Goal: Task Accomplishment & Management: Manage account settings

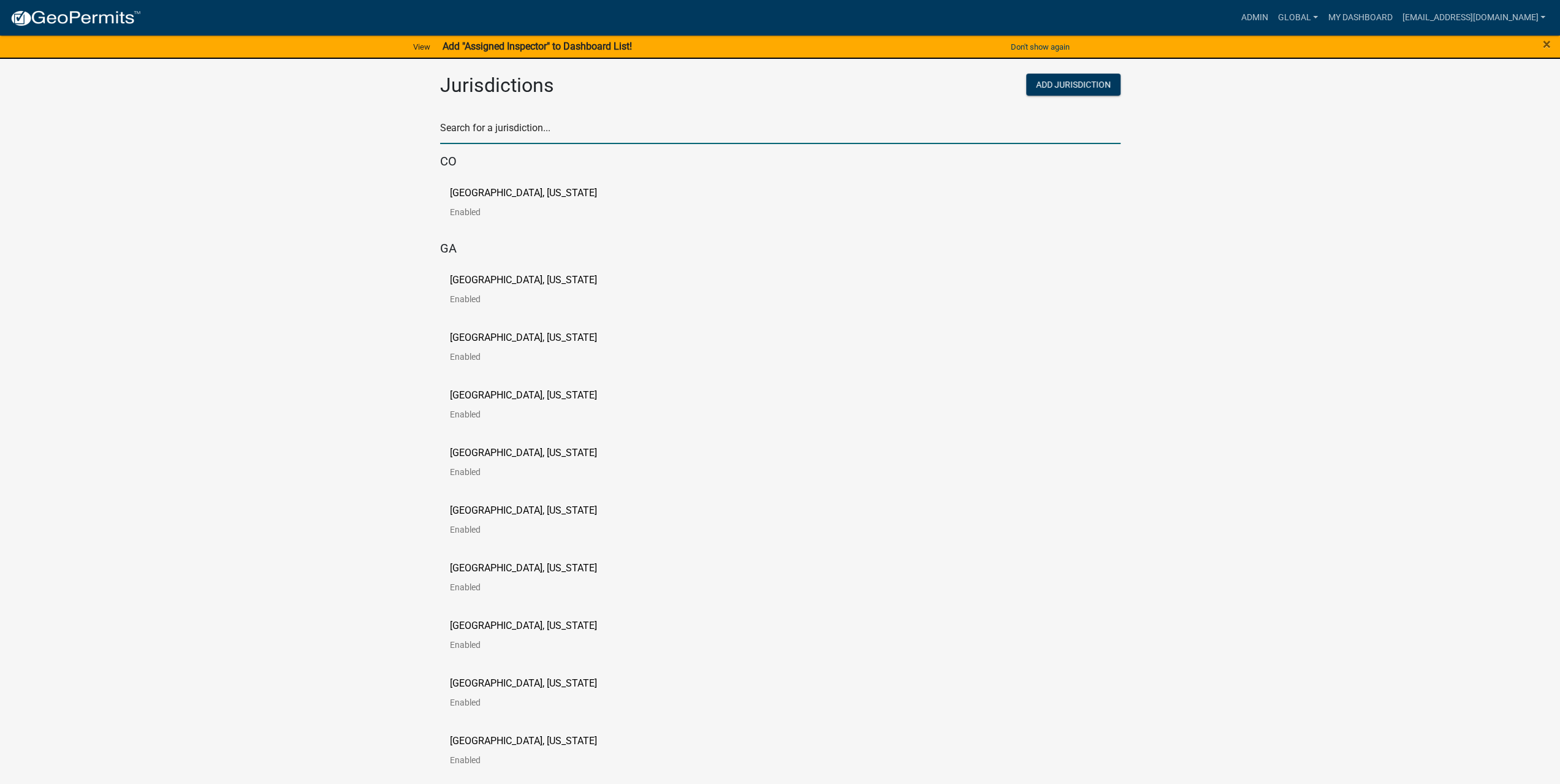
click at [512, 139] on input "text" at bounding box center [780, 132] width 681 height 25
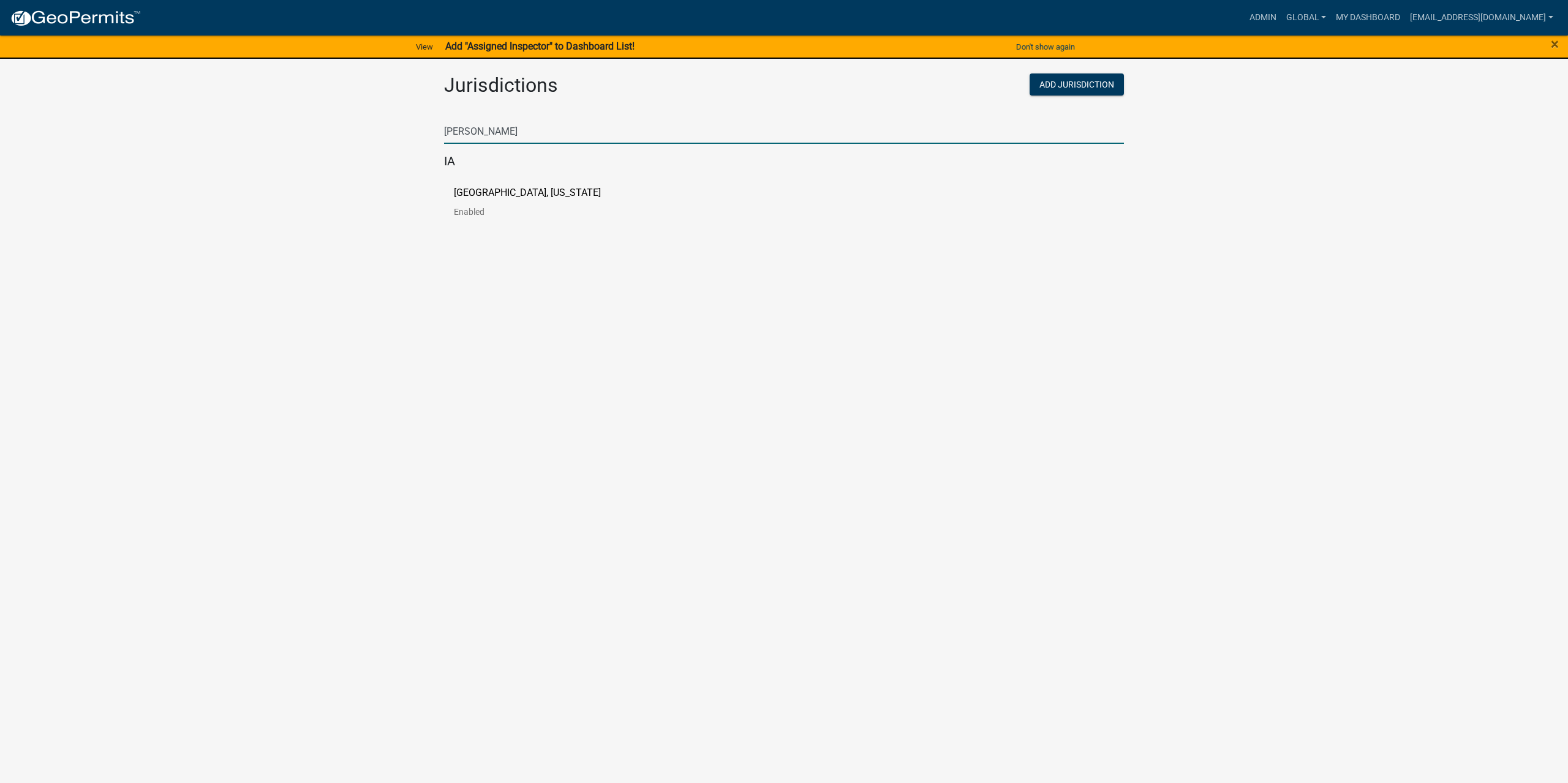
type input "[PERSON_NAME]"
click at [506, 195] on p "[GEOGRAPHIC_DATA], [US_STATE]" at bounding box center [527, 192] width 147 height 10
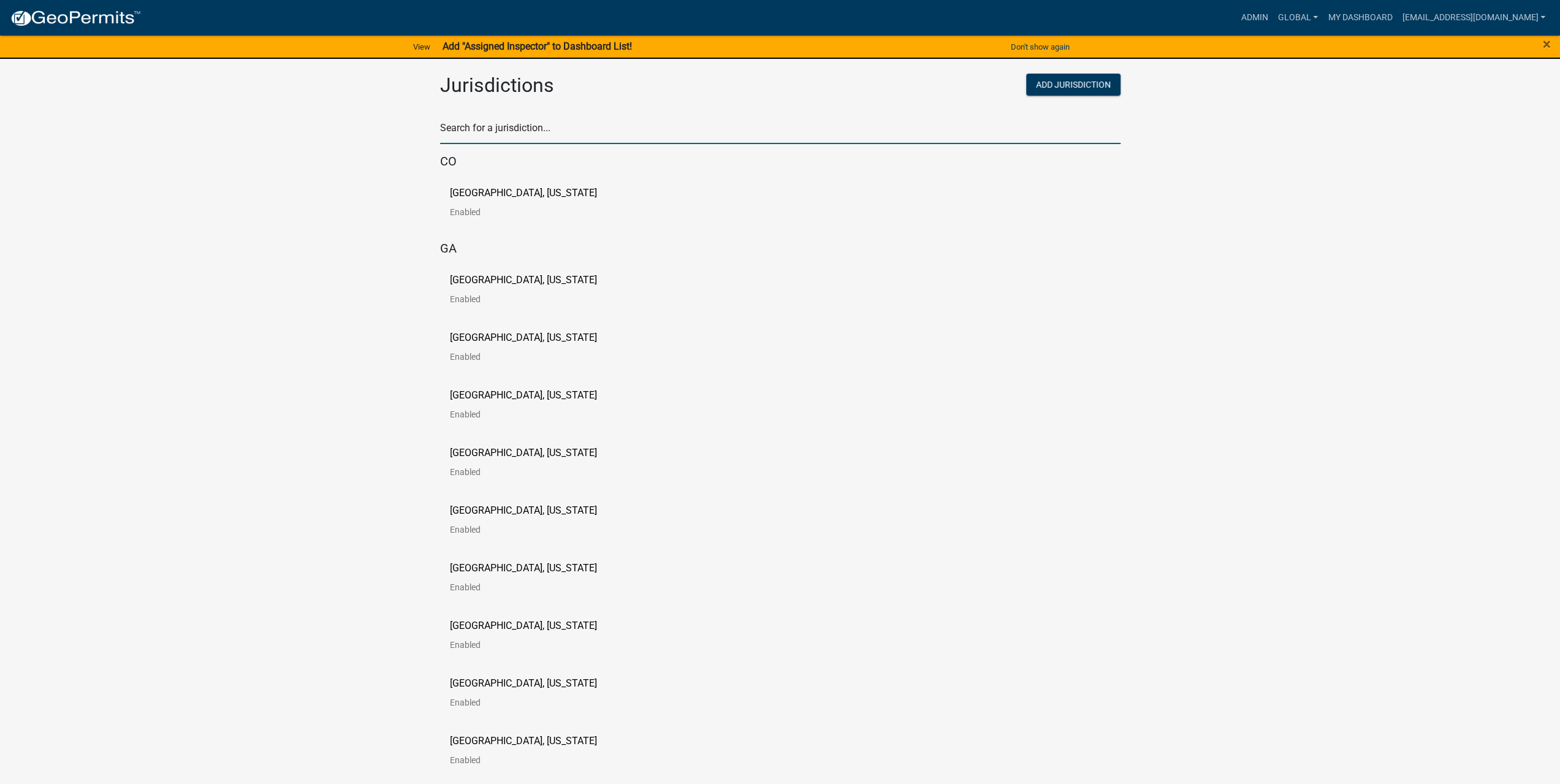
click at [553, 122] on input "text" at bounding box center [780, 132] width 681 height 25
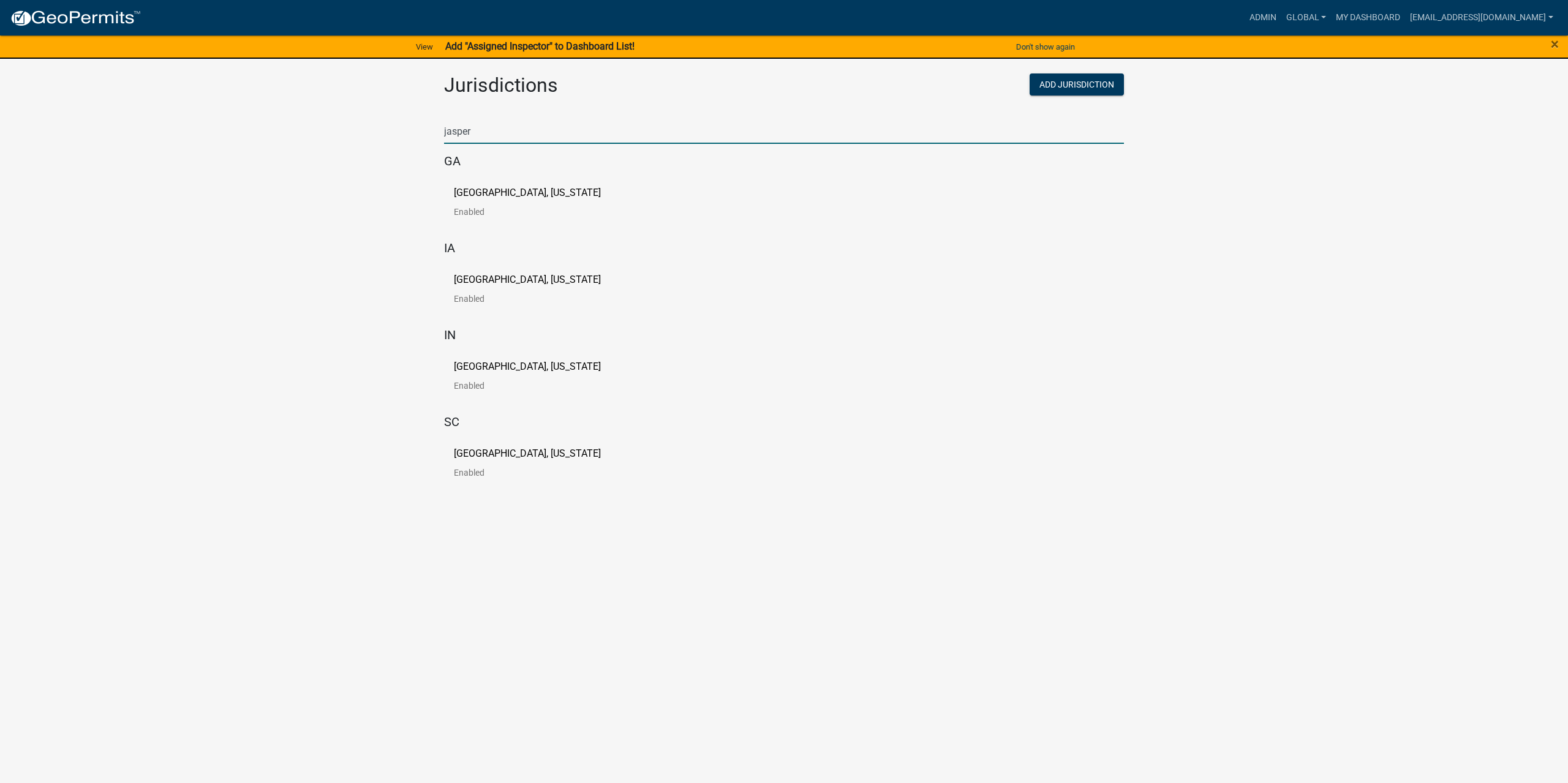
type input "jasper"
click at [545, 285] on link "Jasper County, Iowa Enabled" at bounding box center [537, 294] width 167 height 38
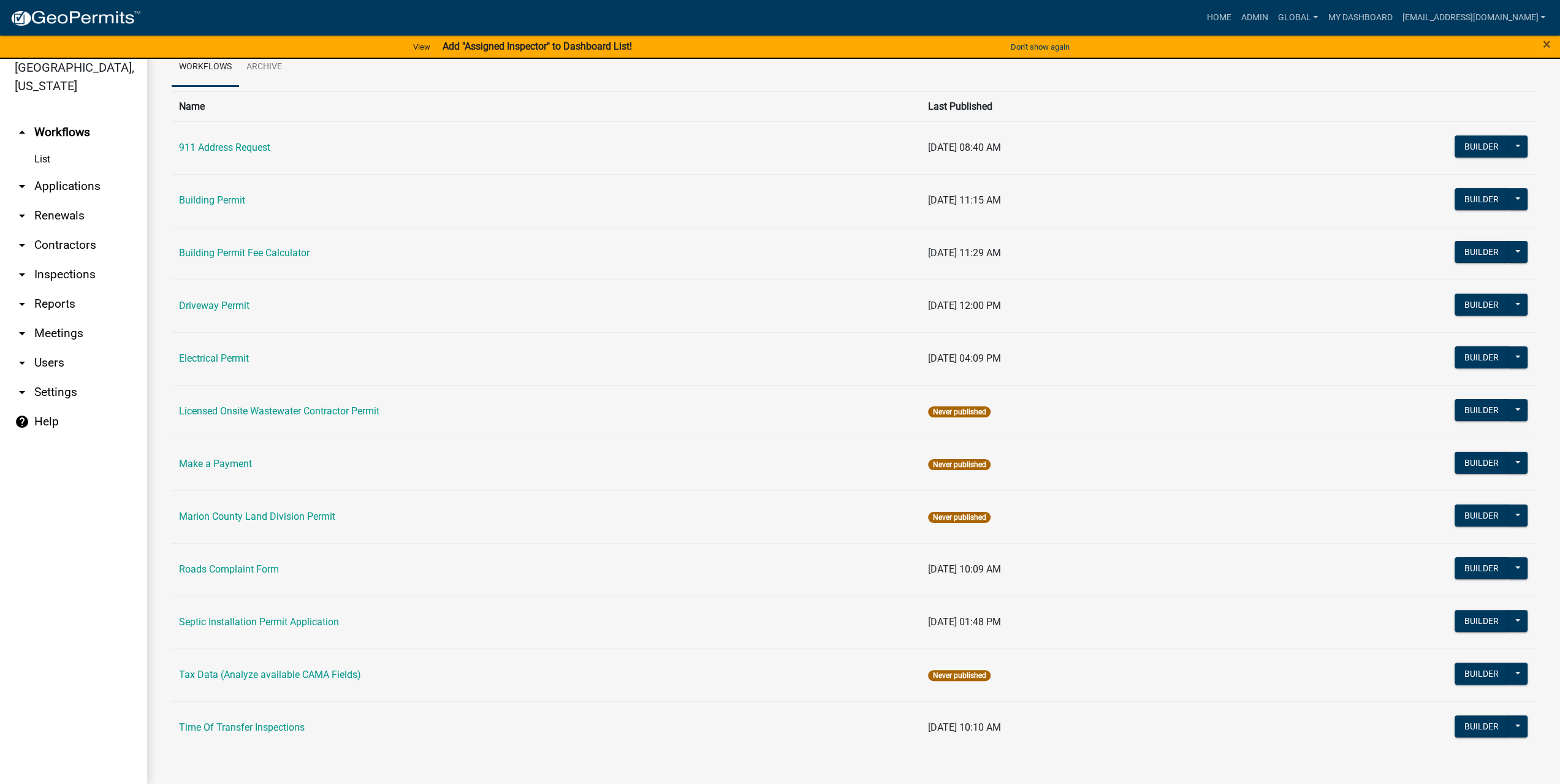
scroll to position [15, 0]
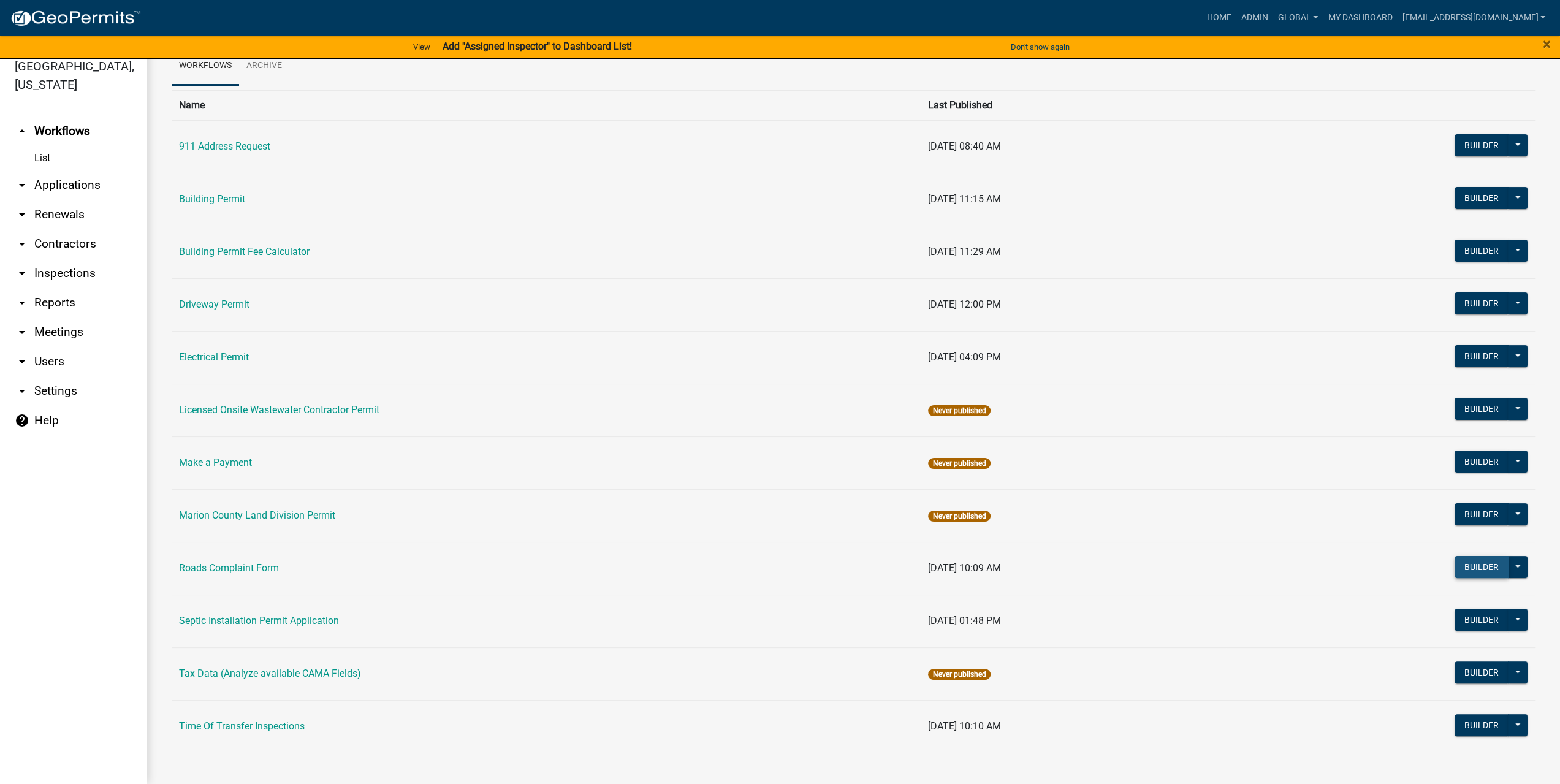
click at [1469, 568] on button "Builder" at bounding box center [1482, 567] width 54 height 22
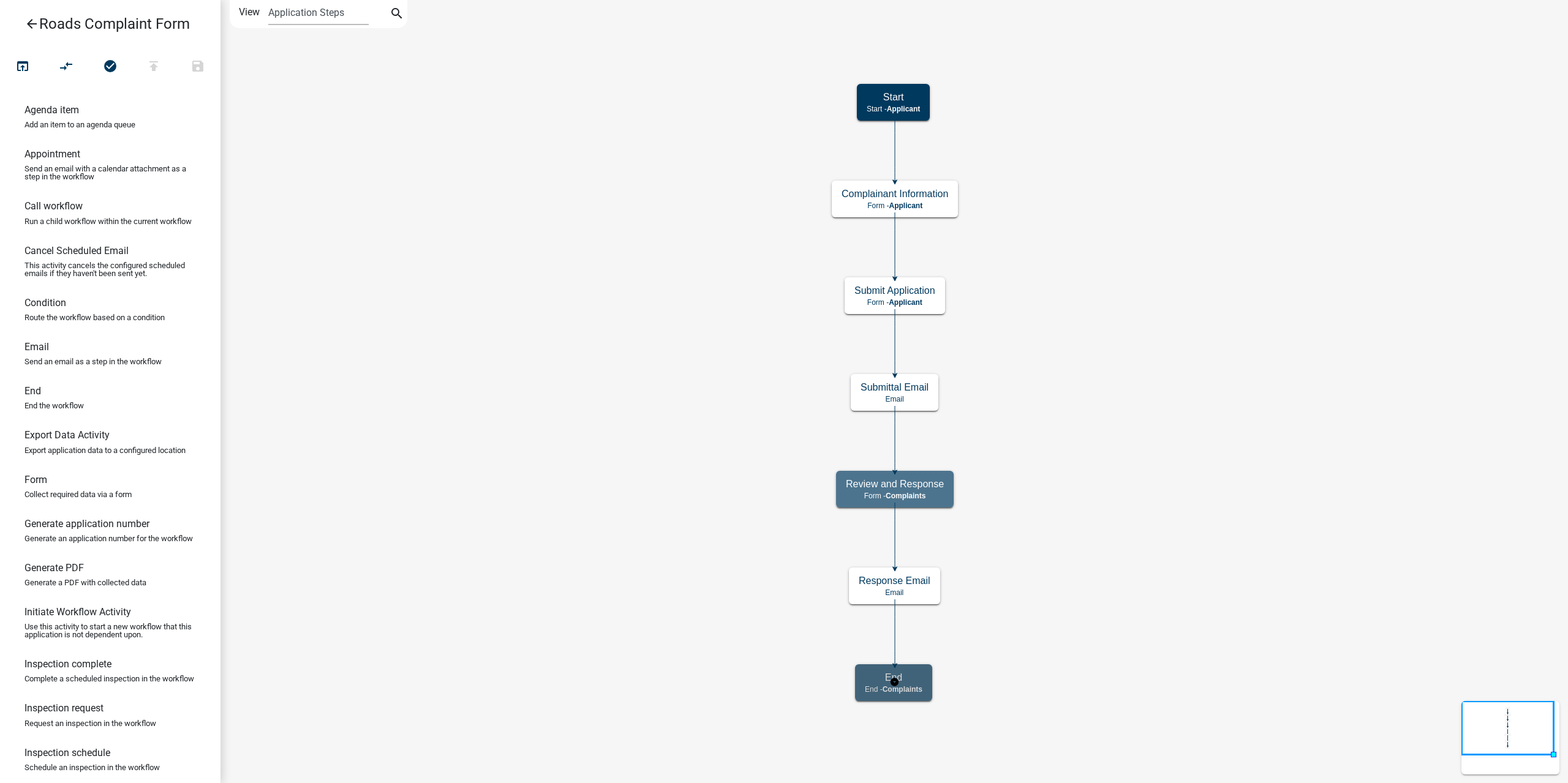
click at [926, 678] on div "End End - Complaints" at bounding box center [893, 682] width 77 height 37
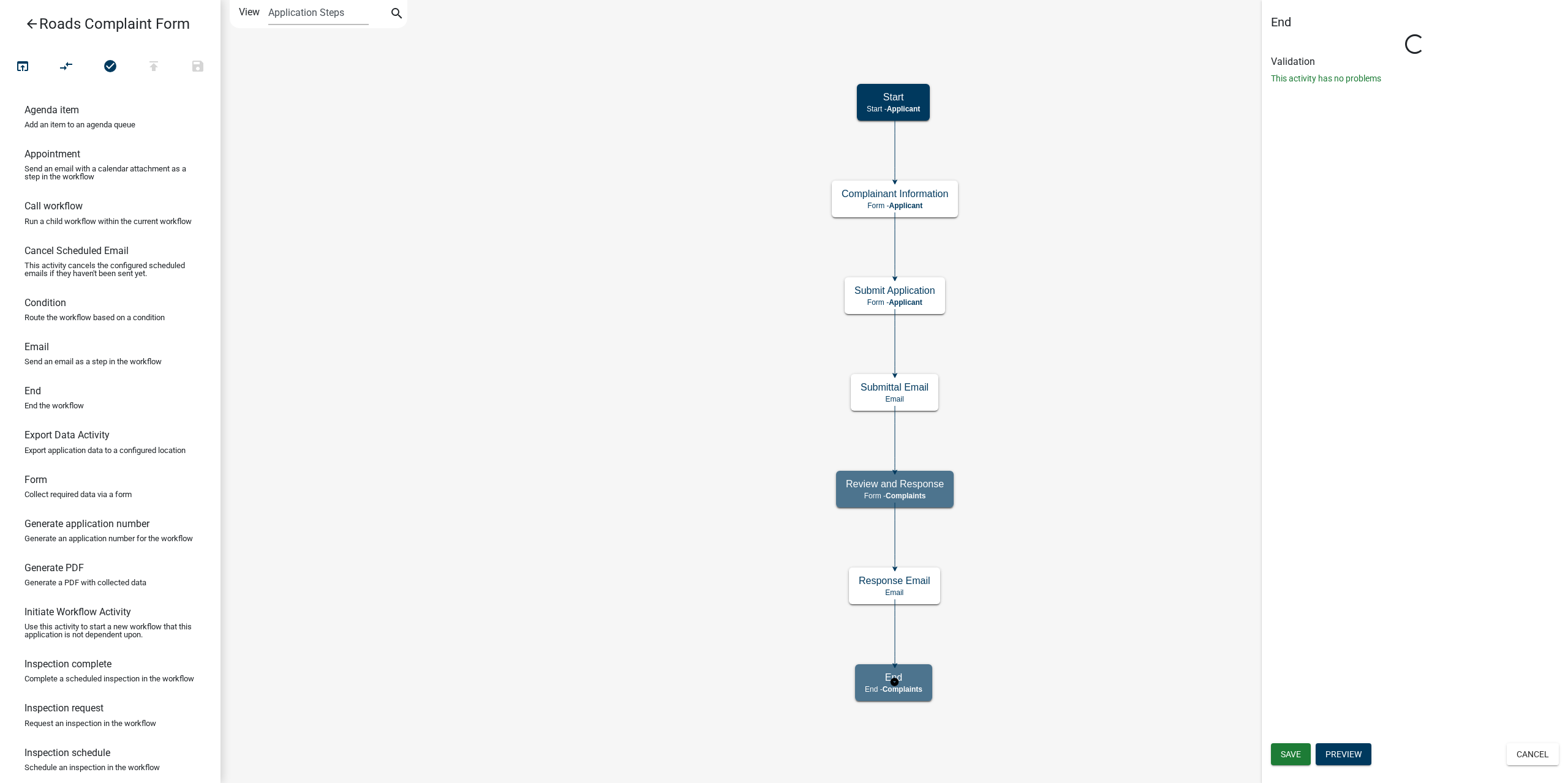
select select "E0868F79-70F1-426D-A7EB-2833E576CB6B"
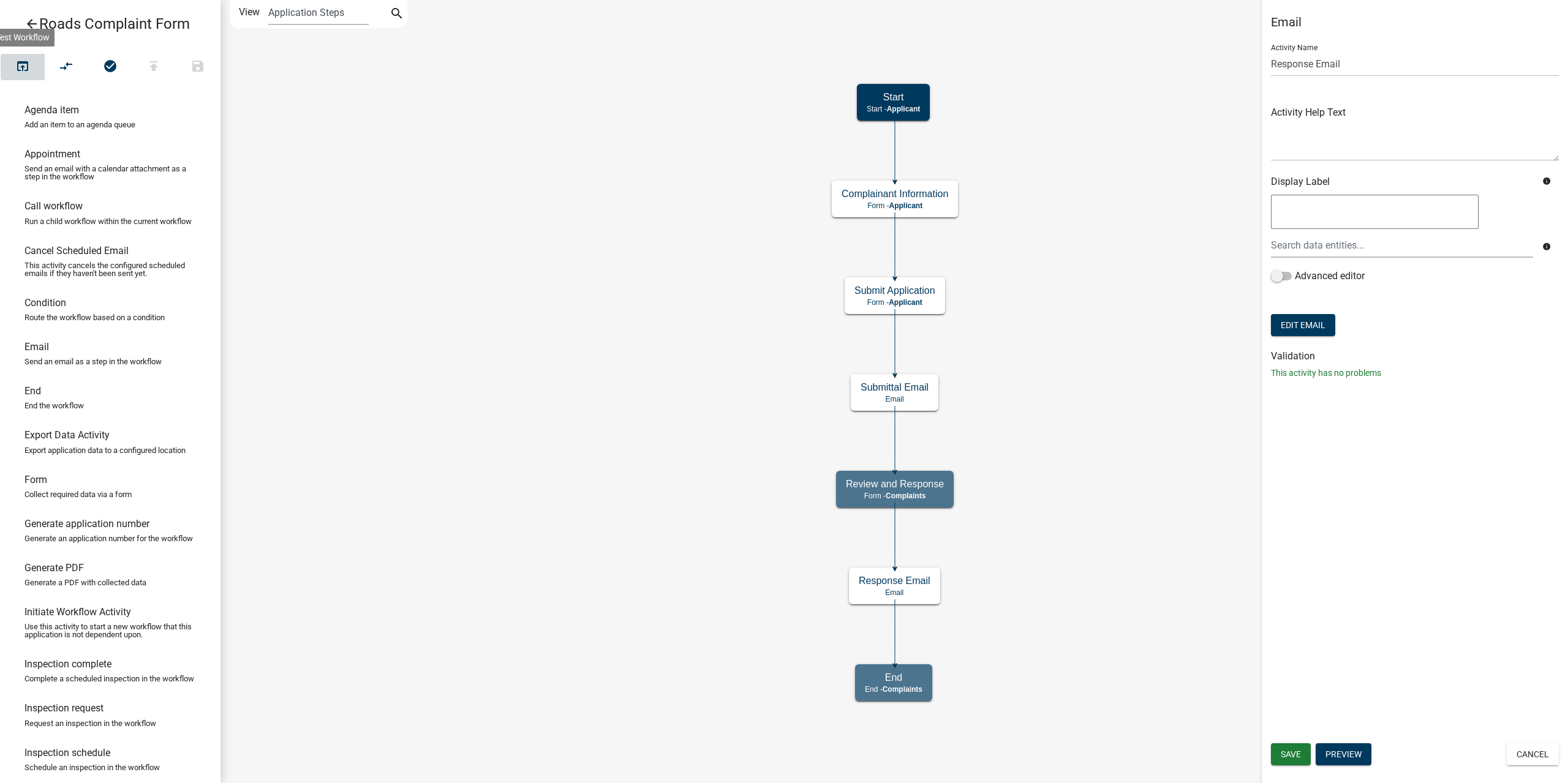
click at [19, 66] on icon "open_in_browser" at bounding box center [22, 67] width 15 height 17
click at [1096, 624] on icon "Start Start - Applicant Complainant Information Form - Applicant Submit Applica…" at bounding box center [894, 391] width 1346 height 782
click at [532, 336] on icon "Start Start - Applicant Complainant Information Form - Applicant Submit Applica…" at bounding box center [894, 391] width 1346 height 782
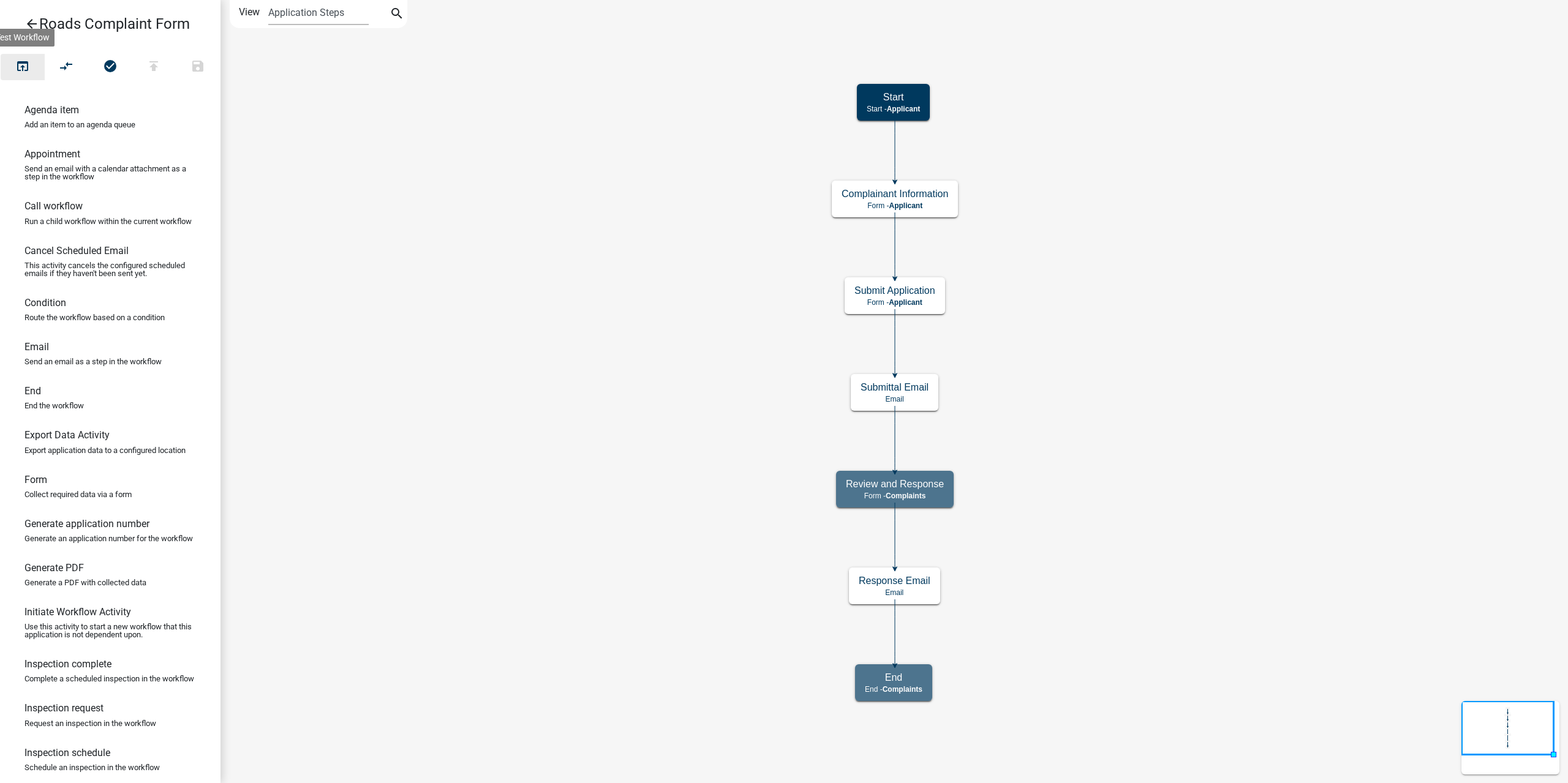
click at [20, 64] on icon "open_in_browser" at bounding box center [22, 67] width 15 height 17
click at [25, 19] on icon "arrow_back" at bounding box center [32, 25] width 15 height 17
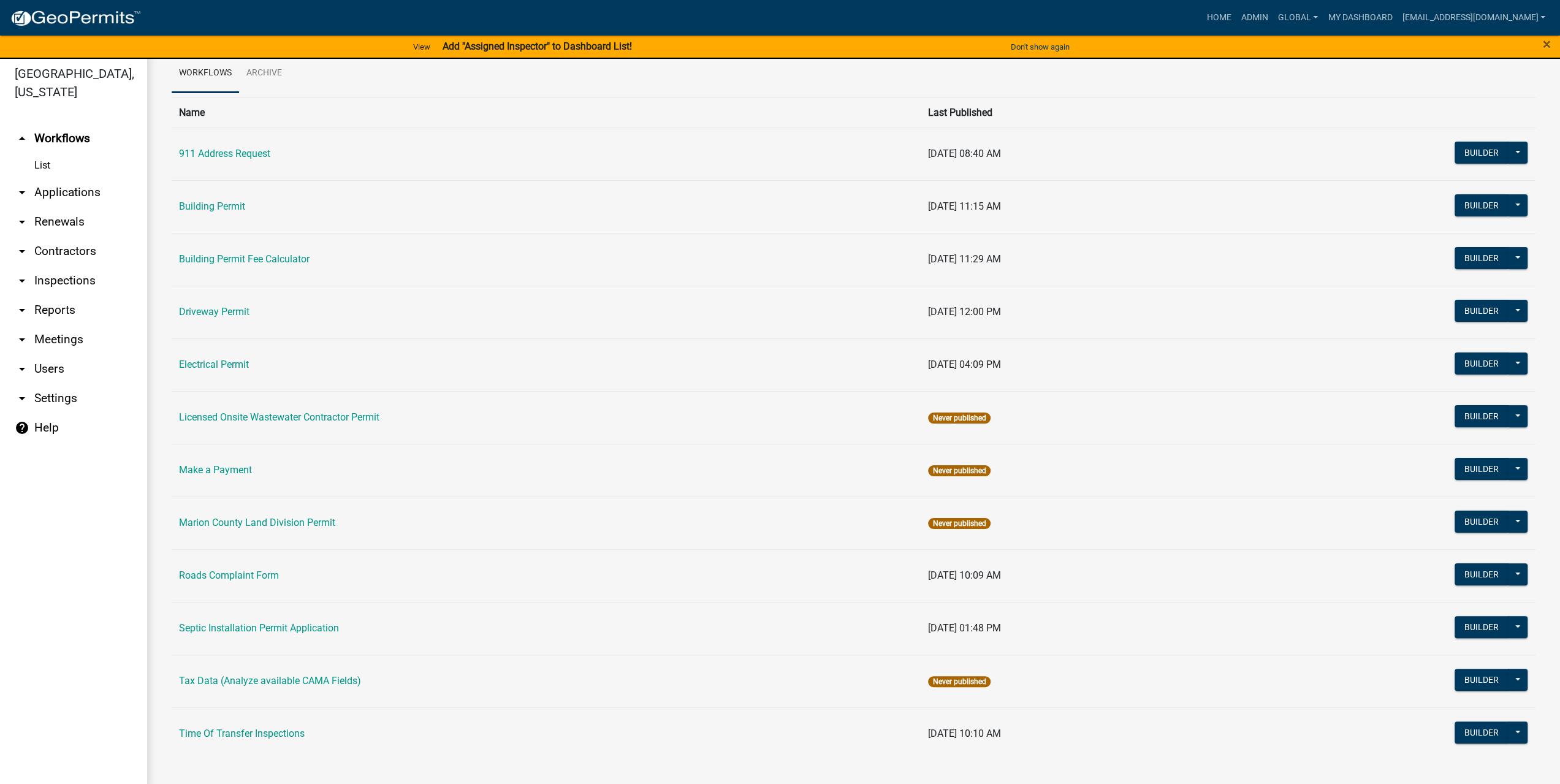
scroll to position [15, 0]
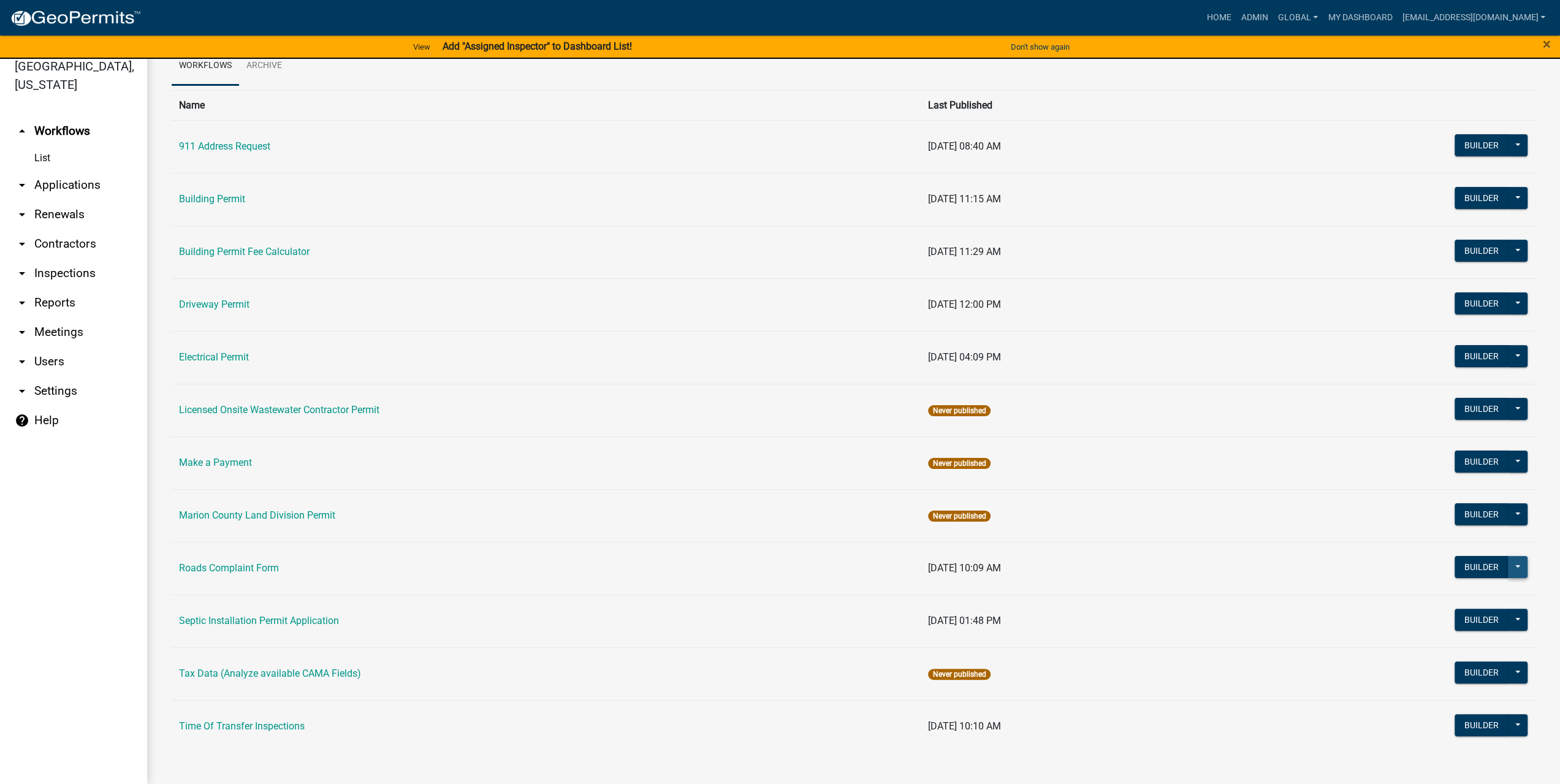
click at [1512, 567] on button at bounding box center [1518, 567] width 19 height 22
click at [249, 571] on link "Roads Complaint Form" at bounding box center [228, 568] width 100 height 12
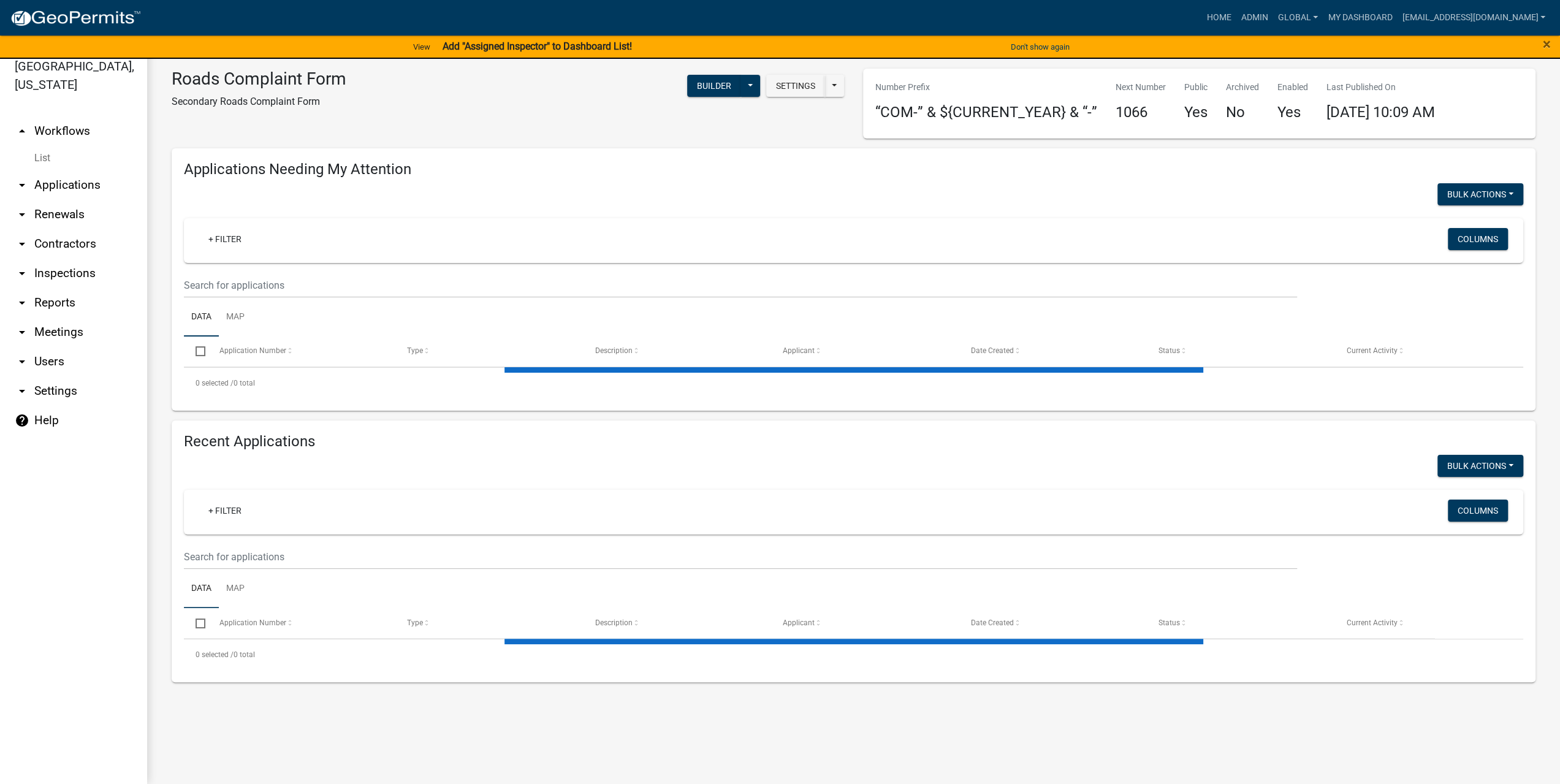
select select "3: 100"
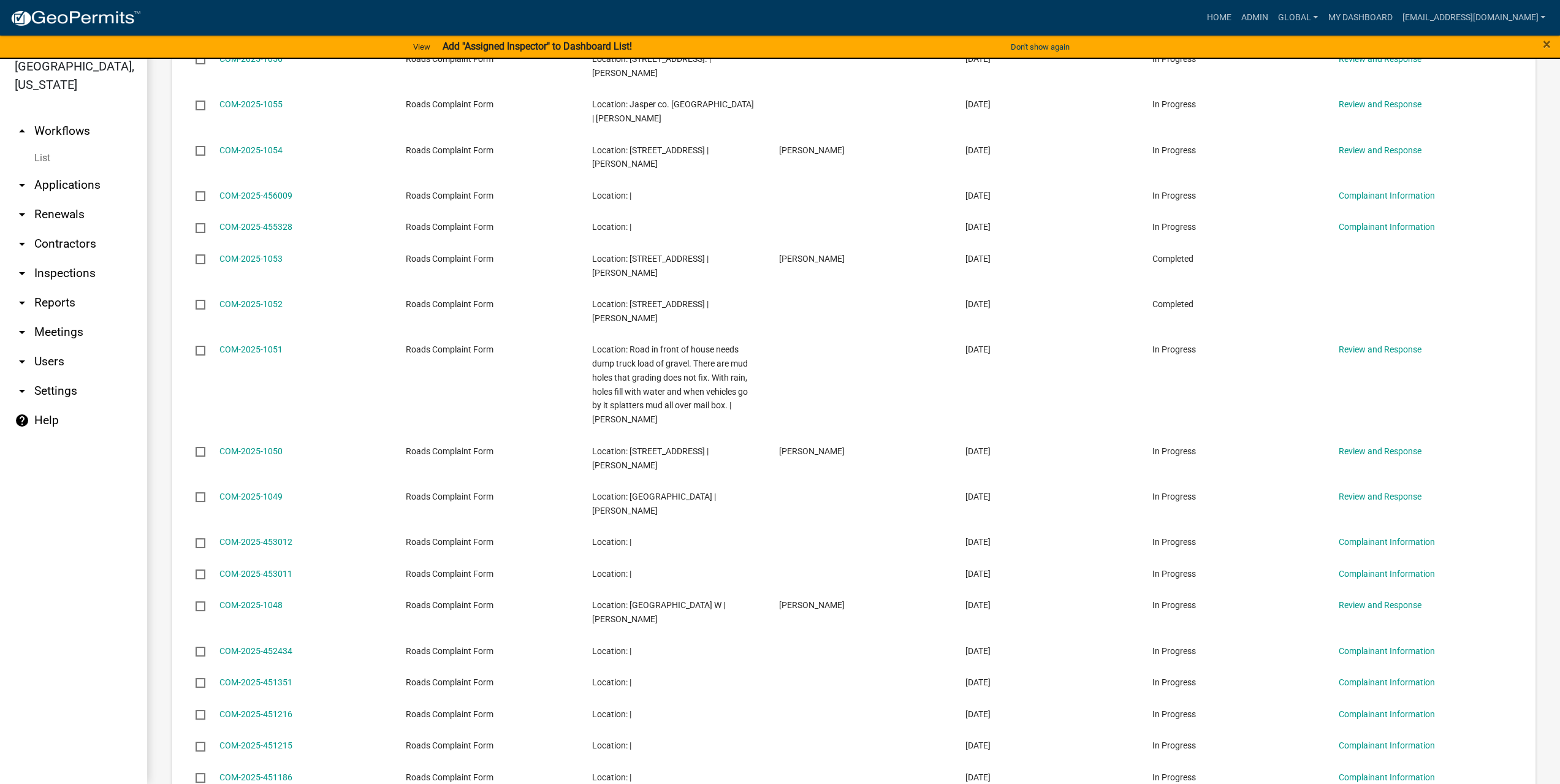
scroll to position [1778, 0]
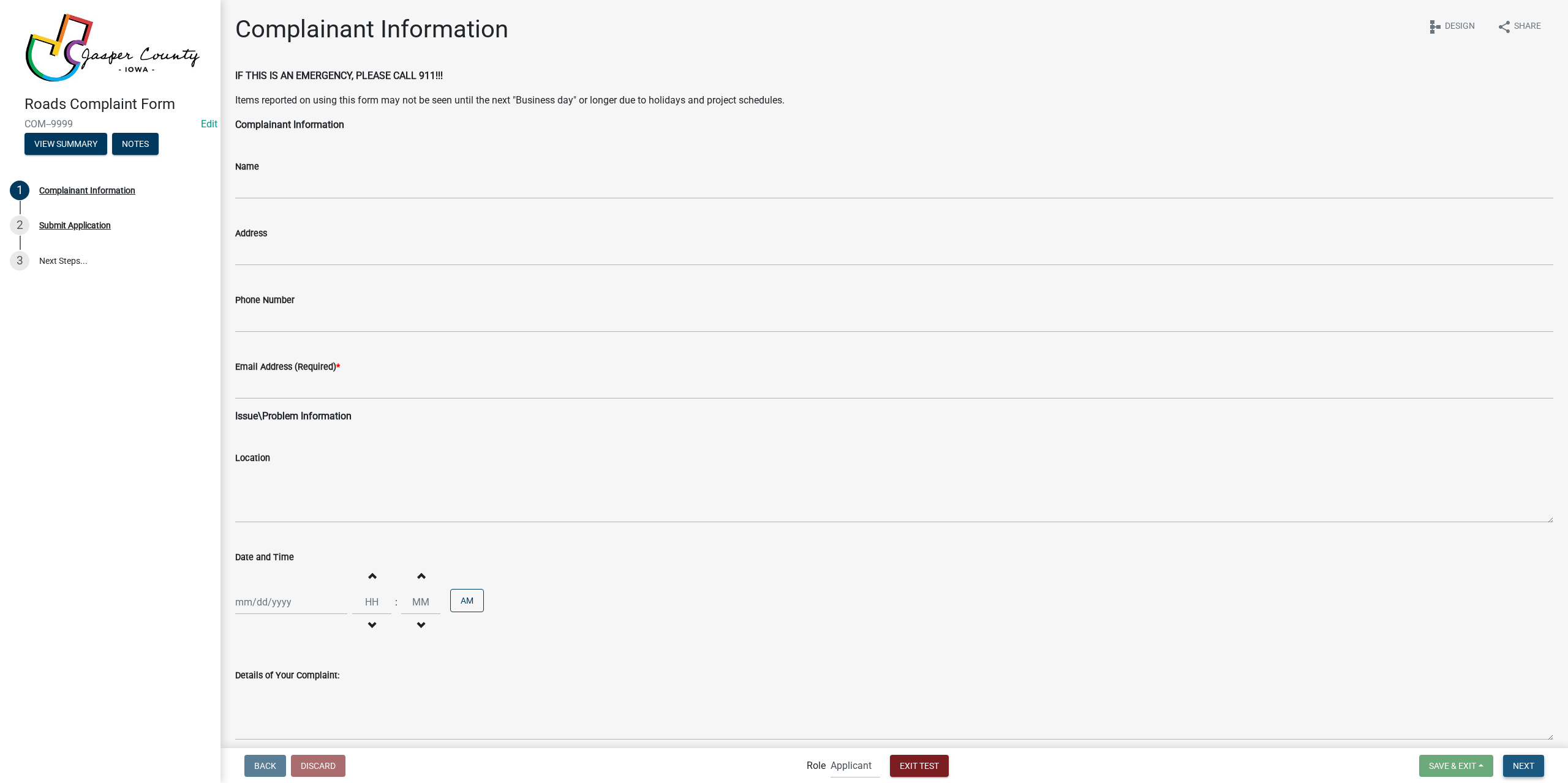
click at [1538, 774] on button "Next" at bounding box center [1523, 765] width 41 height 22
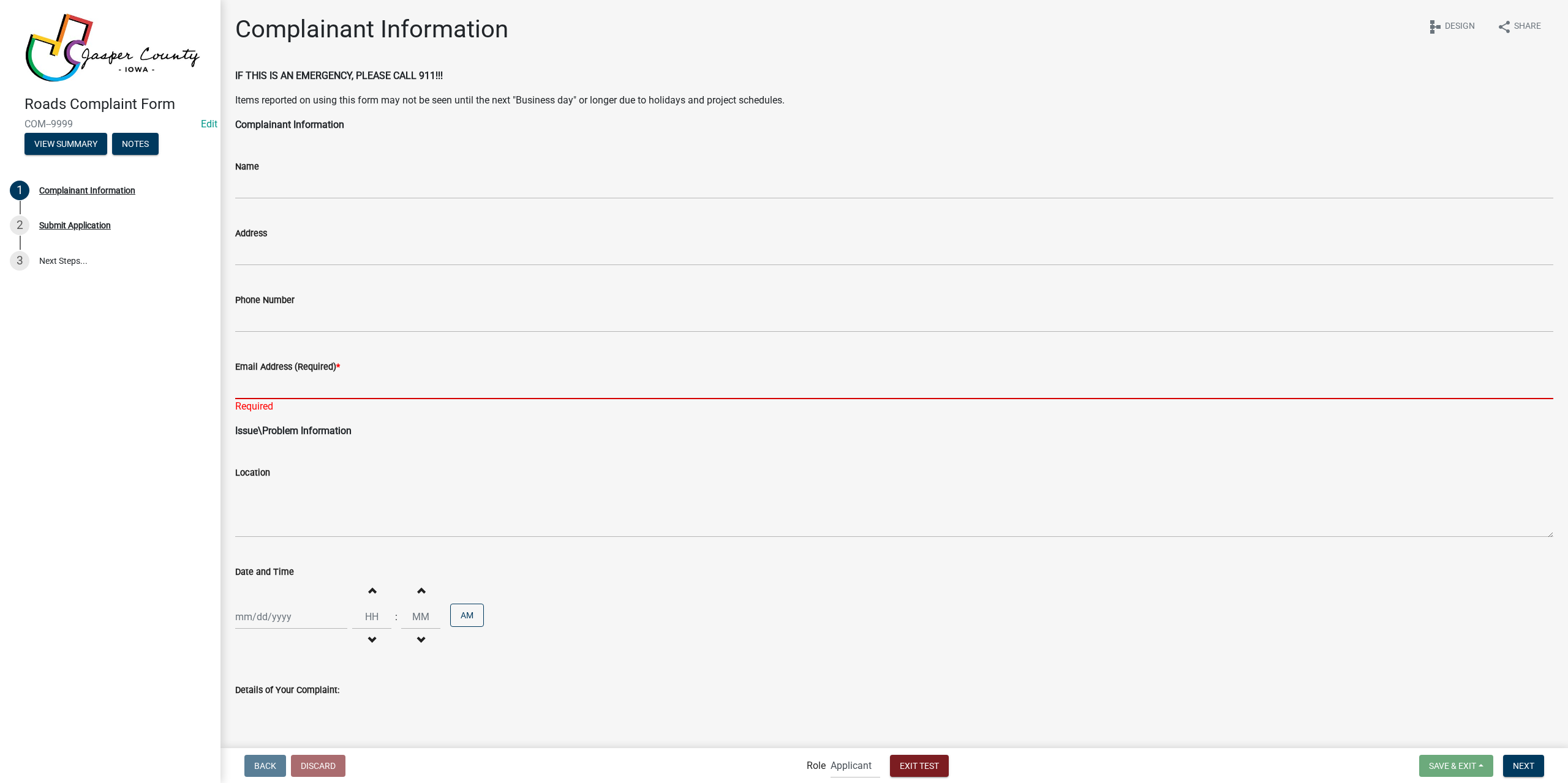
click at [295, 389] on input "Email Address (Required) *" at bounding box center [894, 387] width 1318 height 25
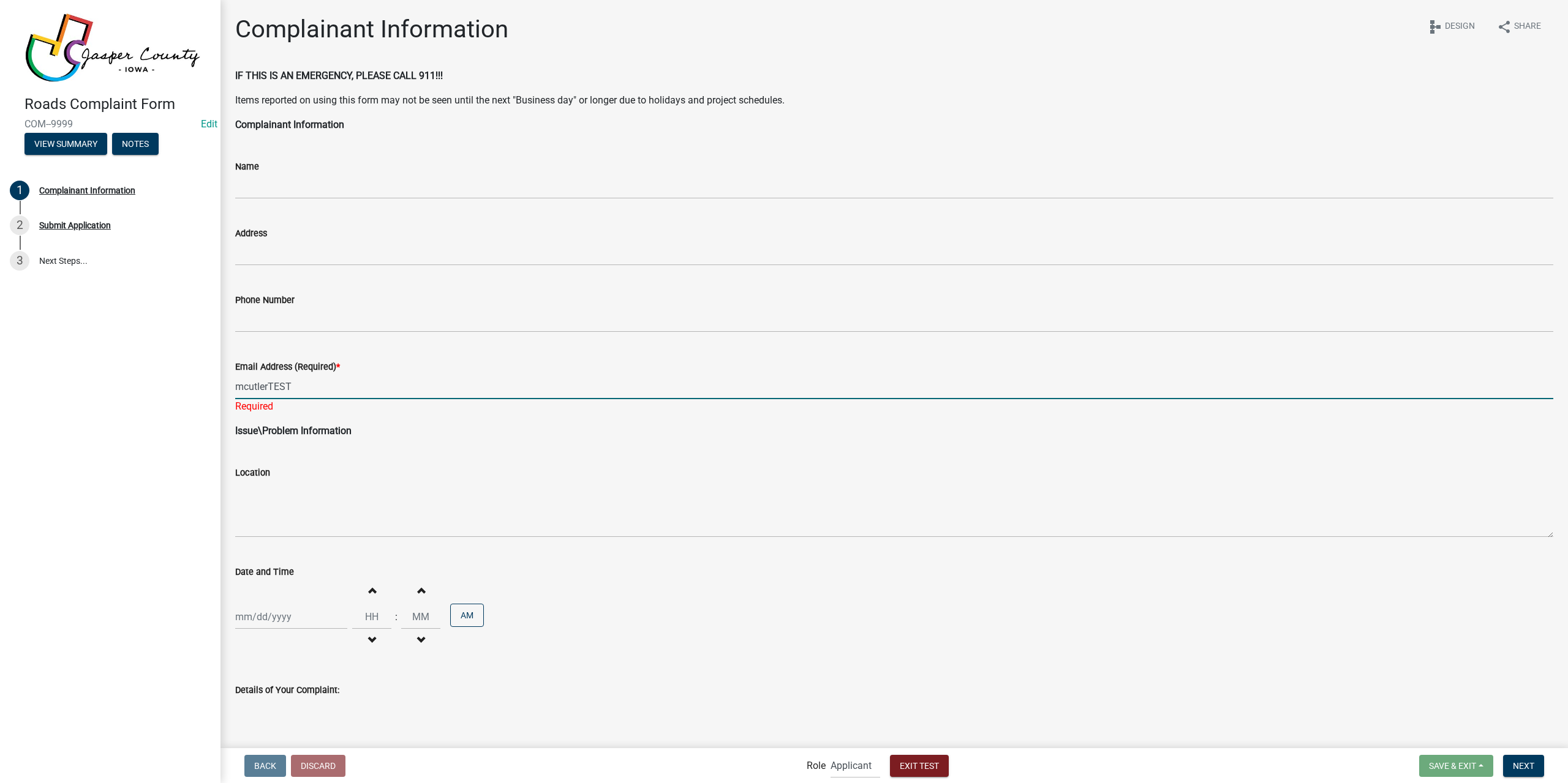
drag, startPoint x: 309, startPoint y: 387, endPoint x: 141, endPoint y: 382, distance: 168.1
click at [141, 382] on div "Roads Complaint Form COM--9999 Edit View Summary Notes 1 Complainant Informatio…" at bounding box center [784, 391] width 1568 height 783
type input "m"
type input "[EMAIL_ADDRESS][DOMAIN_NAME]"
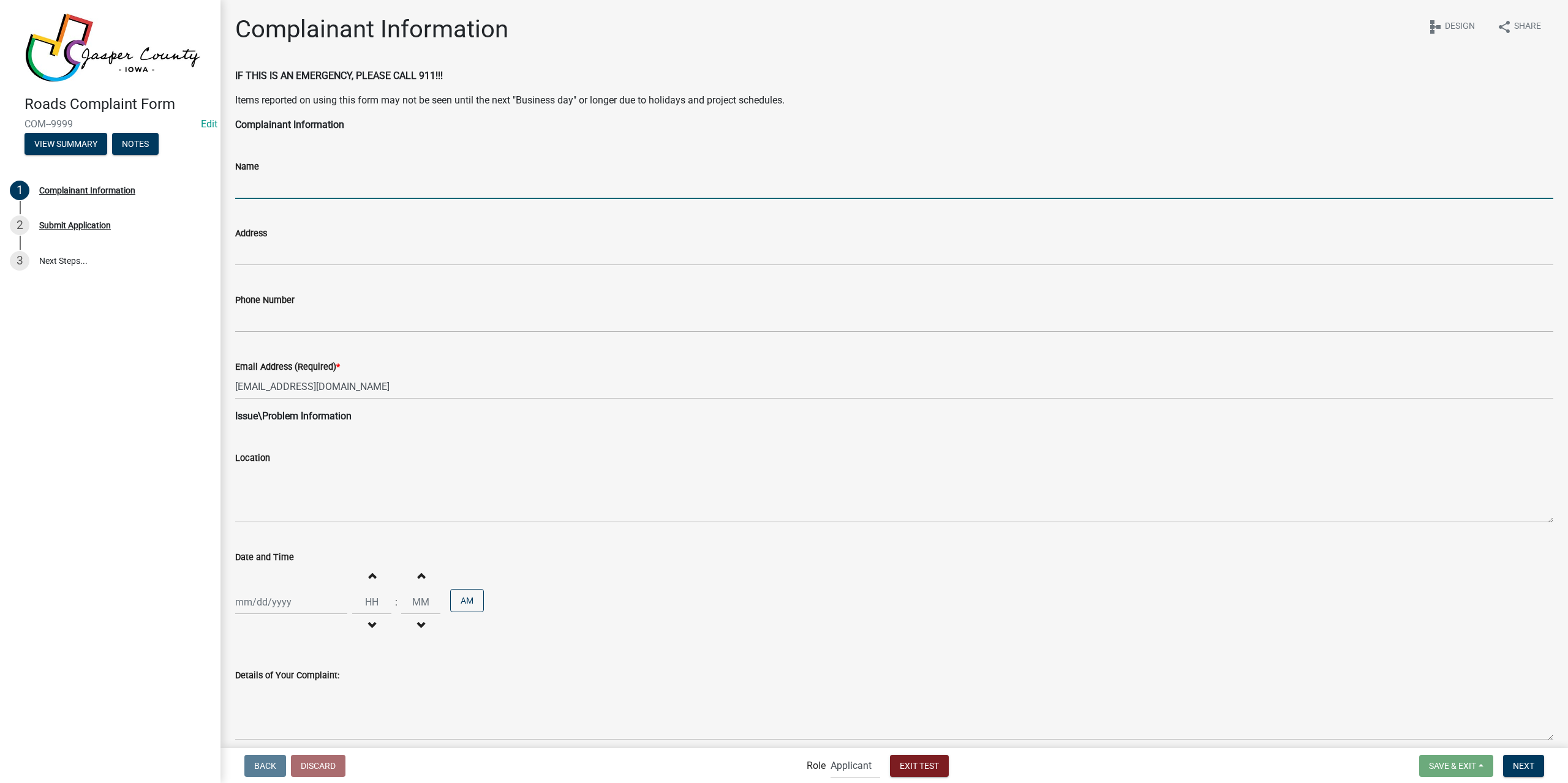
click at [270, 191] on input "Name" at bounding box center [894, 186] width 1318 height 25
type input "Micah"
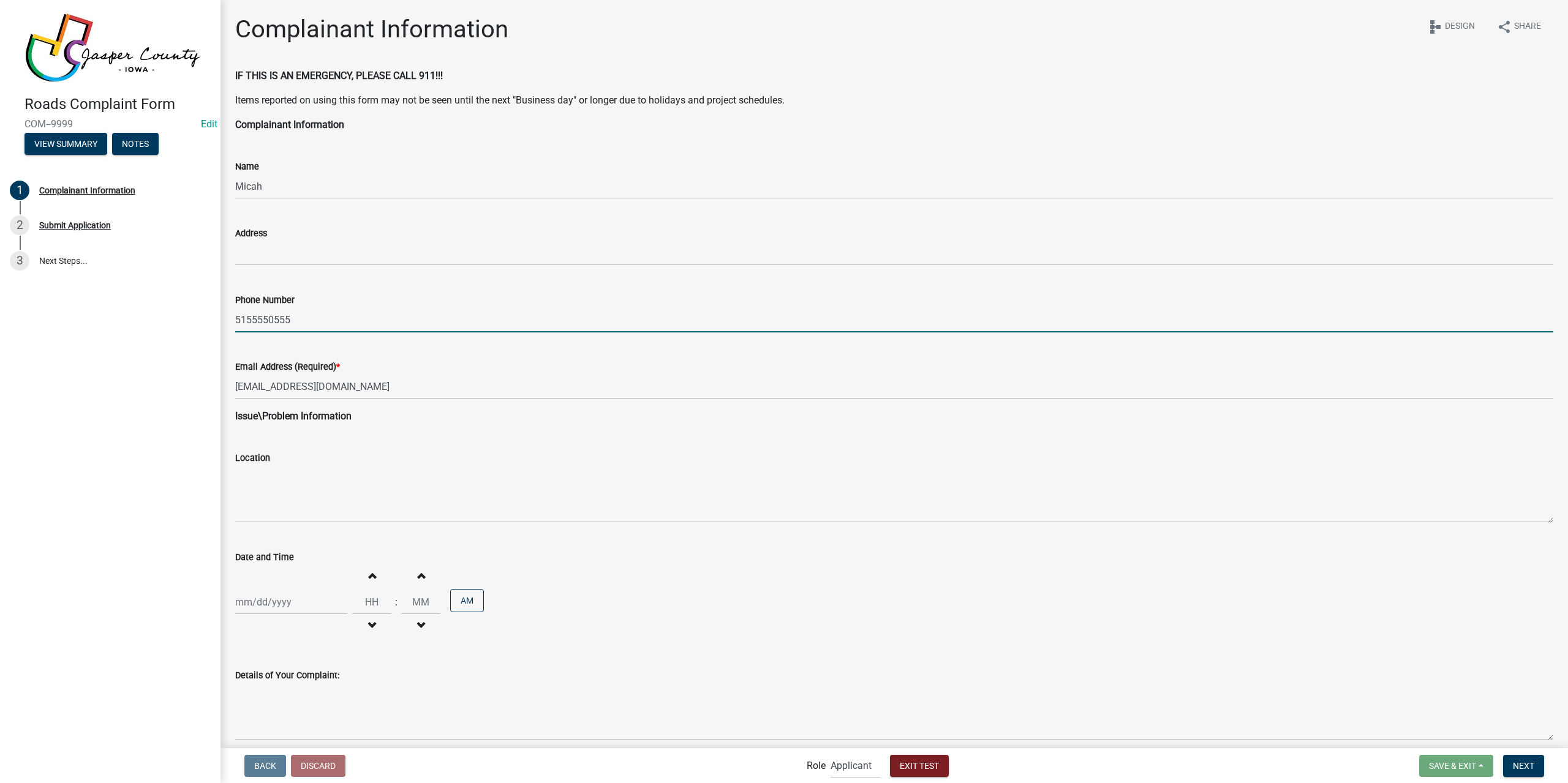
type input "5155550555"
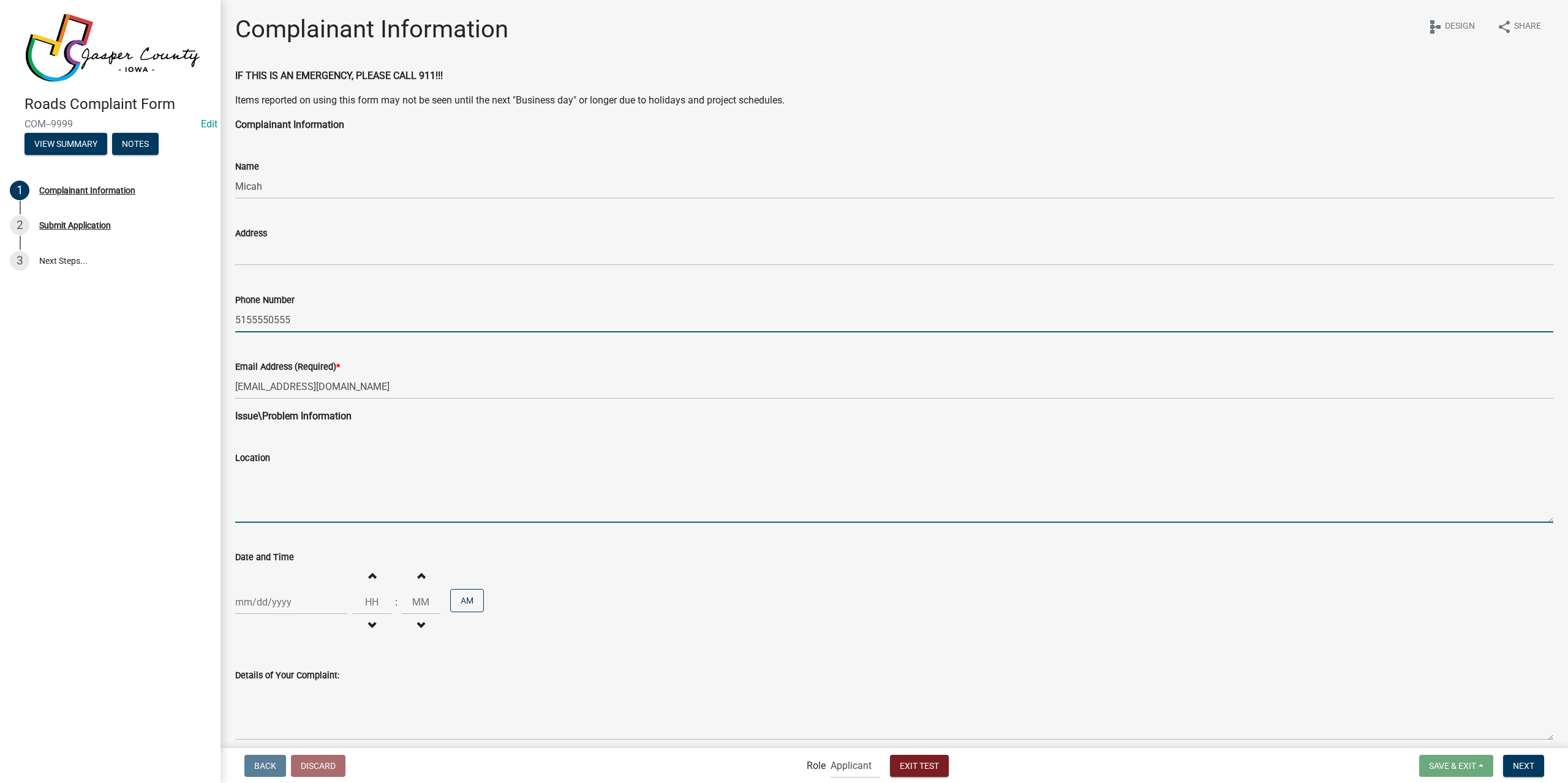
click at [363, 485] on textarea "Location" at bounding box center [894, 494] width 1318 height 58
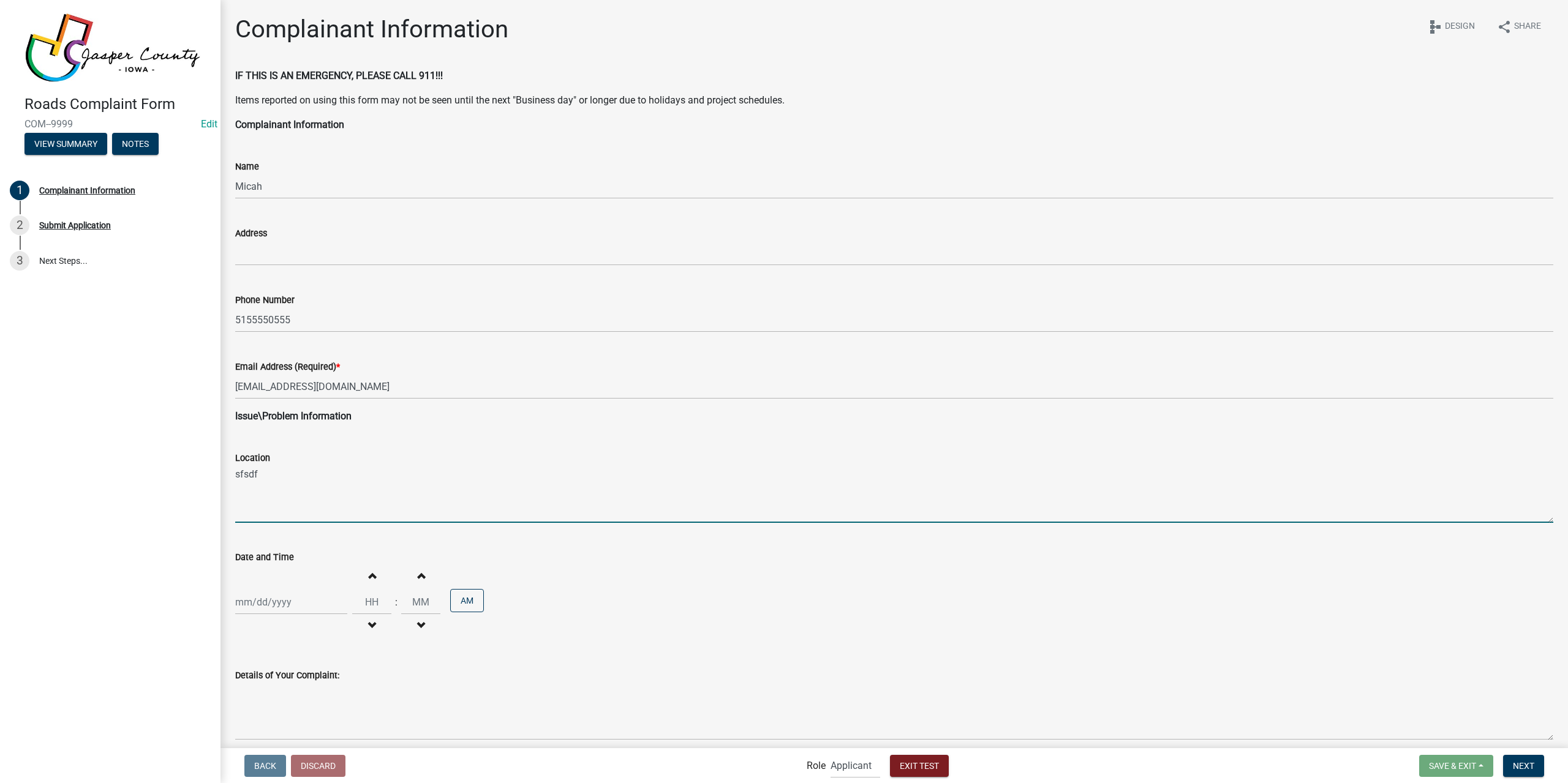
type textarea "sfsdf"
select select "8"
select select "2025"
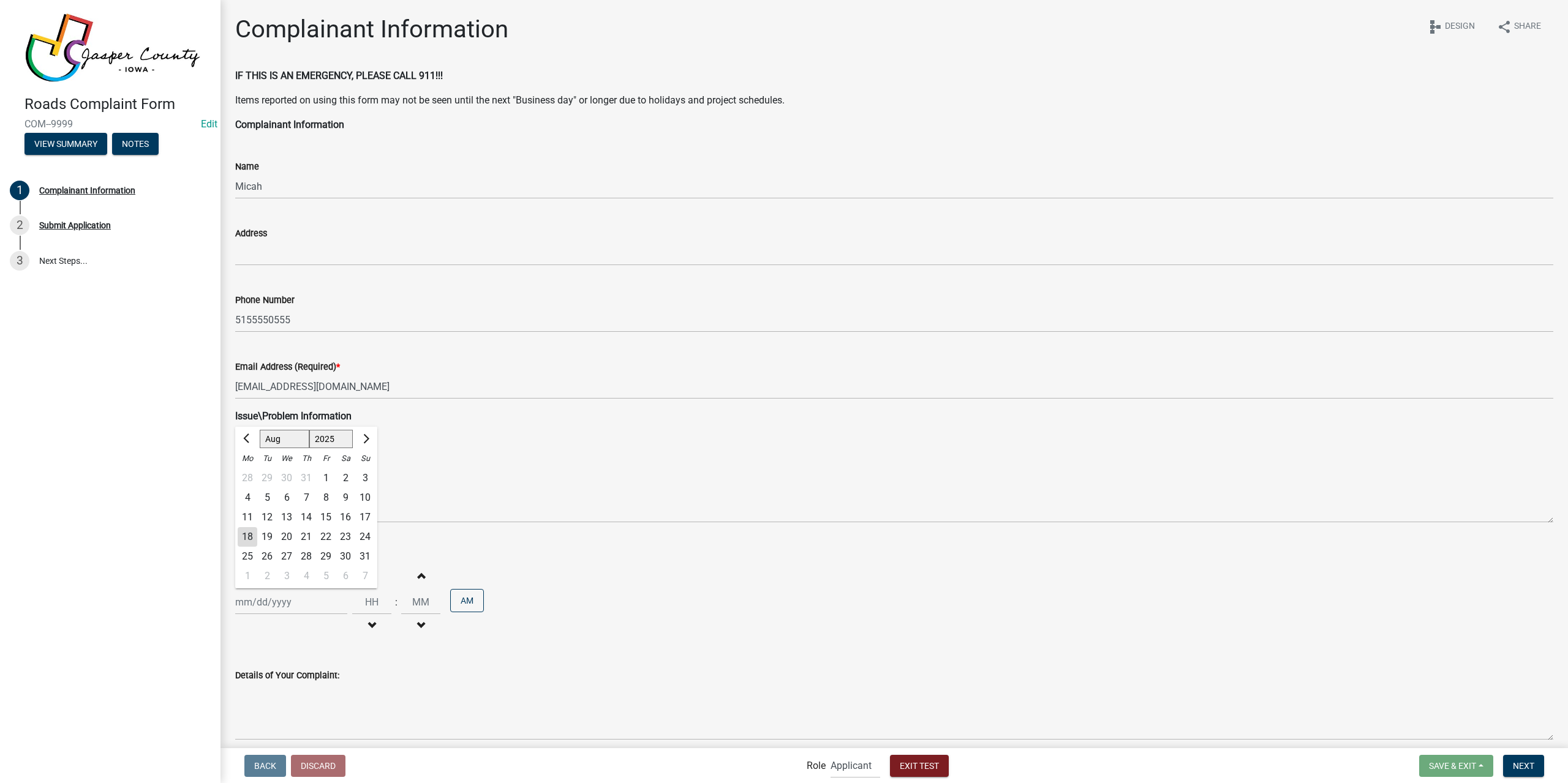
click at [282, 606] on div "[PERSON_NAME] Feb Mar Apr [PERSON_NAME][DATE] Oct Nov [DATE] 1526 1527 1528 152…" at bounding box center [291, 602] width 112 height 25
click at [249, 538] on div "18" at bounding box center [248, 537] width 19 height 19
type input "[DATE]"
click at [371, 603] on input "Hours" at bounding box center [372, 602] width 39 height 25
click at [589, 590] on div "[DATE] Increment hours Decrement hours : Increment minutes Decrement minutes AM" at bounding box center [894, 602] width 1318 height 76
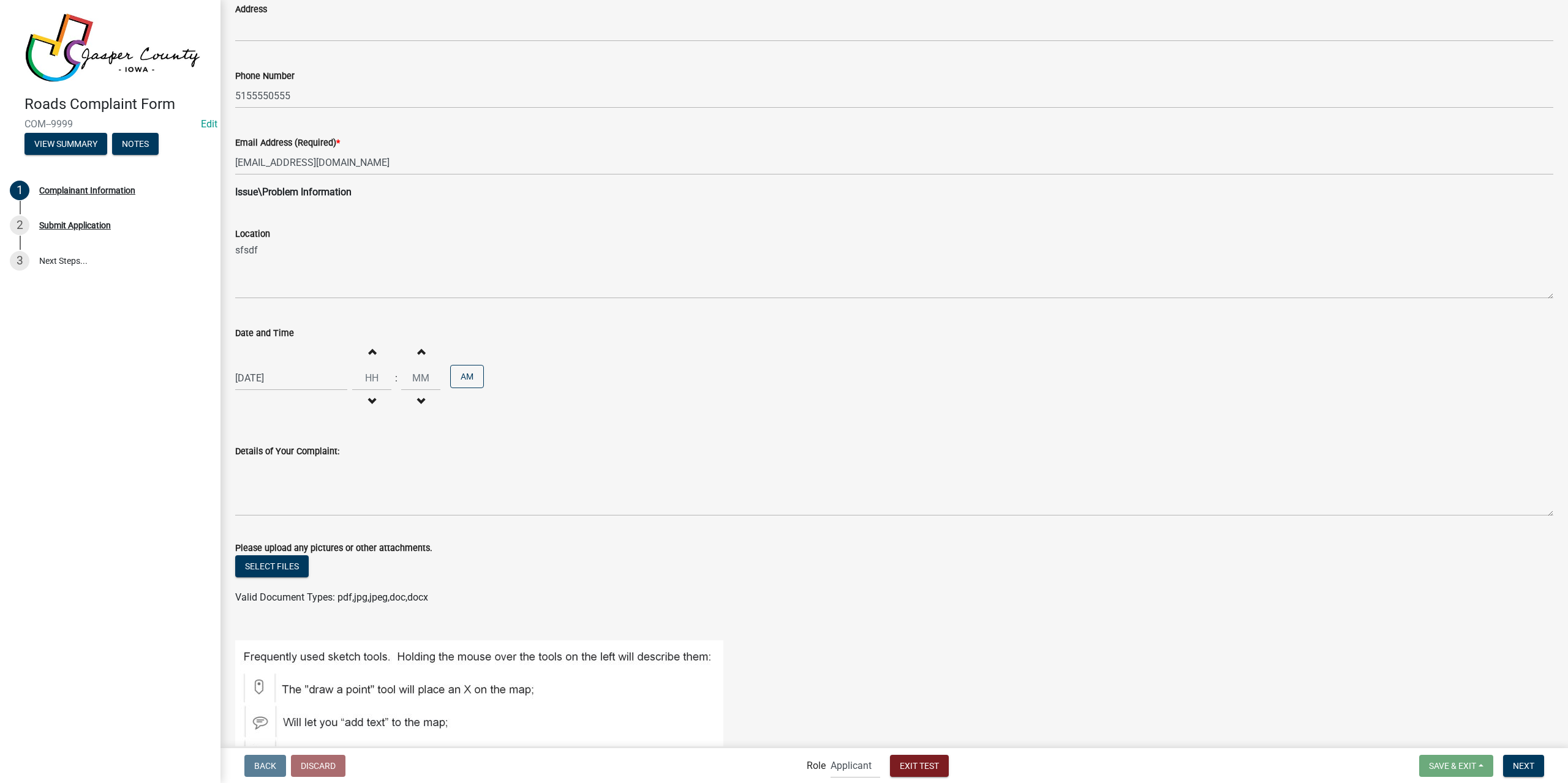
scroll to position [245, 0]
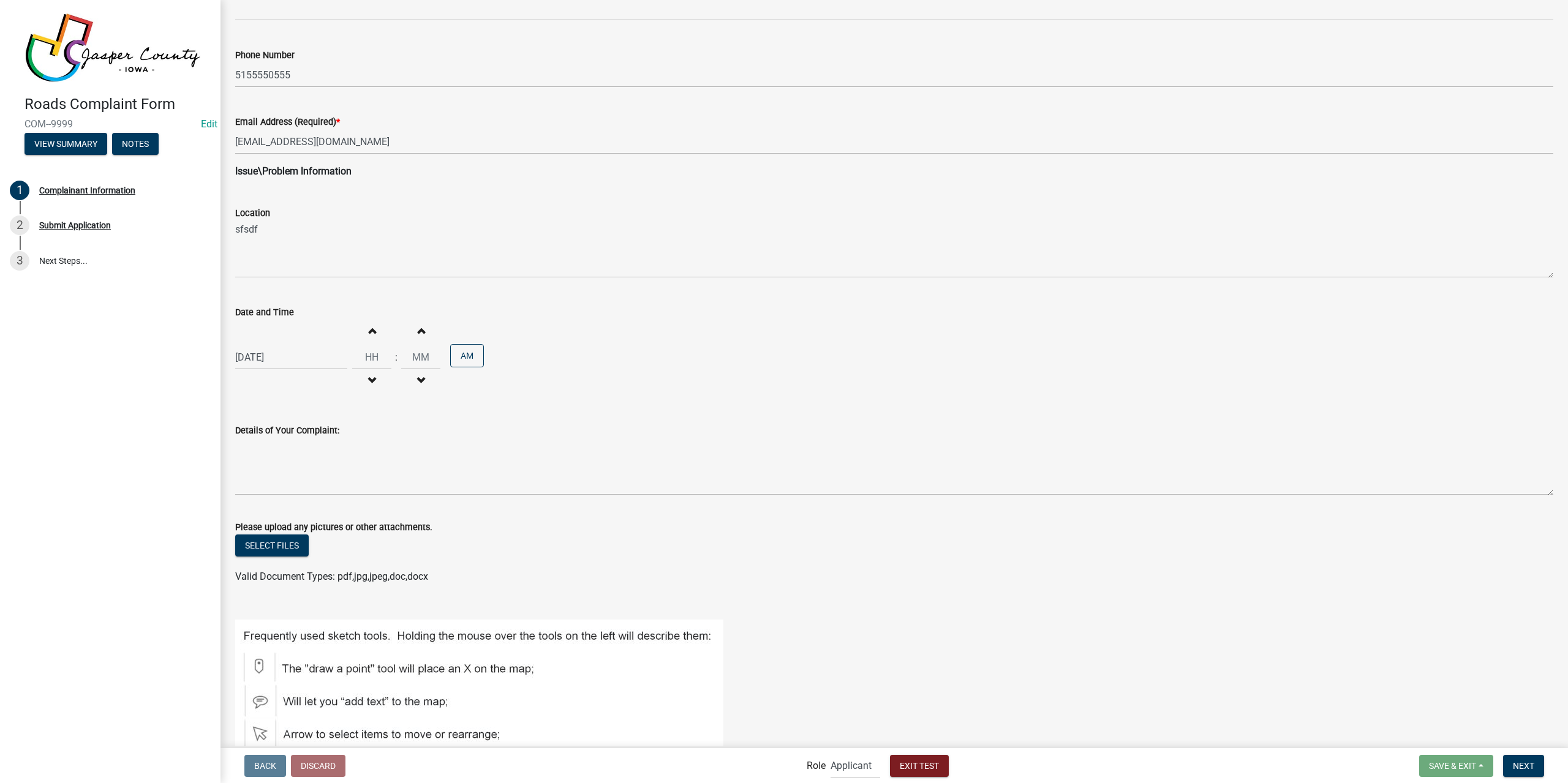
click at [231, 461] on div "Details of Your Complaint:" at bounding box center [894, 451] width 1336 height 90
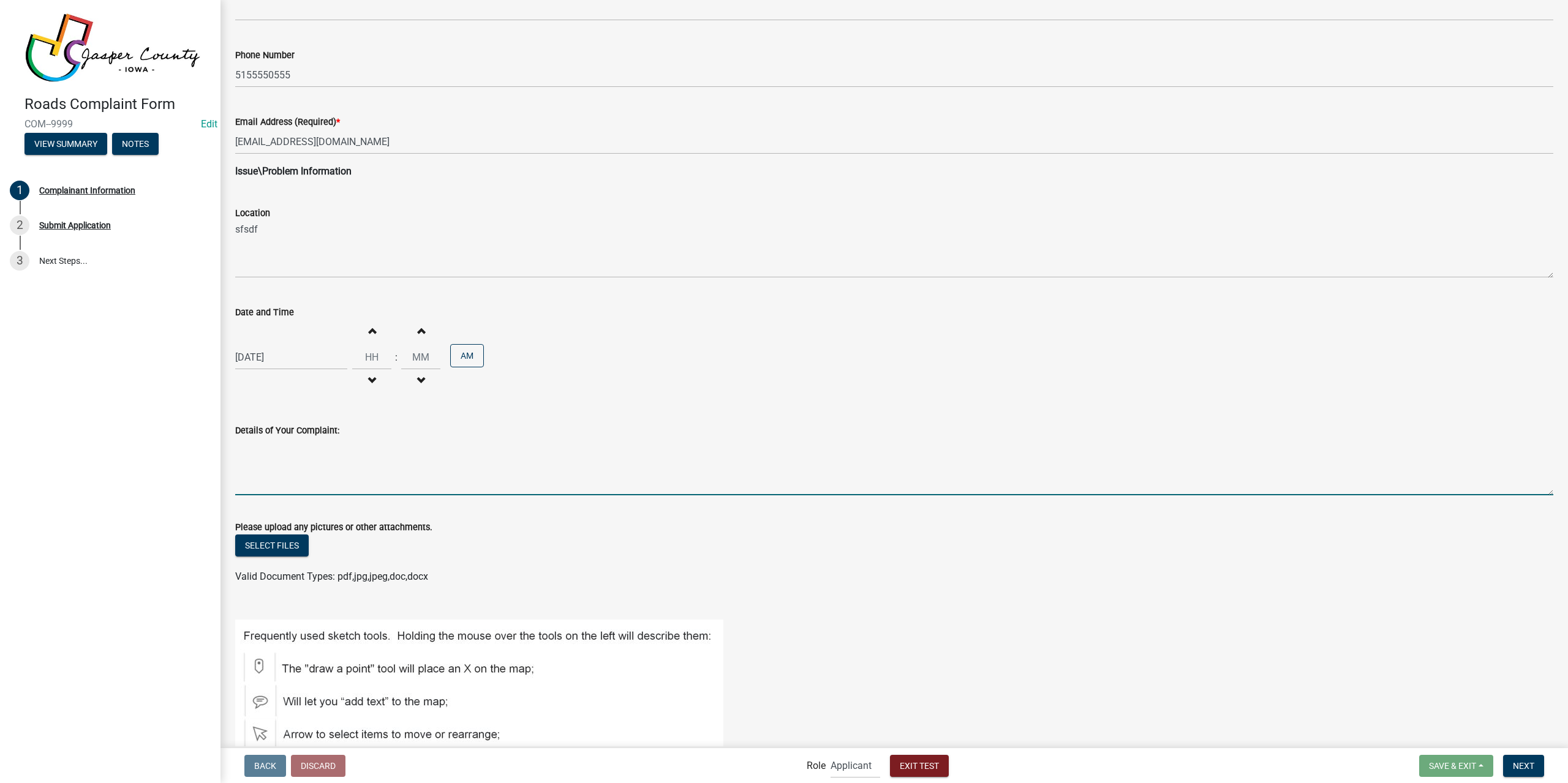
click at [290, 466] on textarea "Details of Your Complaint:" at bounding box center [894, 466] width 1318 height 58
type textarea "r"
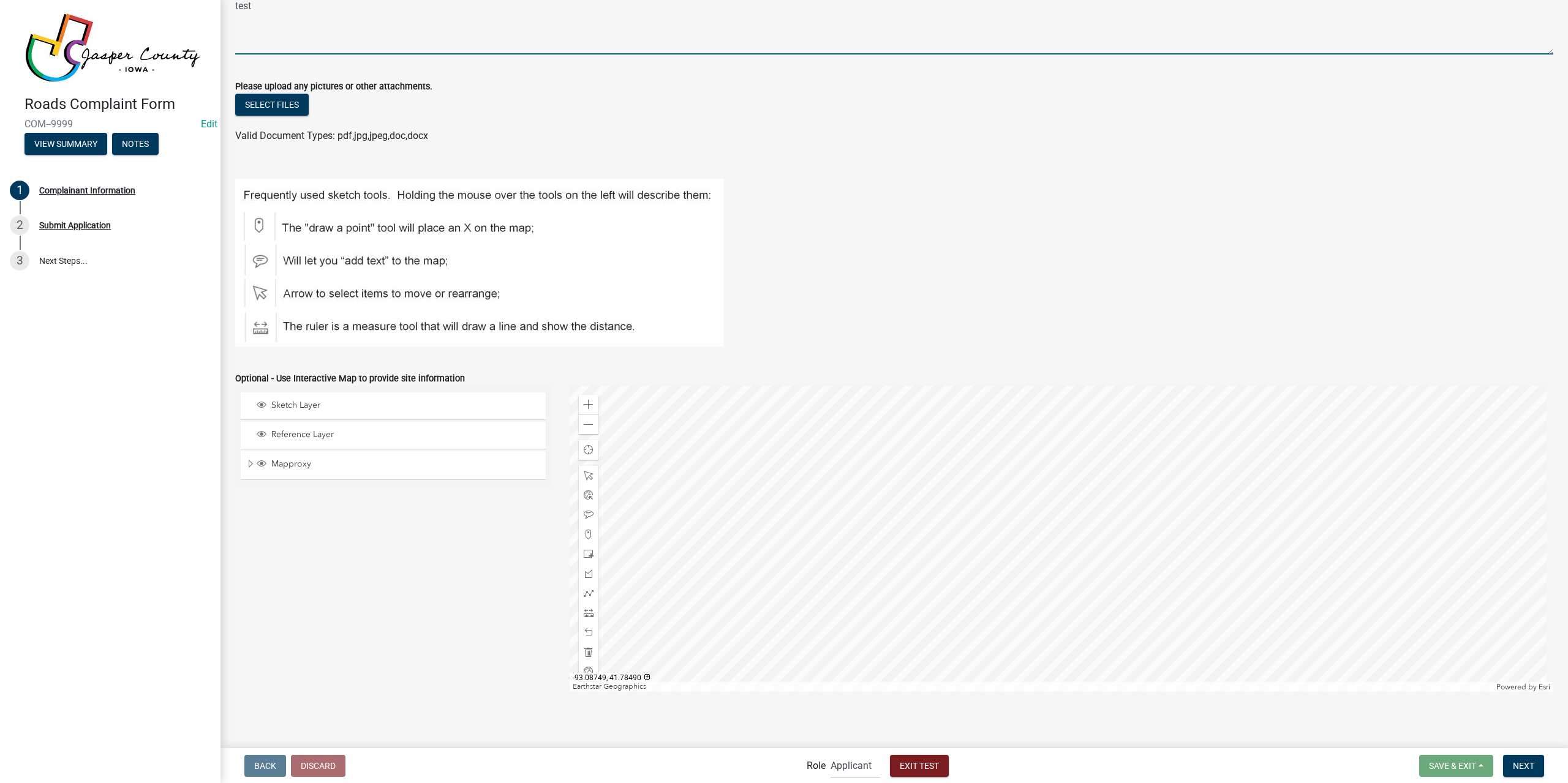
scroll to position [690, 0]
type textarea "test"
click at [1530, 766] on span "Next" at bounding box center [1523, 765] width 22 height 10
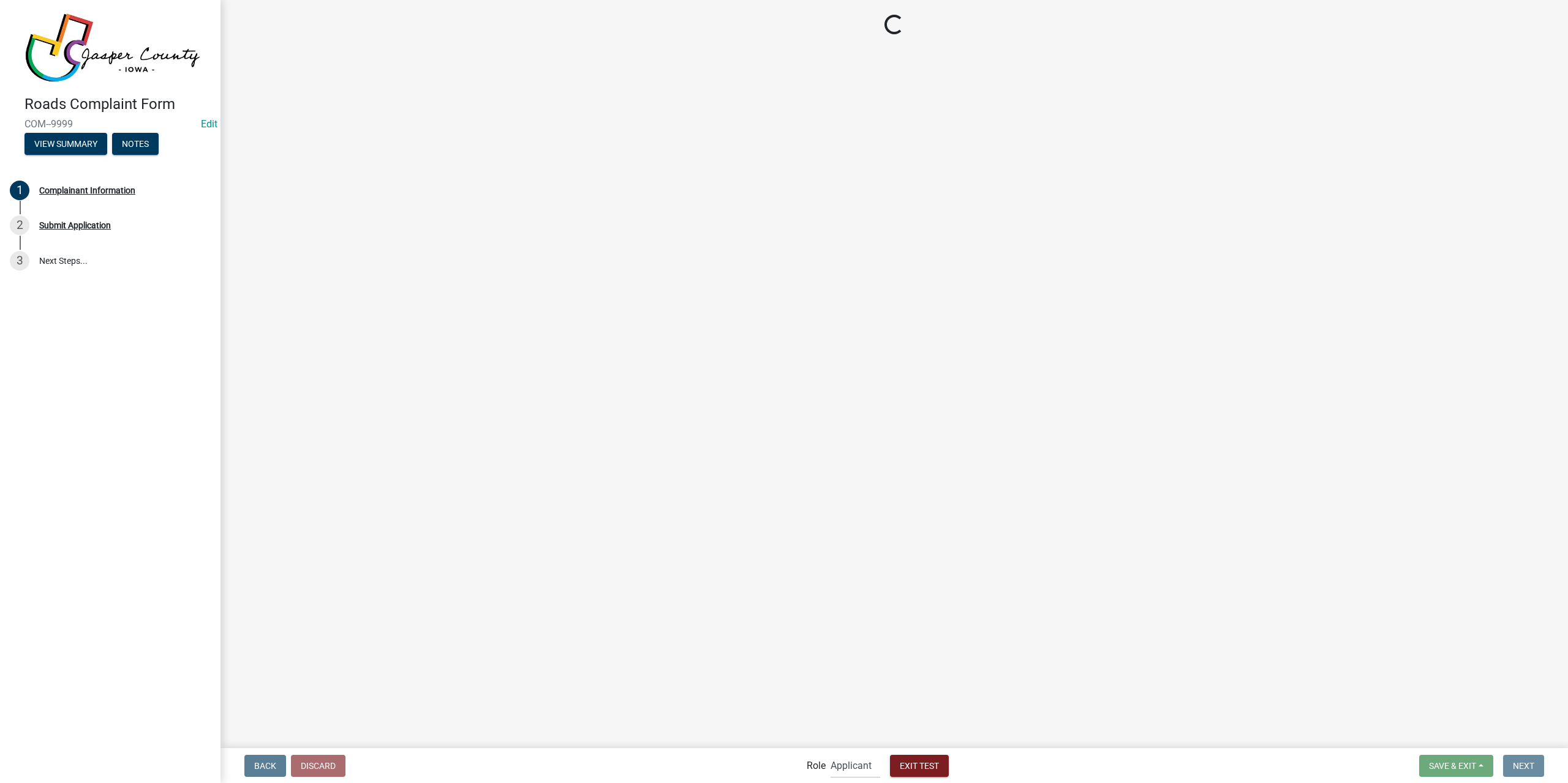
scroll to position [0, 0]
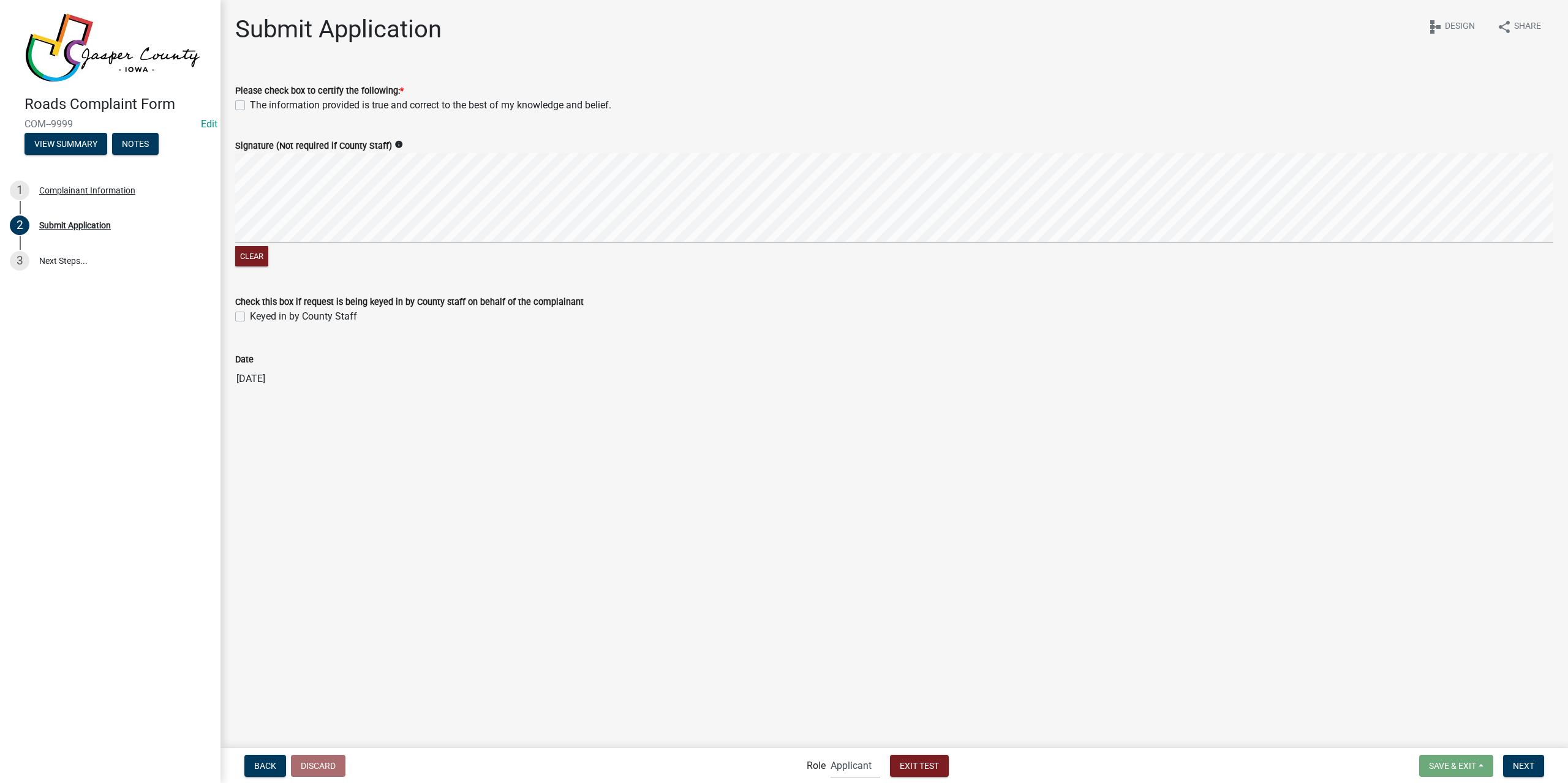
click at [242, 99] on div "The information provided is true and correct to the best of my knowledge and be…" at bounding box center [894, 105] width 1318 height 15
click at [250, 109] on label "The information provided is true and correct to the best of my knowledge and be…" at bounding box center [430, 105] width 361 height 15
click at [250, 106] on input "The information provided is true and correct to the best of my knowledge and be…" at bounding box center [254, 102] width 8 height 8
checkbox input "true"
click at [250, 319] on label "Keyed in by County Staff" at bounding box center [303, 316] width 107 height 15
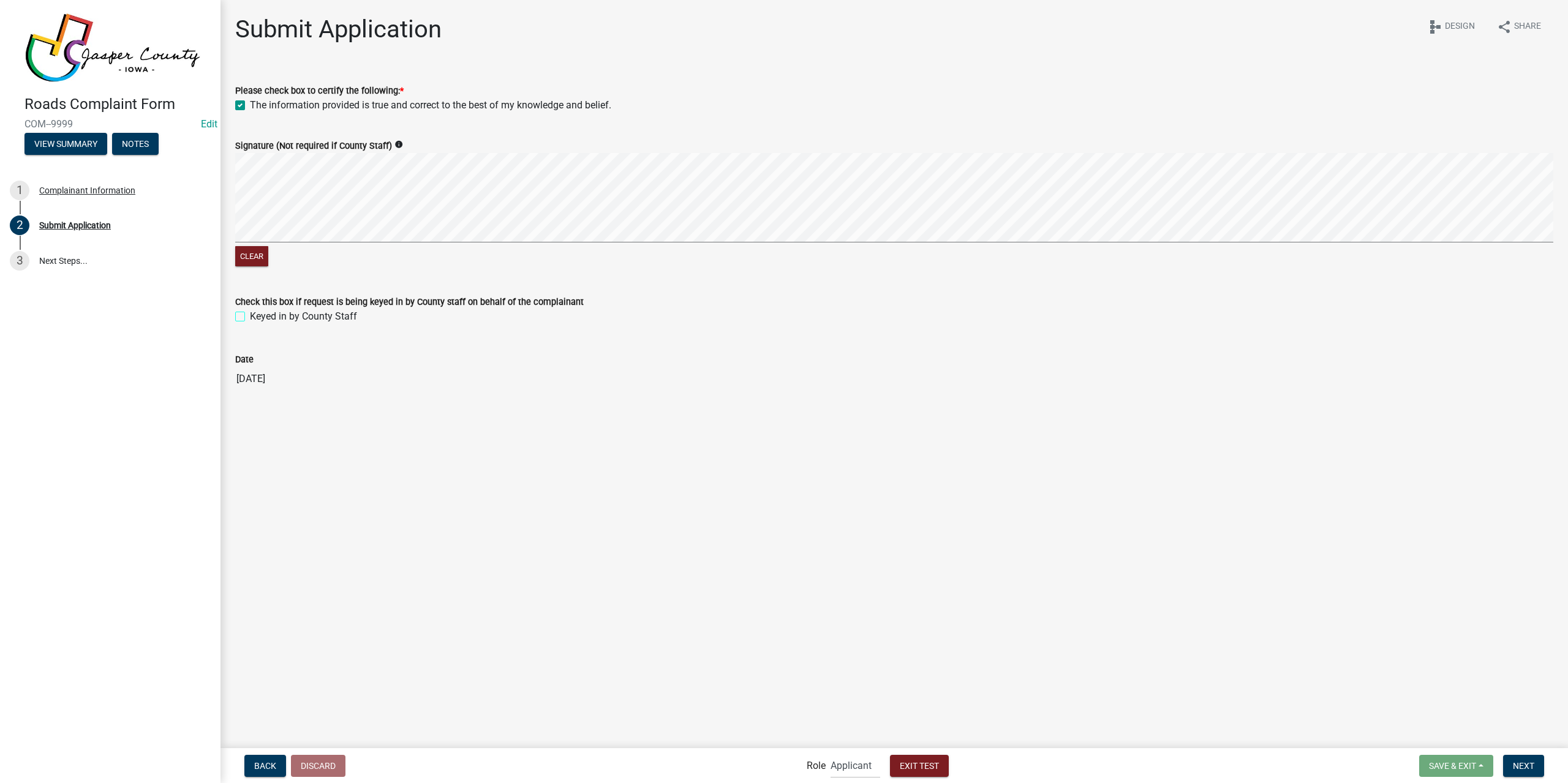
click at [250, 317] on input "Keyed in by County Staff" at bounding box center [254, 313] width 8 height 8
checkbox input "true"
click at [1528, 775] on button "Next" at bounding box center [1523, 765] width 41 height 22
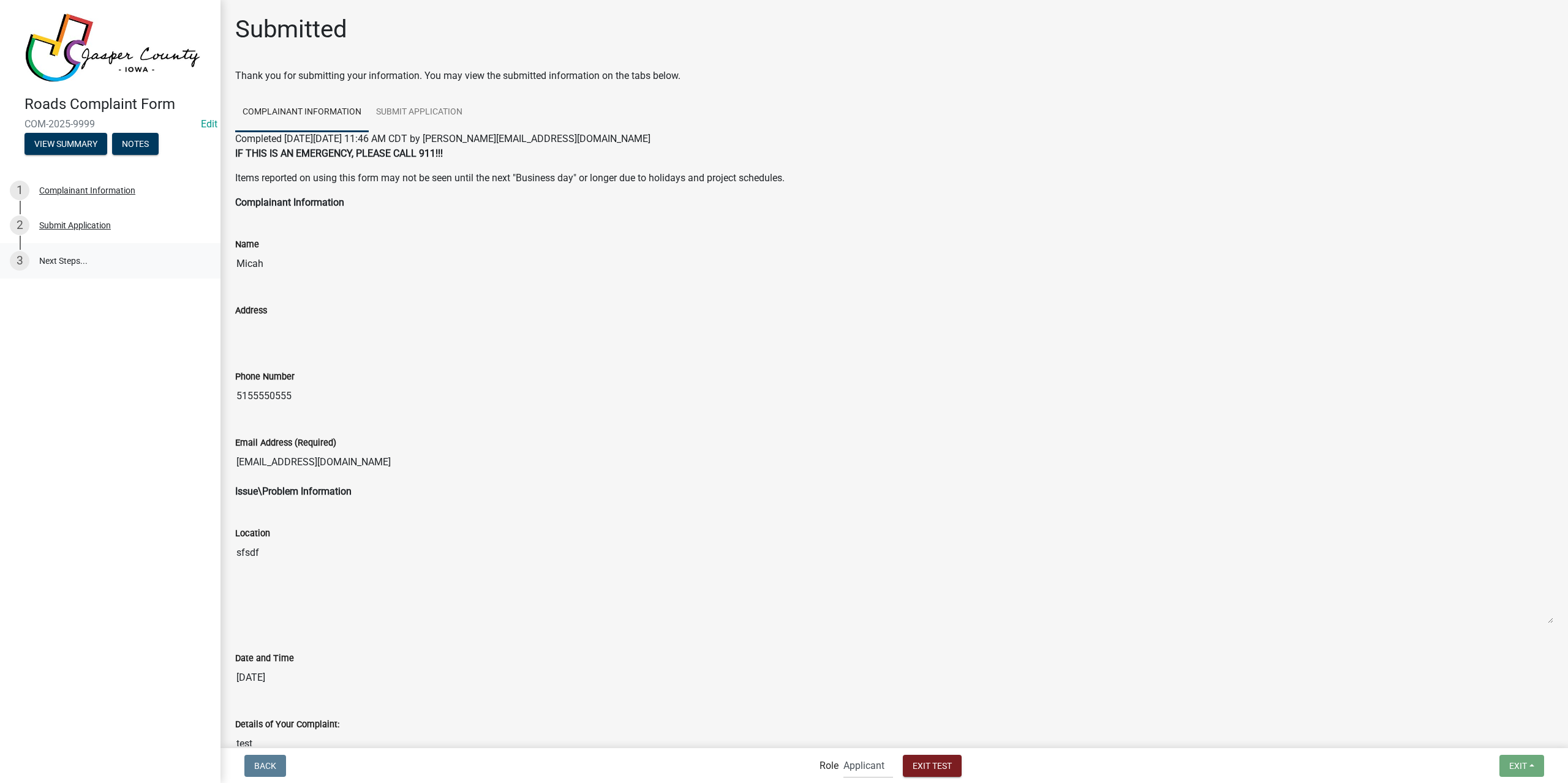
click at [52, 255] on link "3 Next Steps..." at bounding box center [110, 260] width 221 height 35
click at [878, 770] on select "Applicant Complaints Admin Engineer" at bounding box center [868, 766] width 49 height 25
click at [843, 753] on select "Applicant Complaints Admin Engineer" at bounding box center [868, 766] width 49 height 25
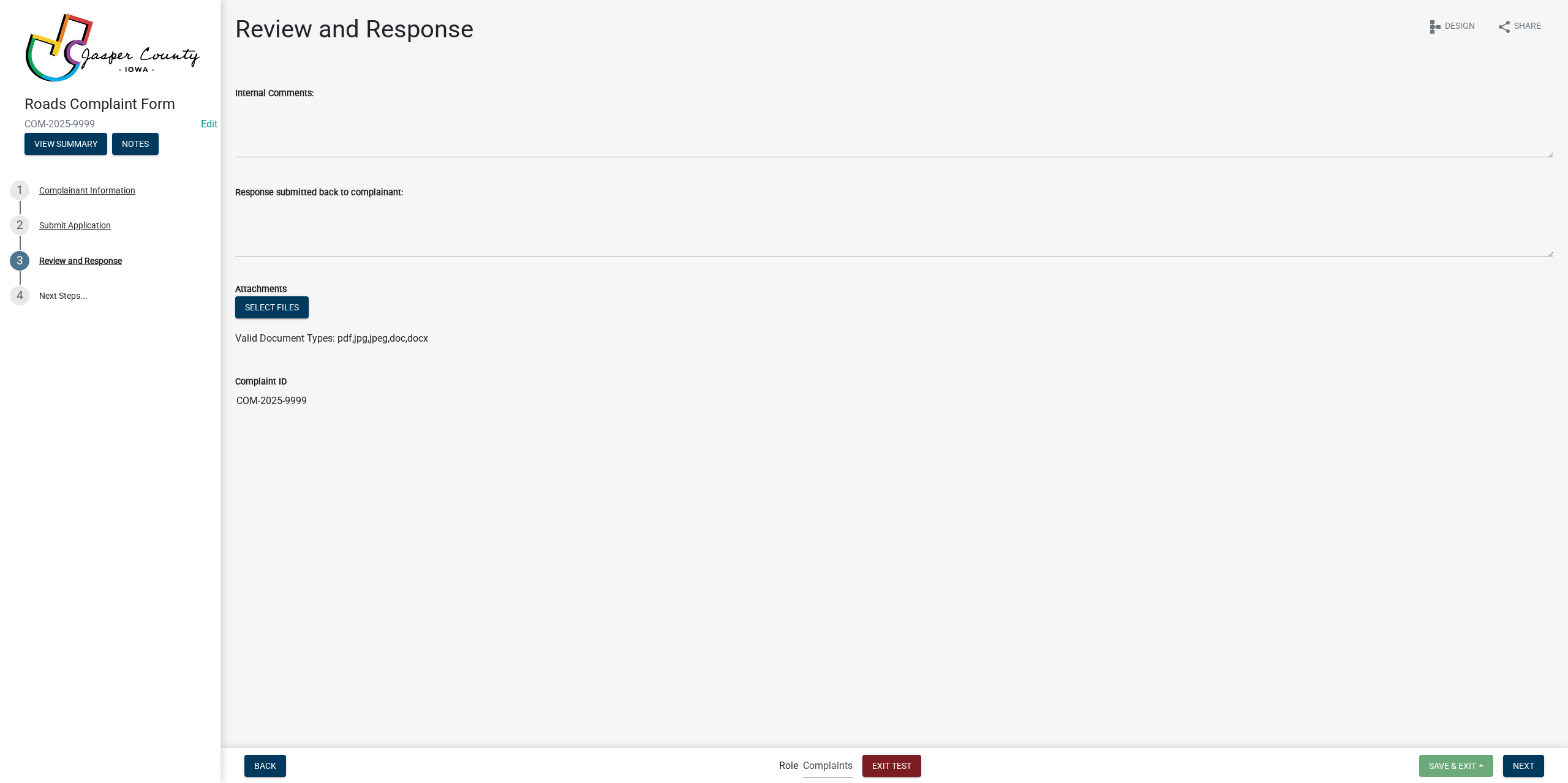
click at [832, 776] on select "Applicant Complaints Admin Engineer" at bounding box center [827, 766] width 49 height 25
click at [803, 753] on select "Applicant Complaints Admin Engineer" at bounding box center [827, 766] width 49 height 25
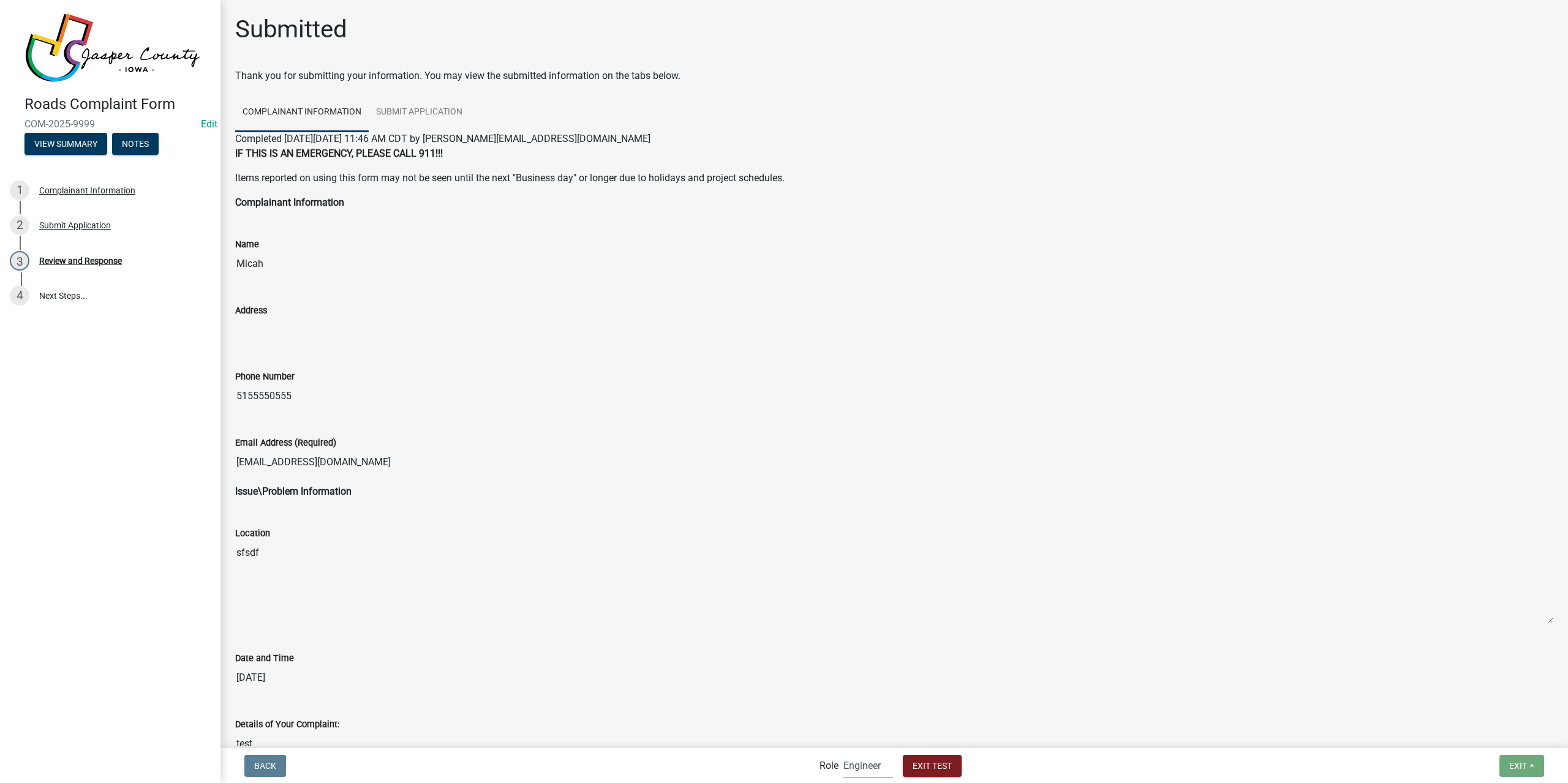
click at [854, 768] on select "Applicant Complaints Admin Engineer" at bounding box center [868, 766] width 49 height 25
click at [843, 753] on select "Applicant Complaints Admin Engineer" at bounding box center [868, 766] width 49 height 25
click at [878, 764] on select "Applicant Complaints Admin Engineer" at bounding box center [868, 766] width 49 height 25
select select "e0868f79-70f1-426d-a7eb-2833e576cb6b"
click at [843, 753] on select "Applicant Complaints Admin Engineer" at bounding box center [868, 766] width 49 height 25
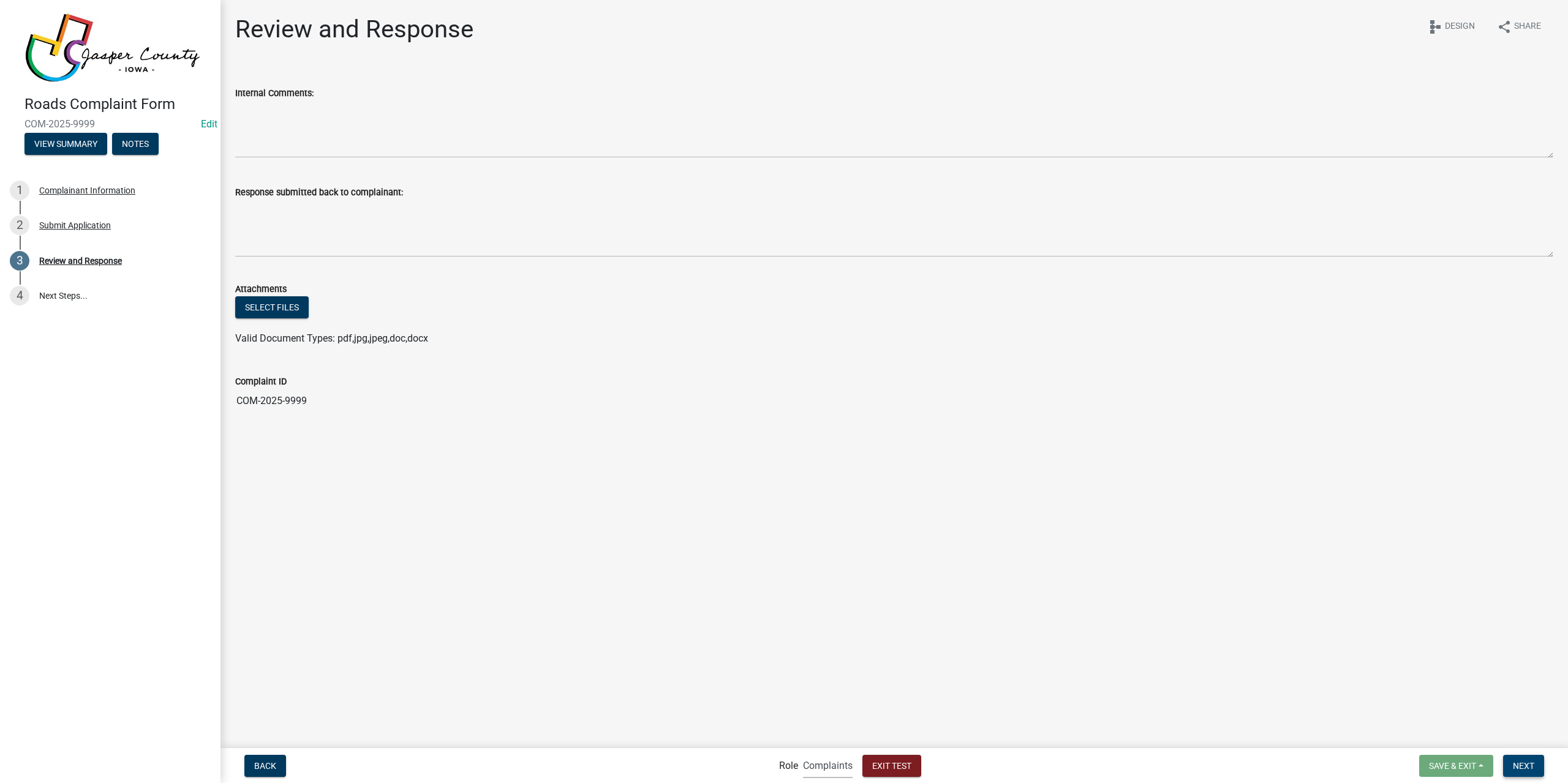
click at [1530, 768] on span "Next" at bounding box center [1523, 765] width 22 height 10
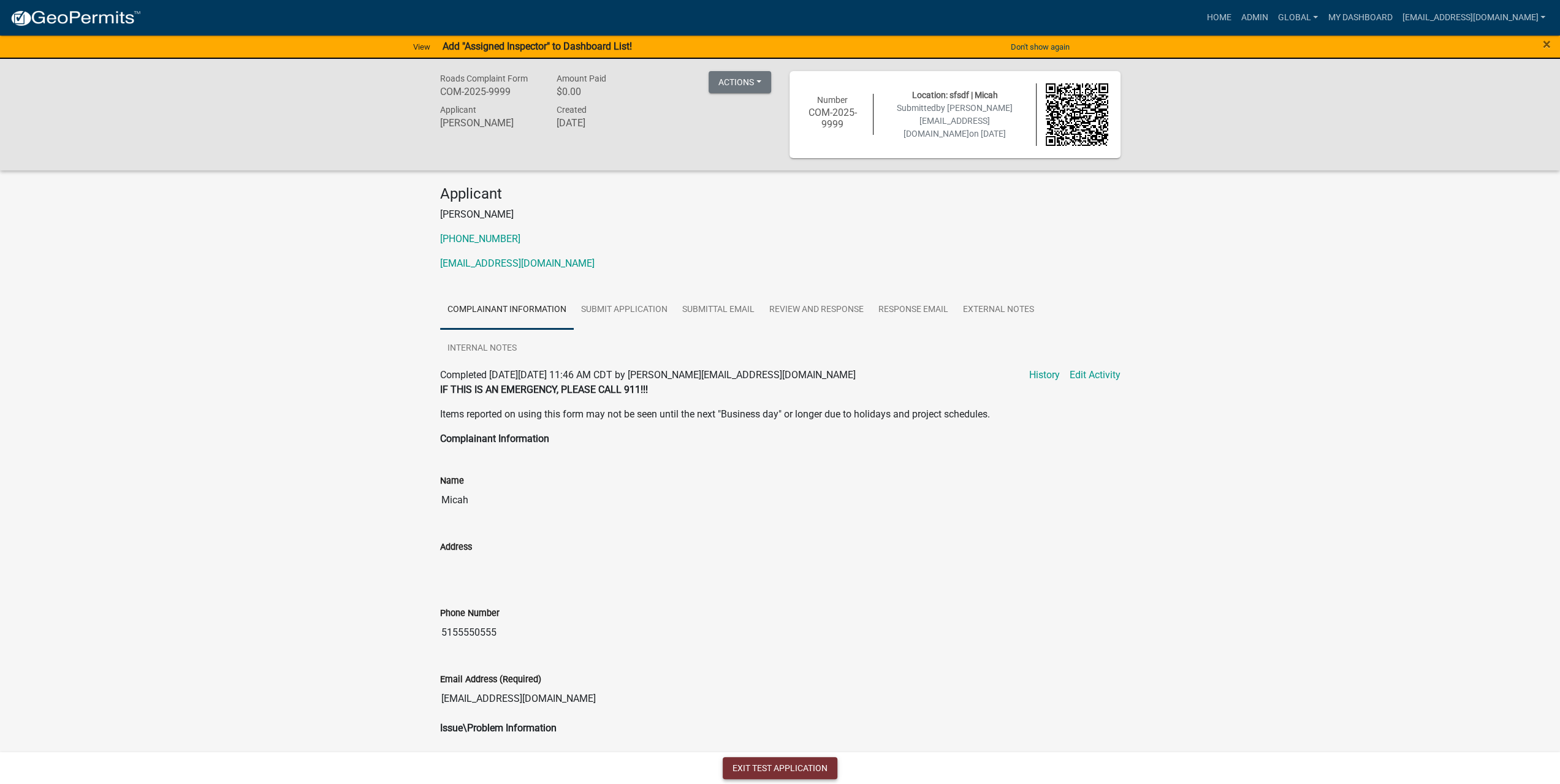
click at [807, 769] on button "Exit Test Application" at bounding box center [780, 768] width 115 height 22
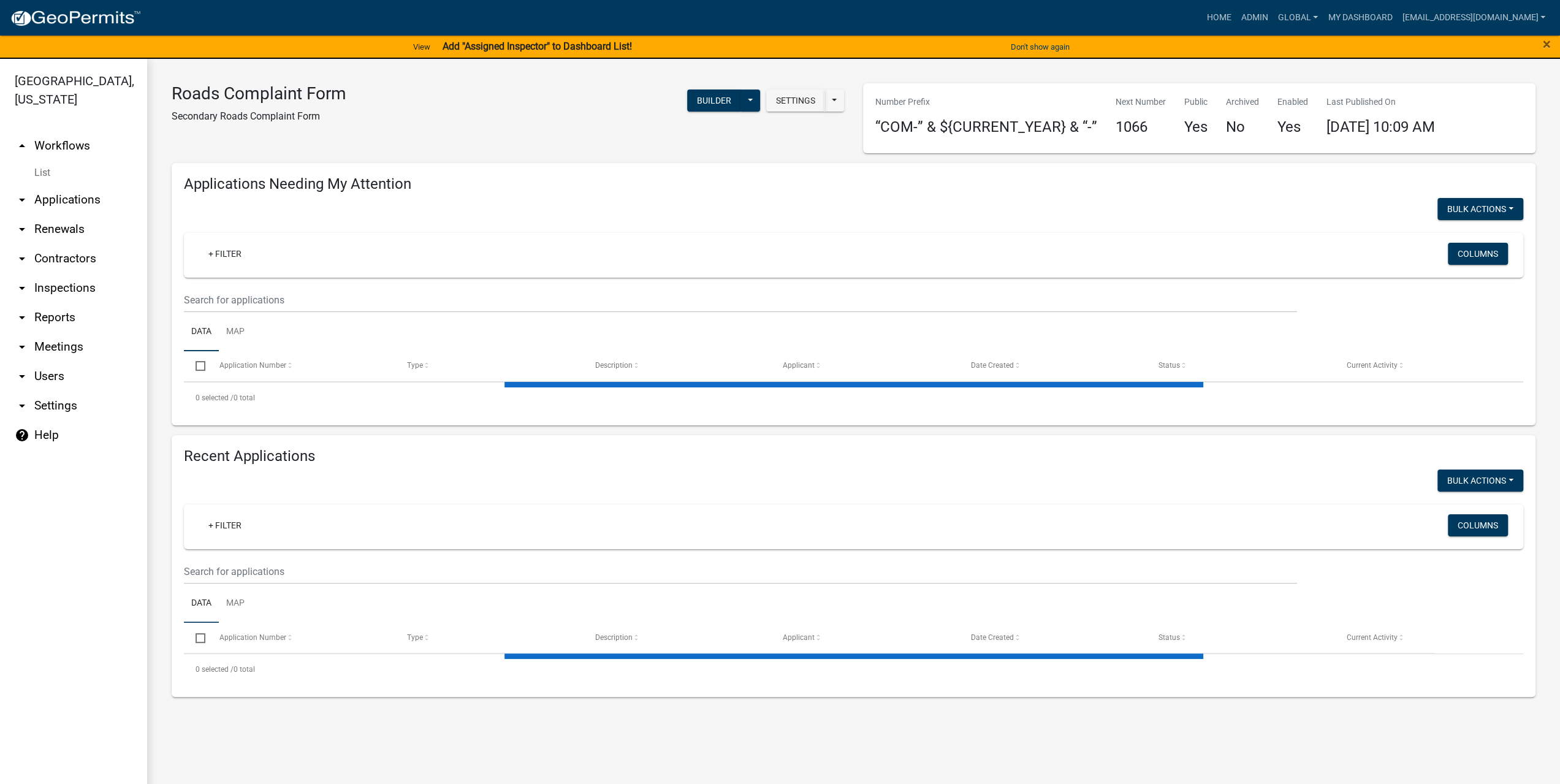
select select "3: 100"
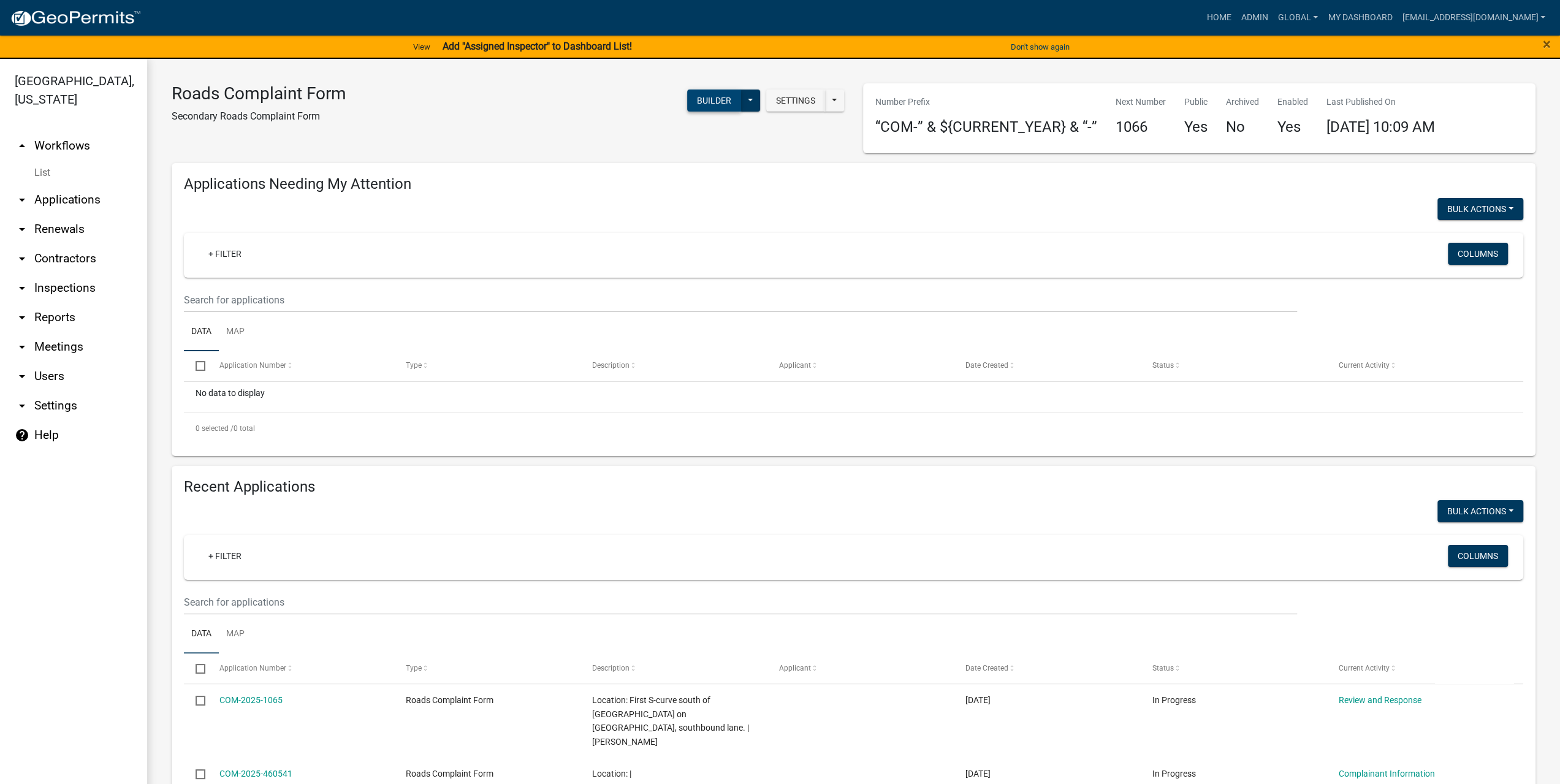
click at [714, 96] on button "Builder" at bounding box center [714, 100] width 54 height 22
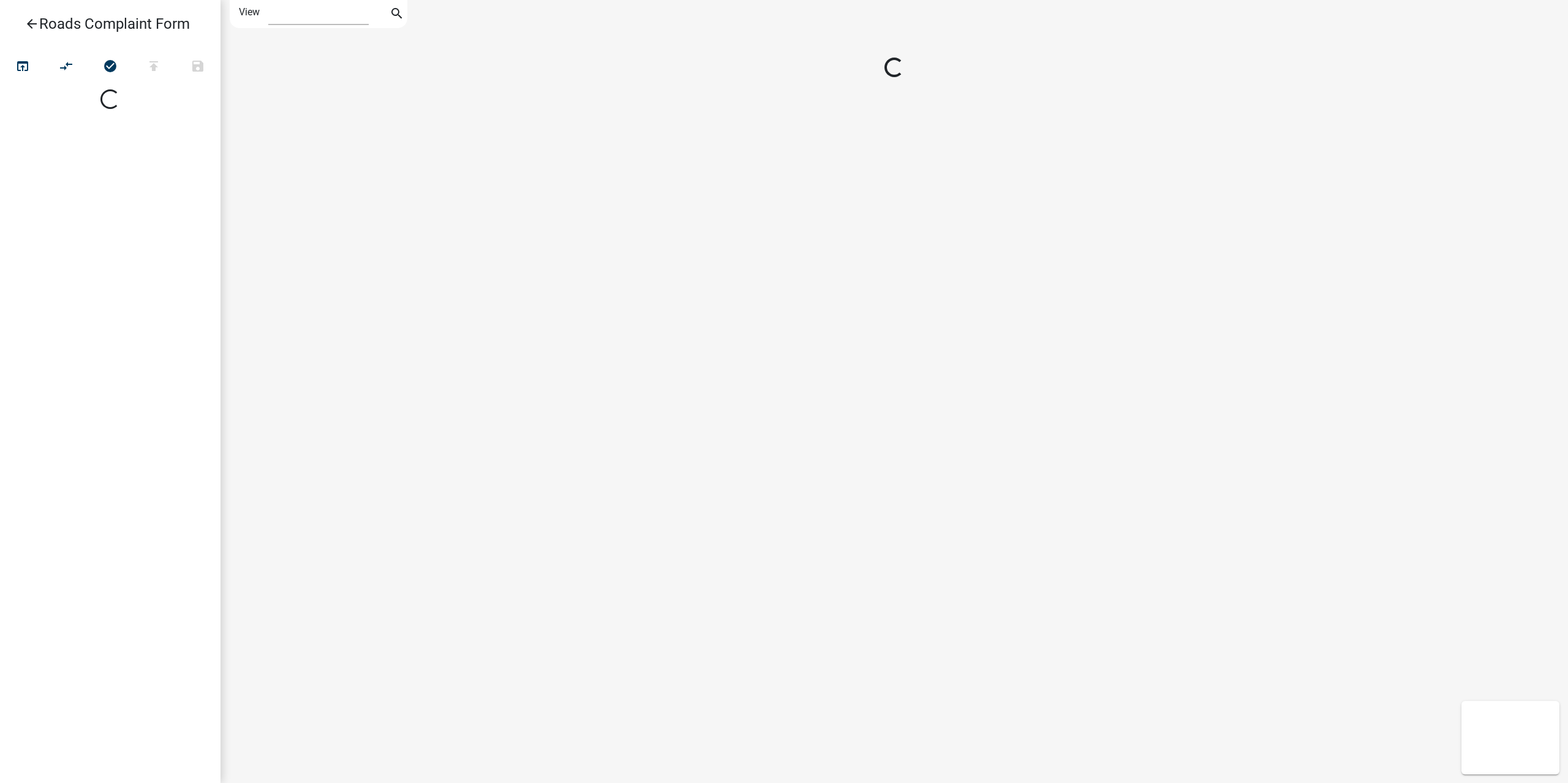
select select "1"
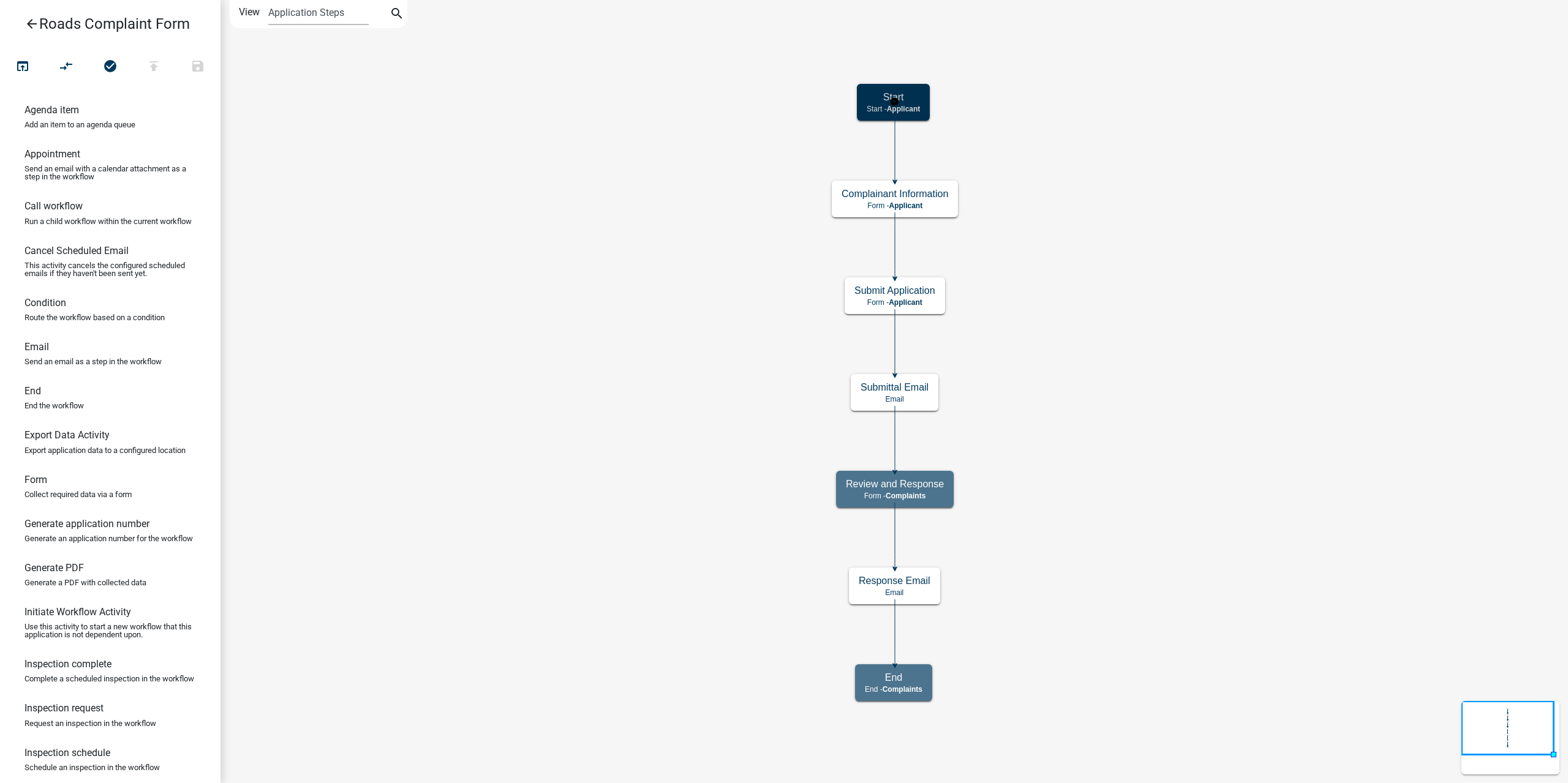
click at [920, 96] on h5 "Start" at bounding box center [892, 97] width 53 height 12
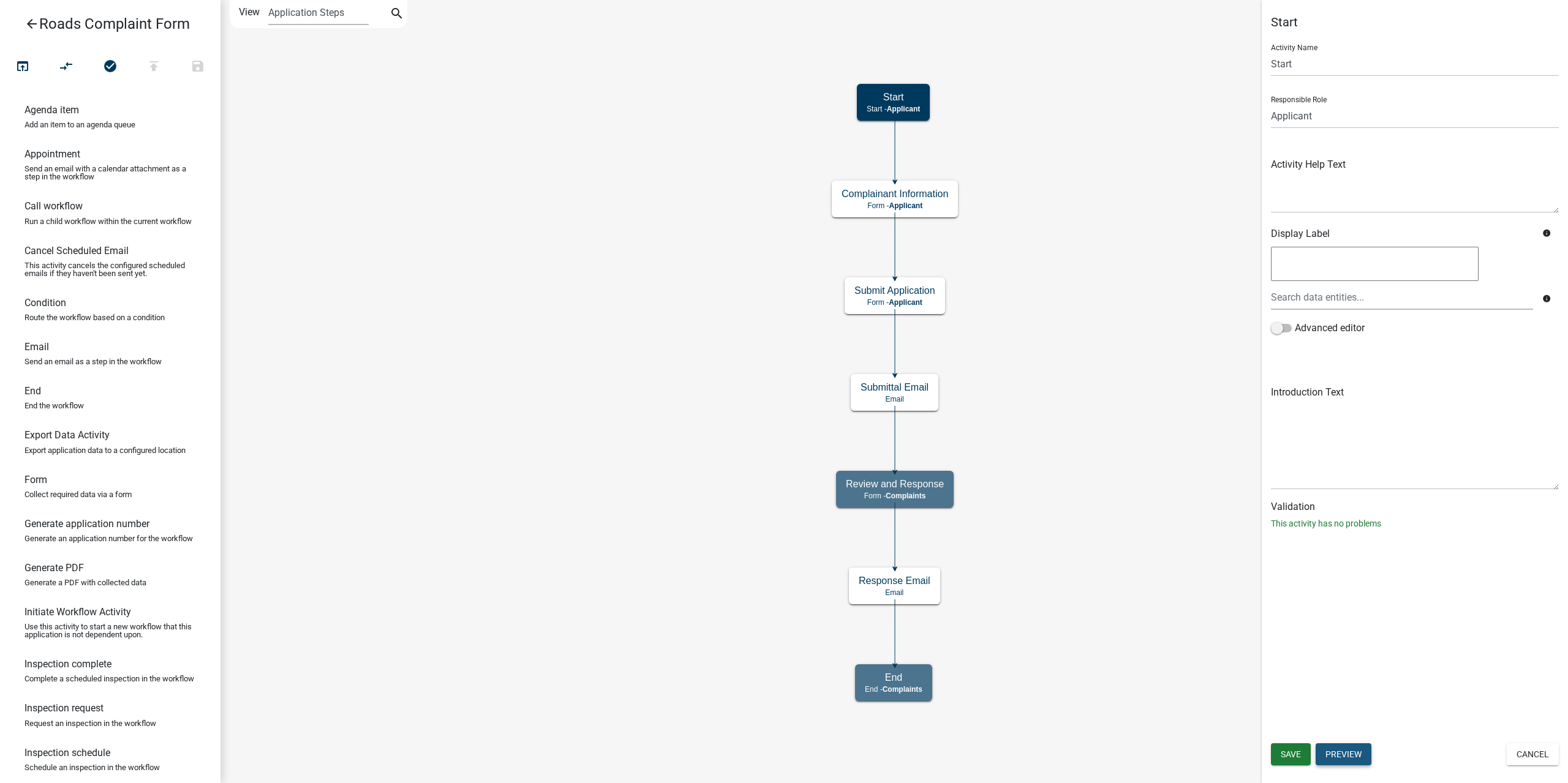
click at [1341, 755] on button "Preview" at bounding box center [1343, 754] width 55 height 22
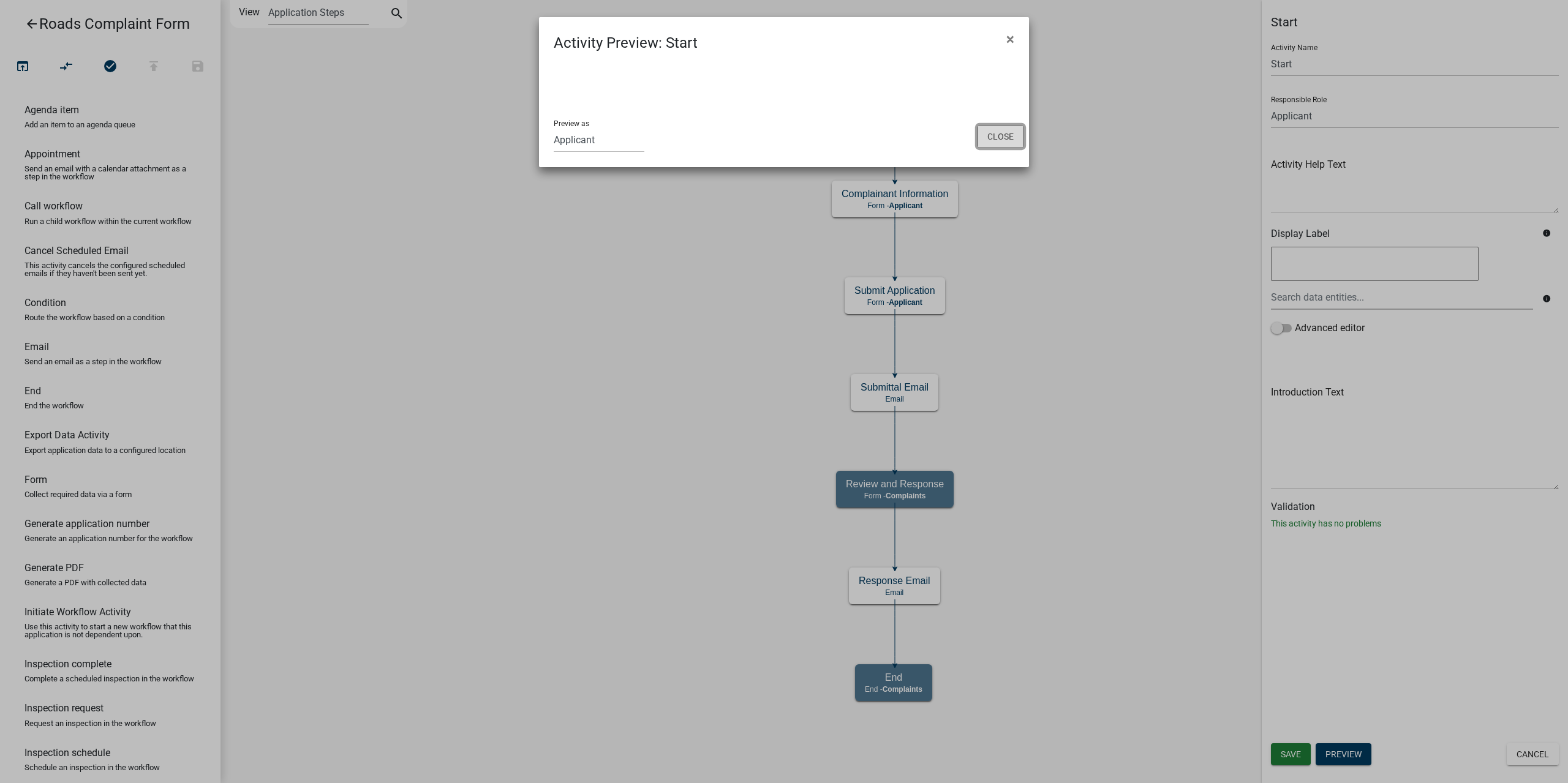
click at [1020, 138] on button "Close" at bounding box center [1000, 136] width 47 height 23
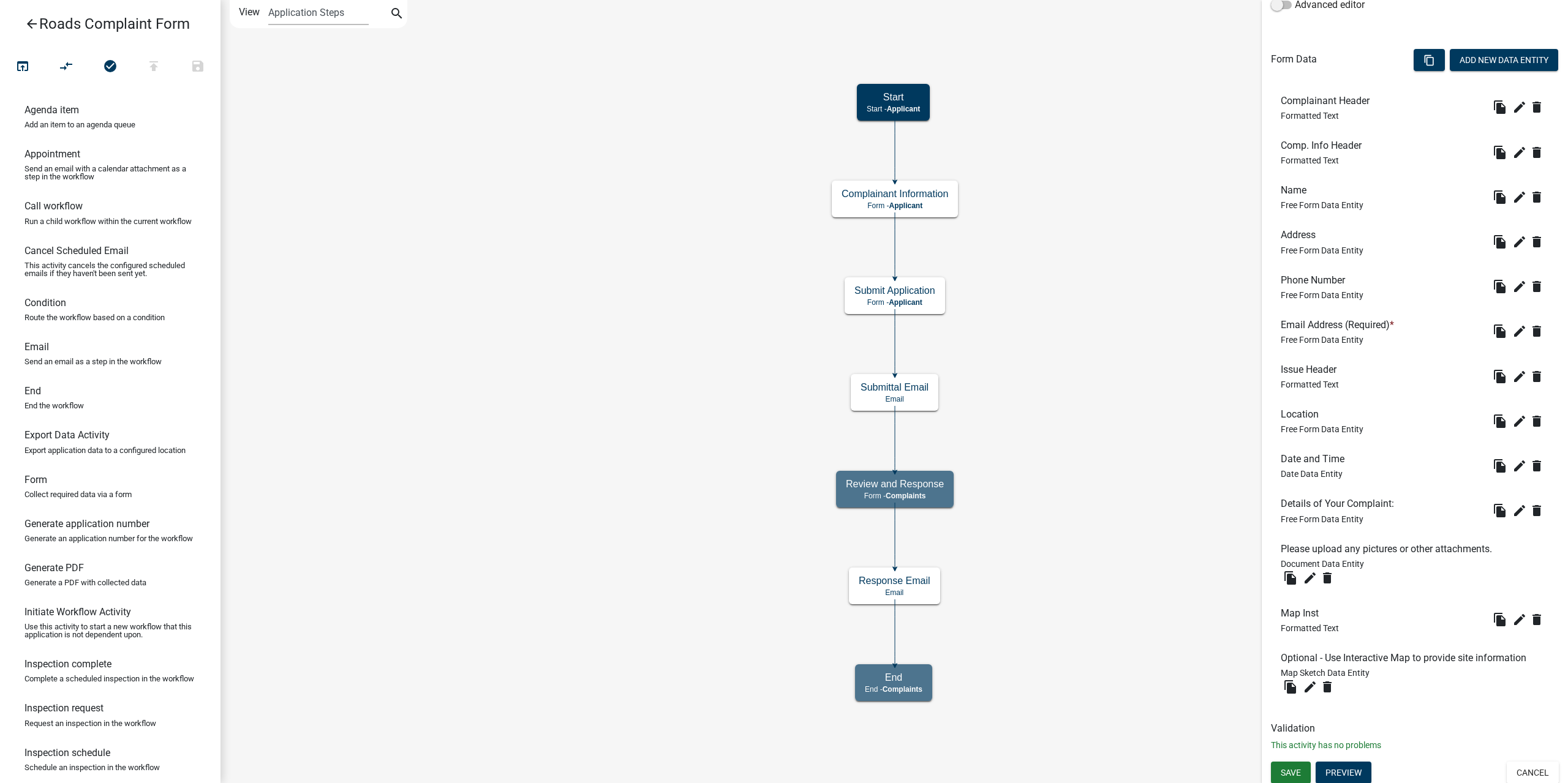
scroll to position [326, 0]
click at [1361, 771] on button "Preview" at bounding box center [1343, 769] width 55 height 22
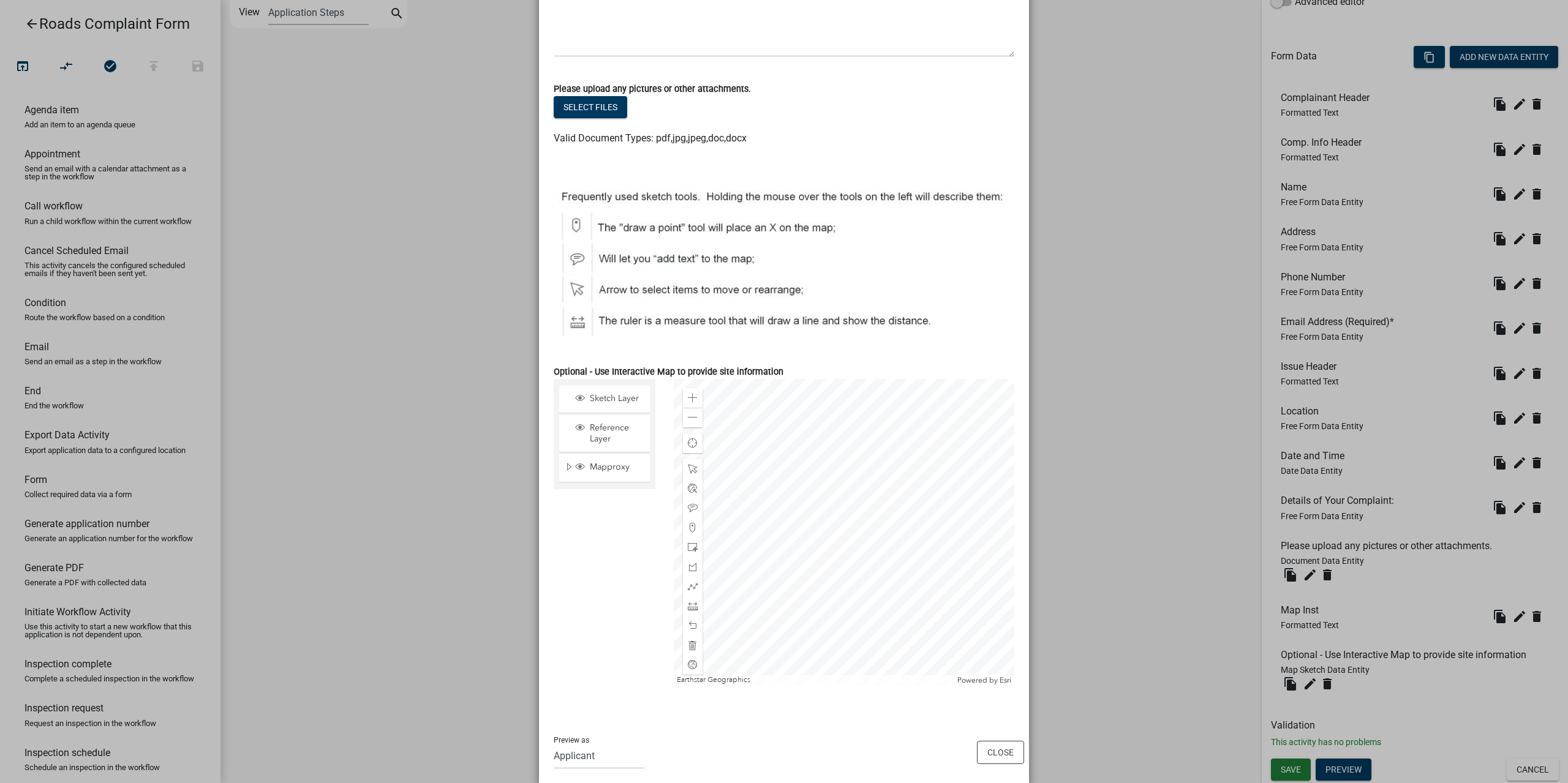
scroll to position [737, 0]
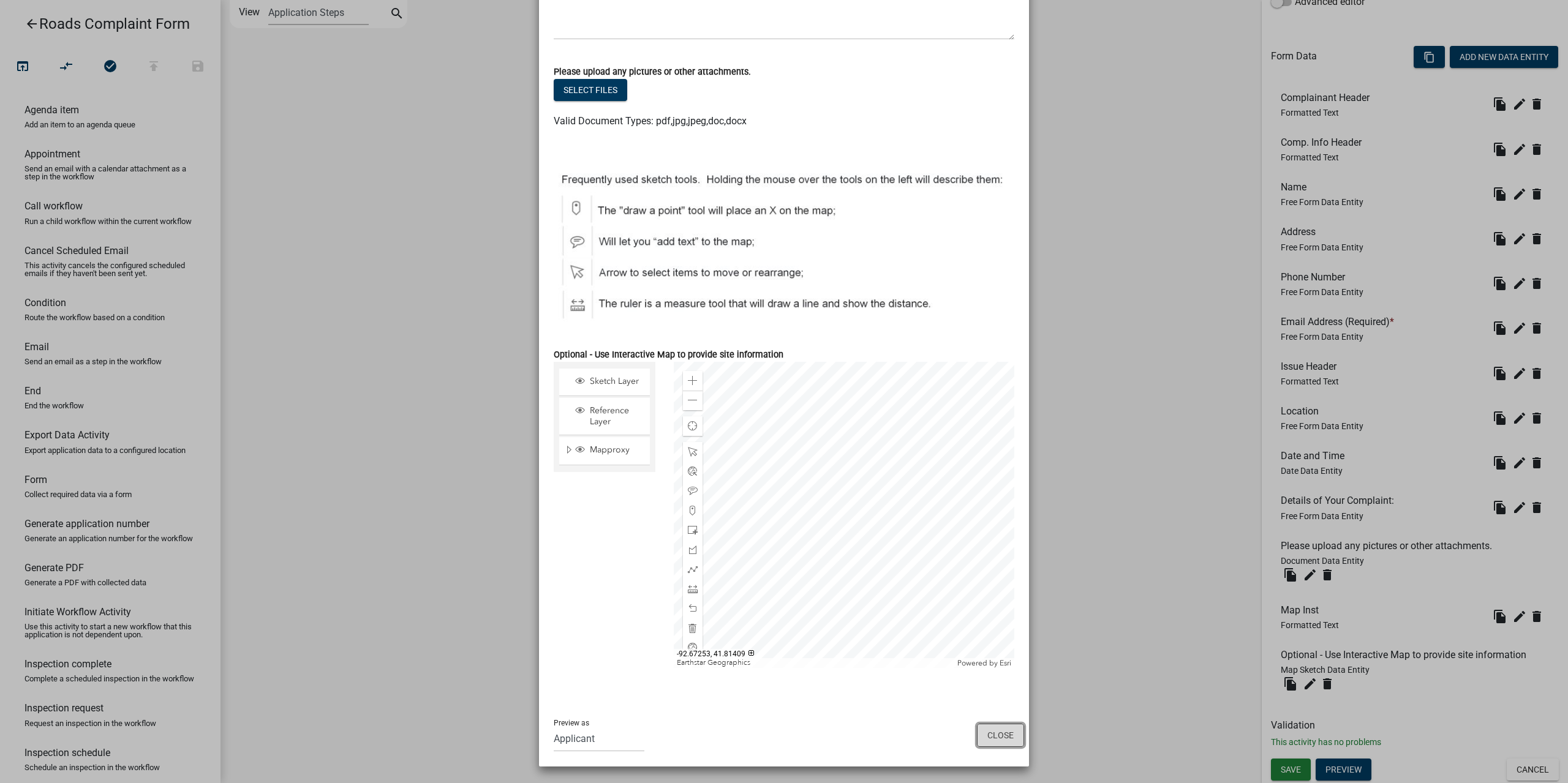
click at [996, 728] on button "Close" at bounding box center [1000, 735] width 47 height 23
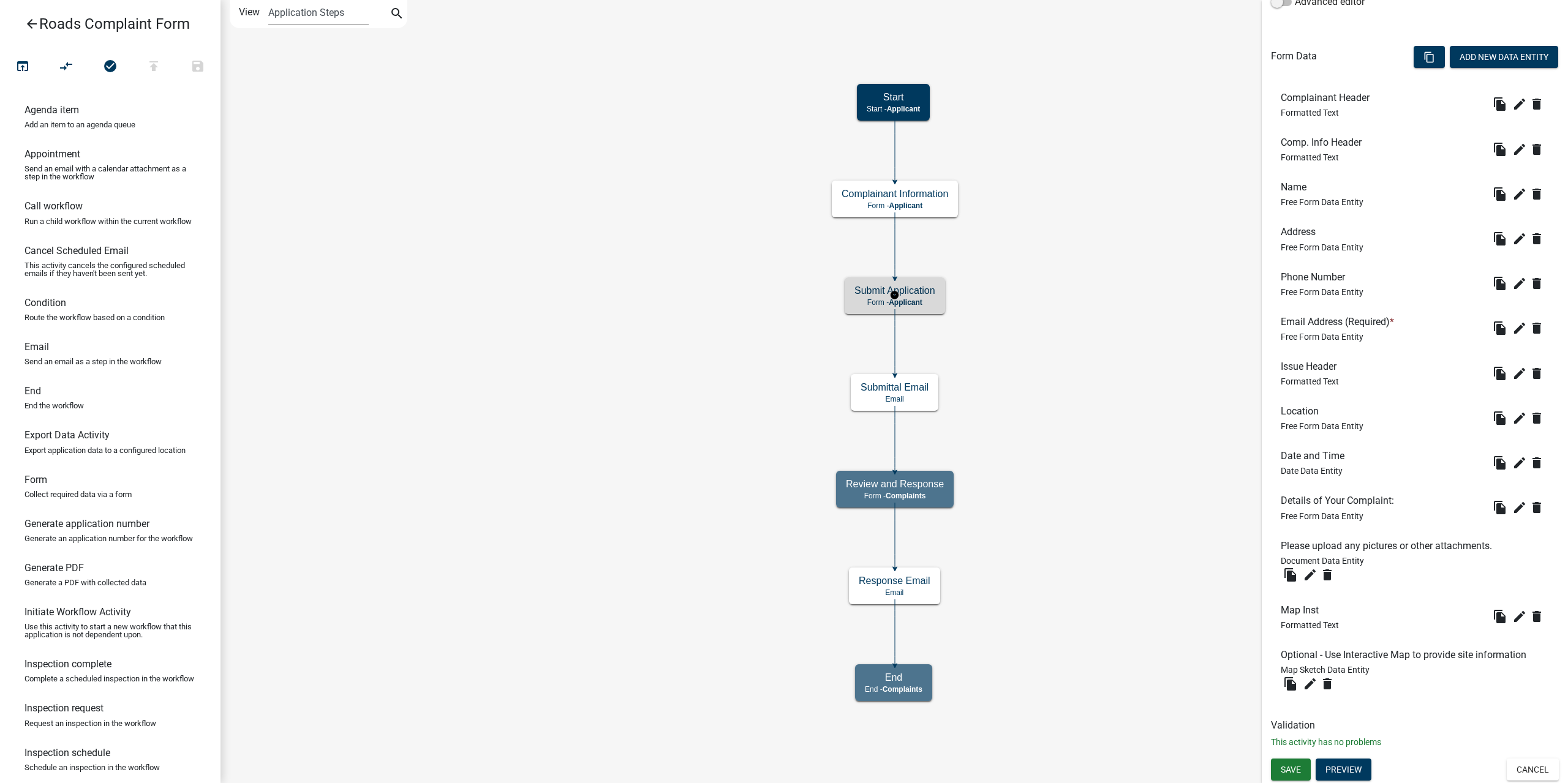
scroll to position [0, 0]
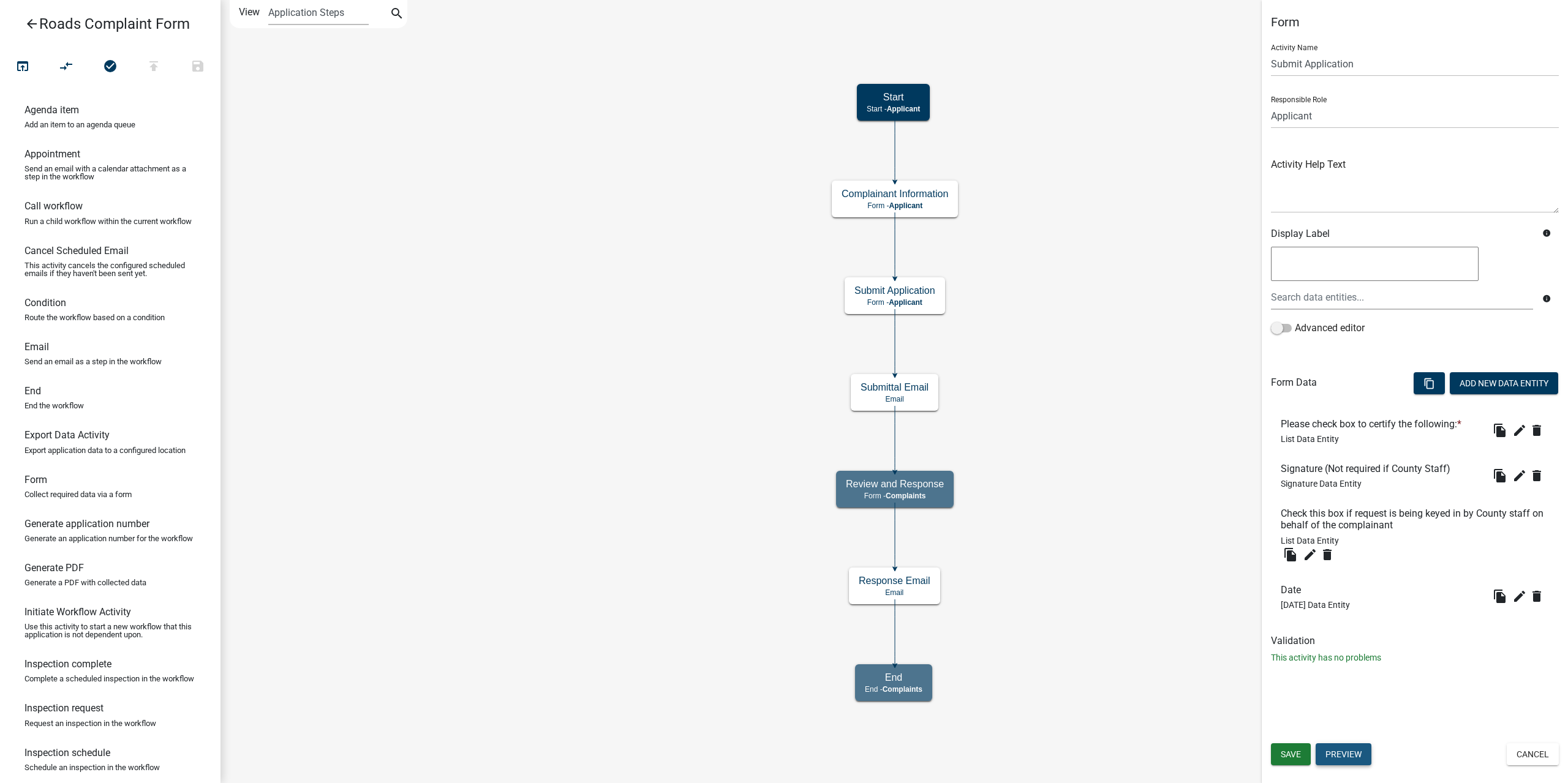
click at [1353, 755] on button "Preview" at bounding box center [1343, 754] width 55 height 22
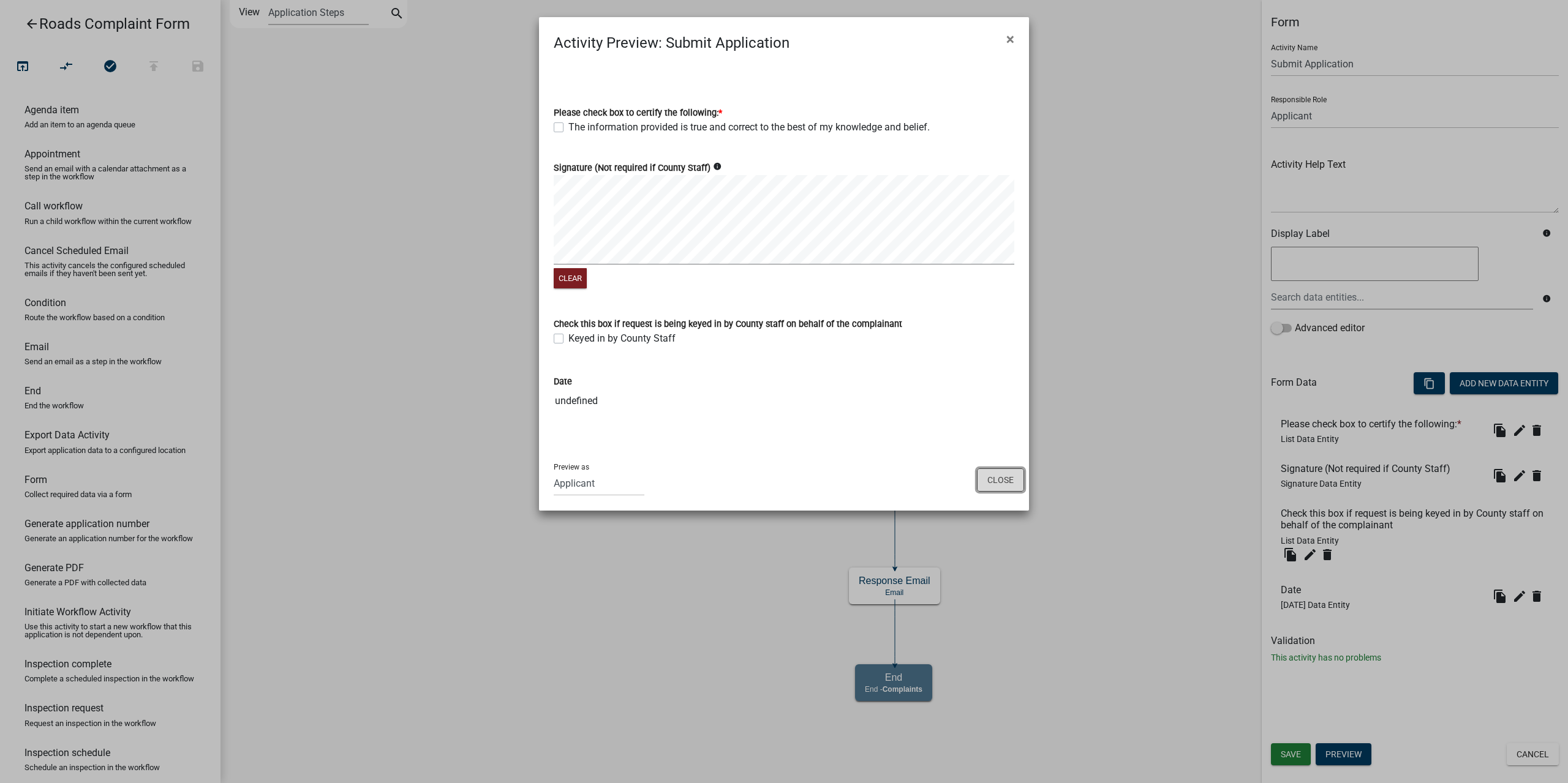
click at [997, 472] on button "Close" at bounding box center [1000, 479] width 47 height 23
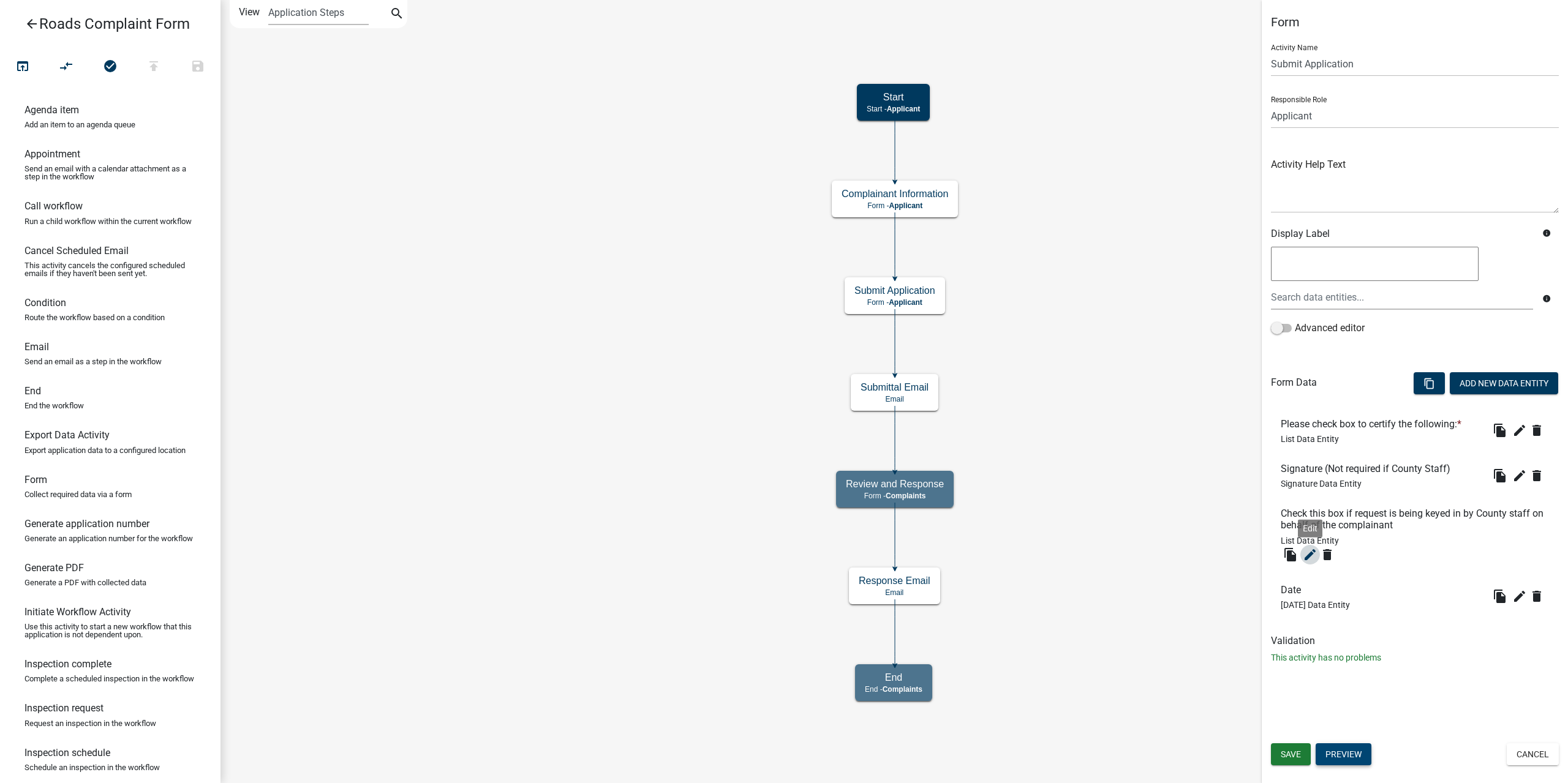
click at [1311, 552] on icon "edit" at bounding box center [1310, 555] width 15 height 15
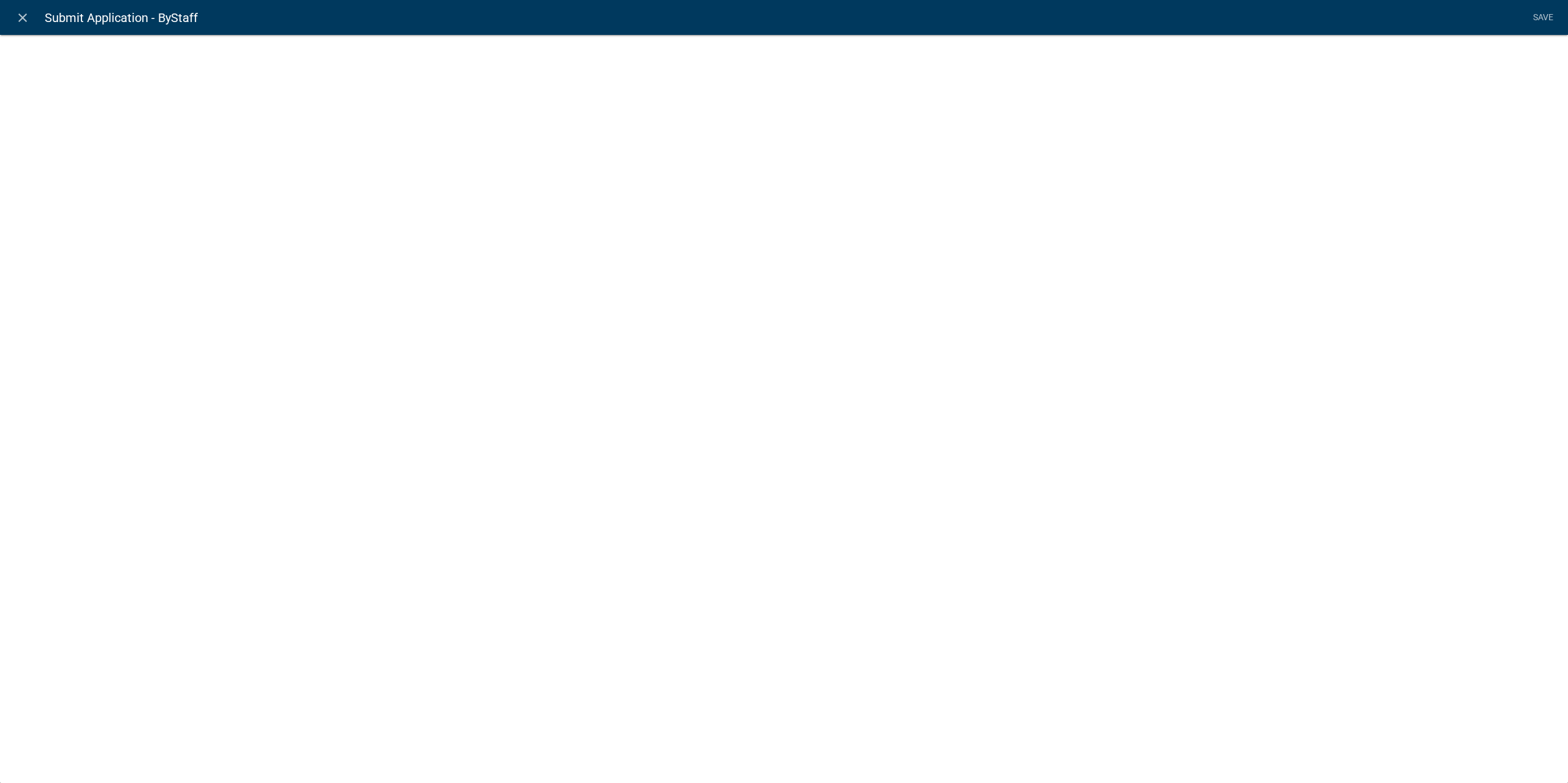
select select "list-data"
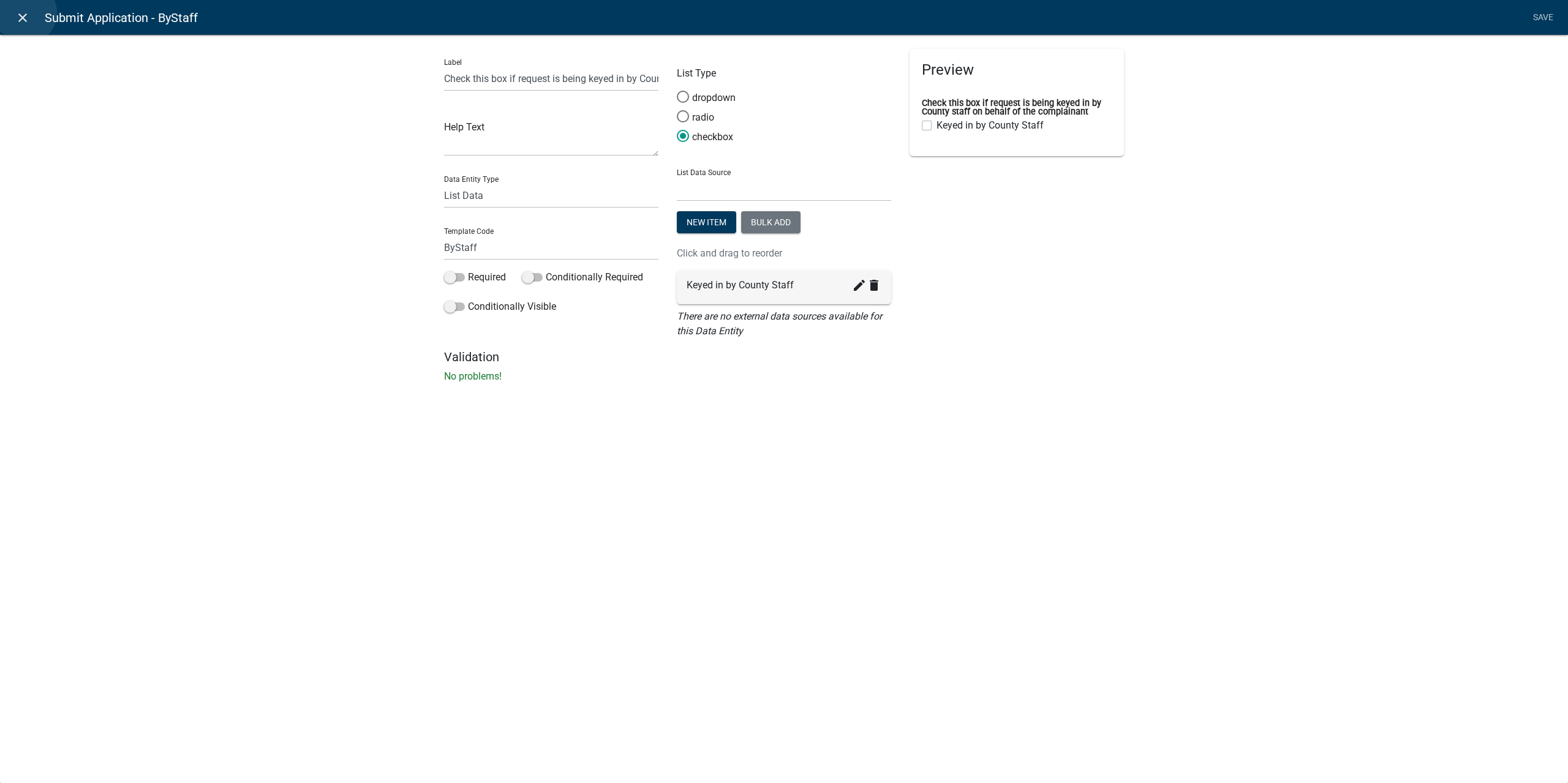
click at [25, 13] on icon "close" at bounding box center [22, 18] width 15 height 15
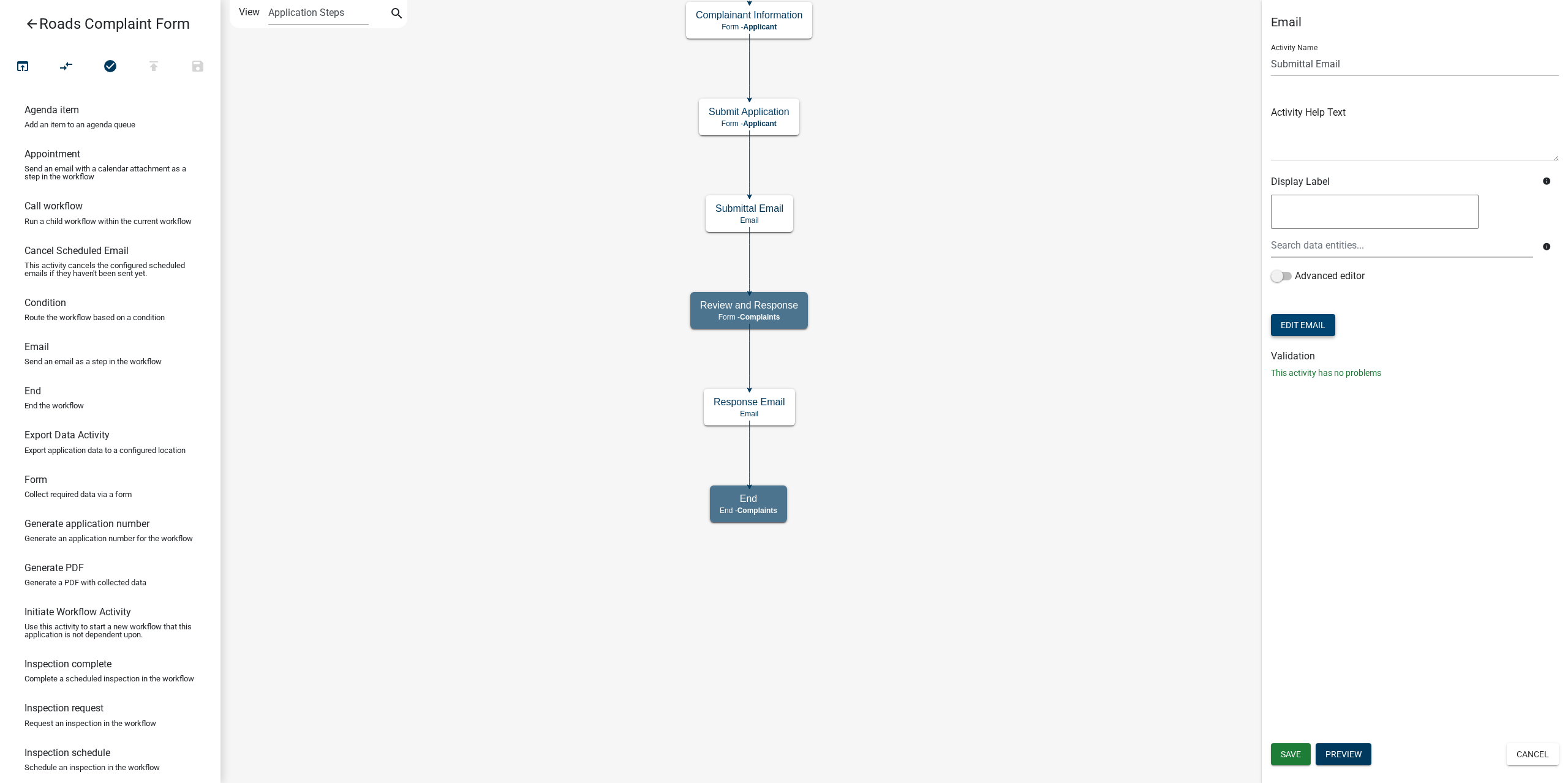
click at [1317, 319] on button "Edit Email" at bounding box center [1303, 325] width 64 height 22
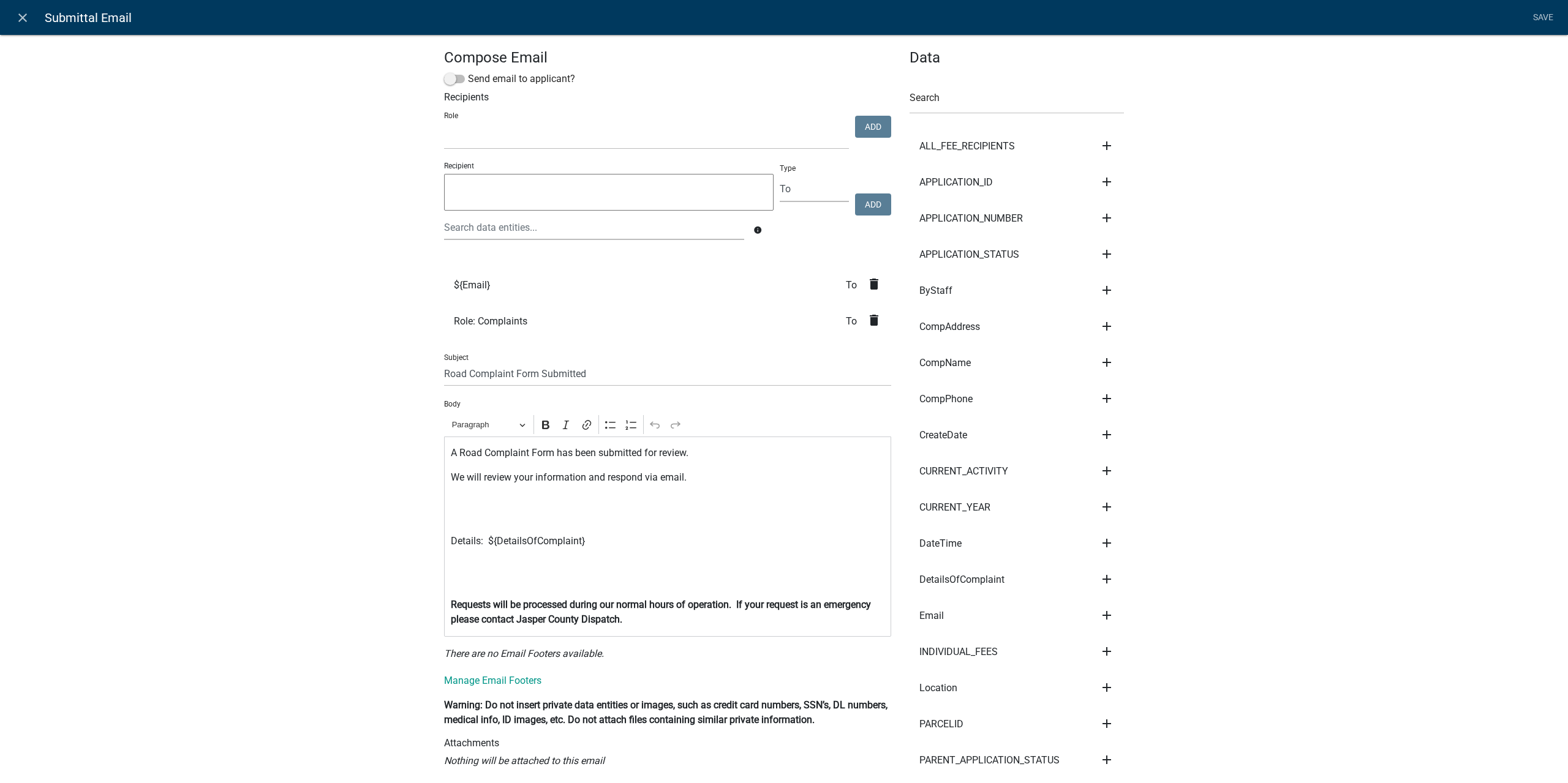
scroll to position [61, 0]
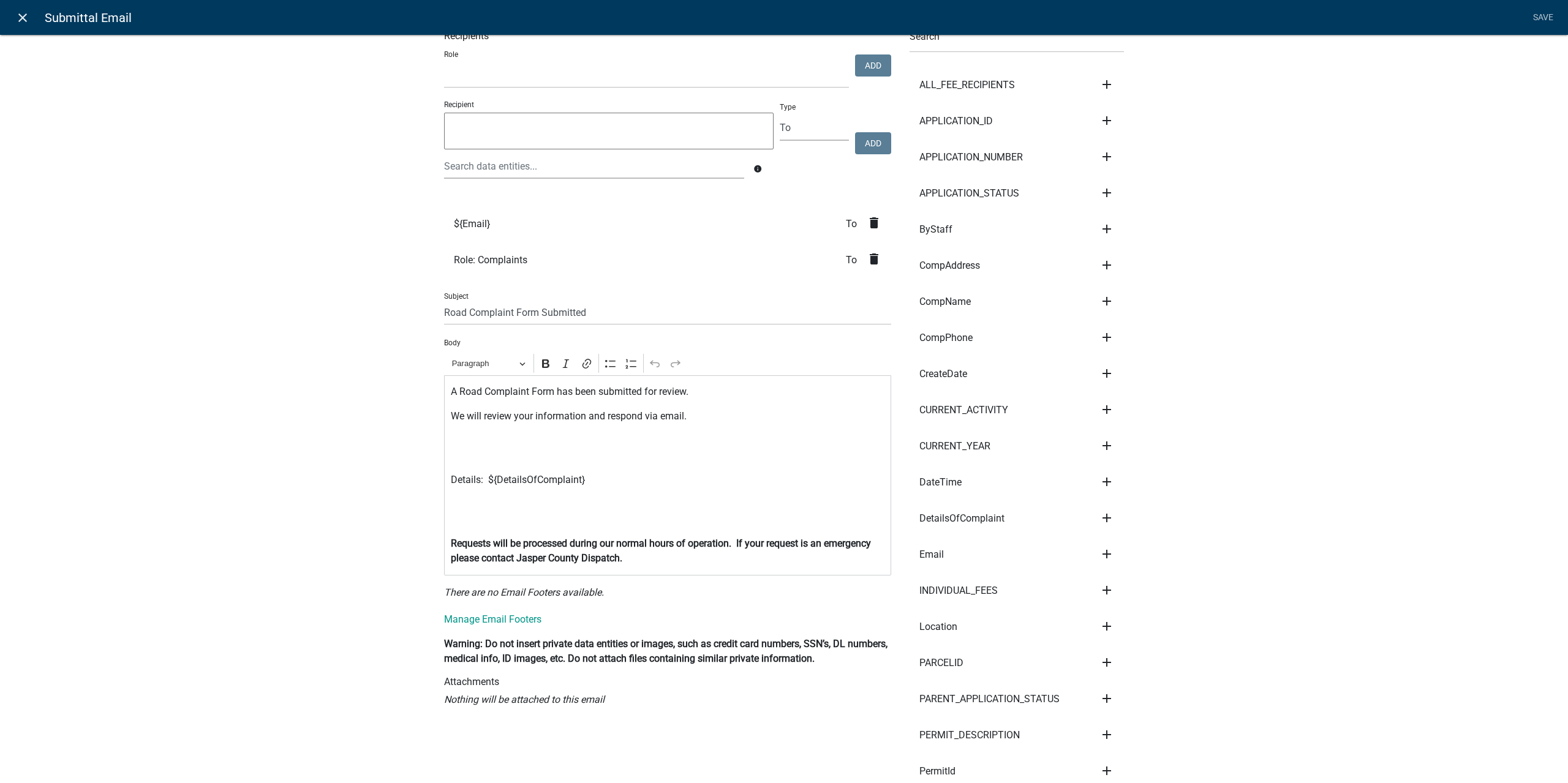
click at [25, 8] on link "close" at bounding box center [22, 18] width 25 height 25
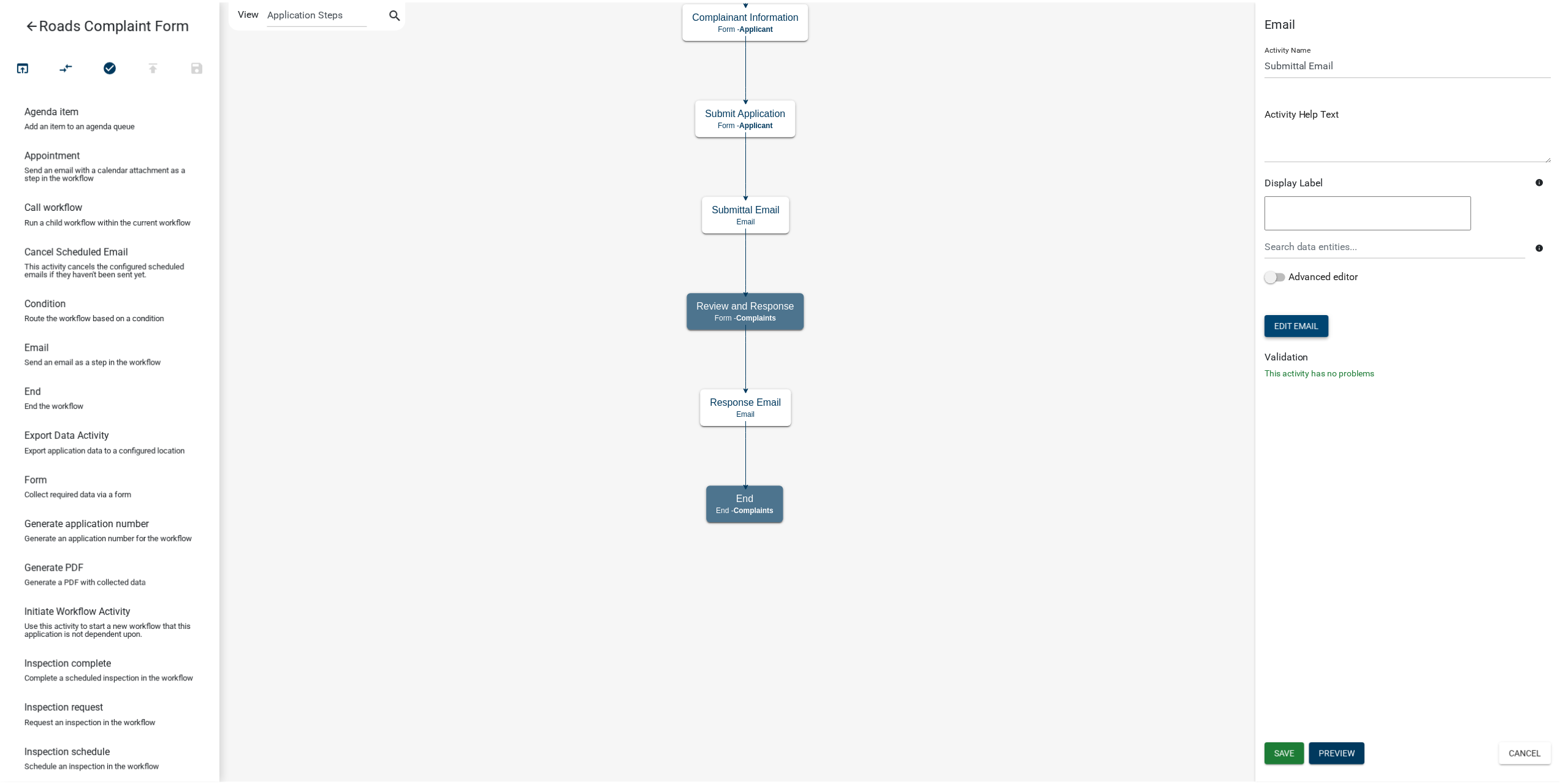
scroll to position [0, 0]
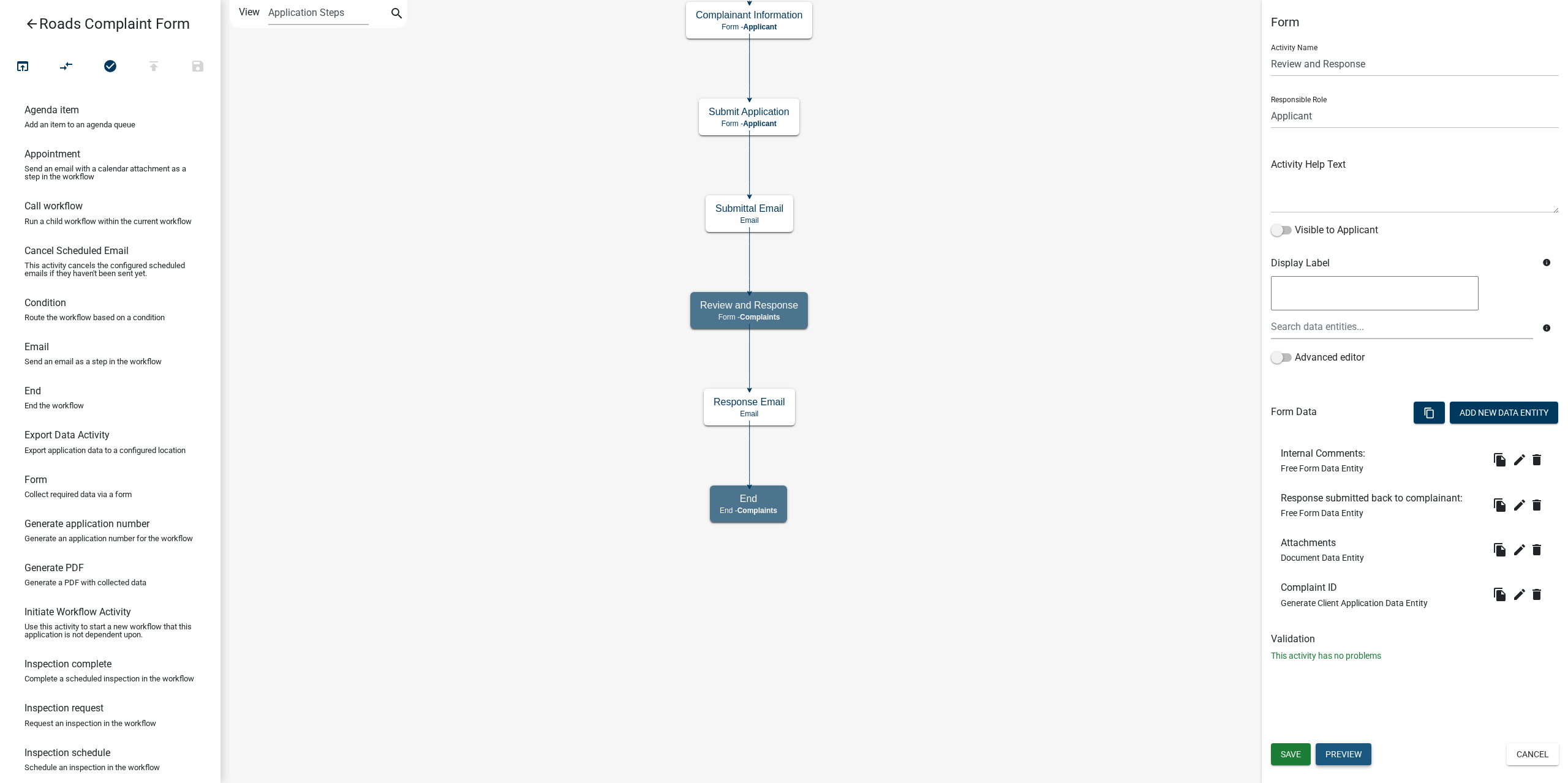
click at [1336, 755] on button "Preview" at bounding box center [1343, 754] width 55 height 22
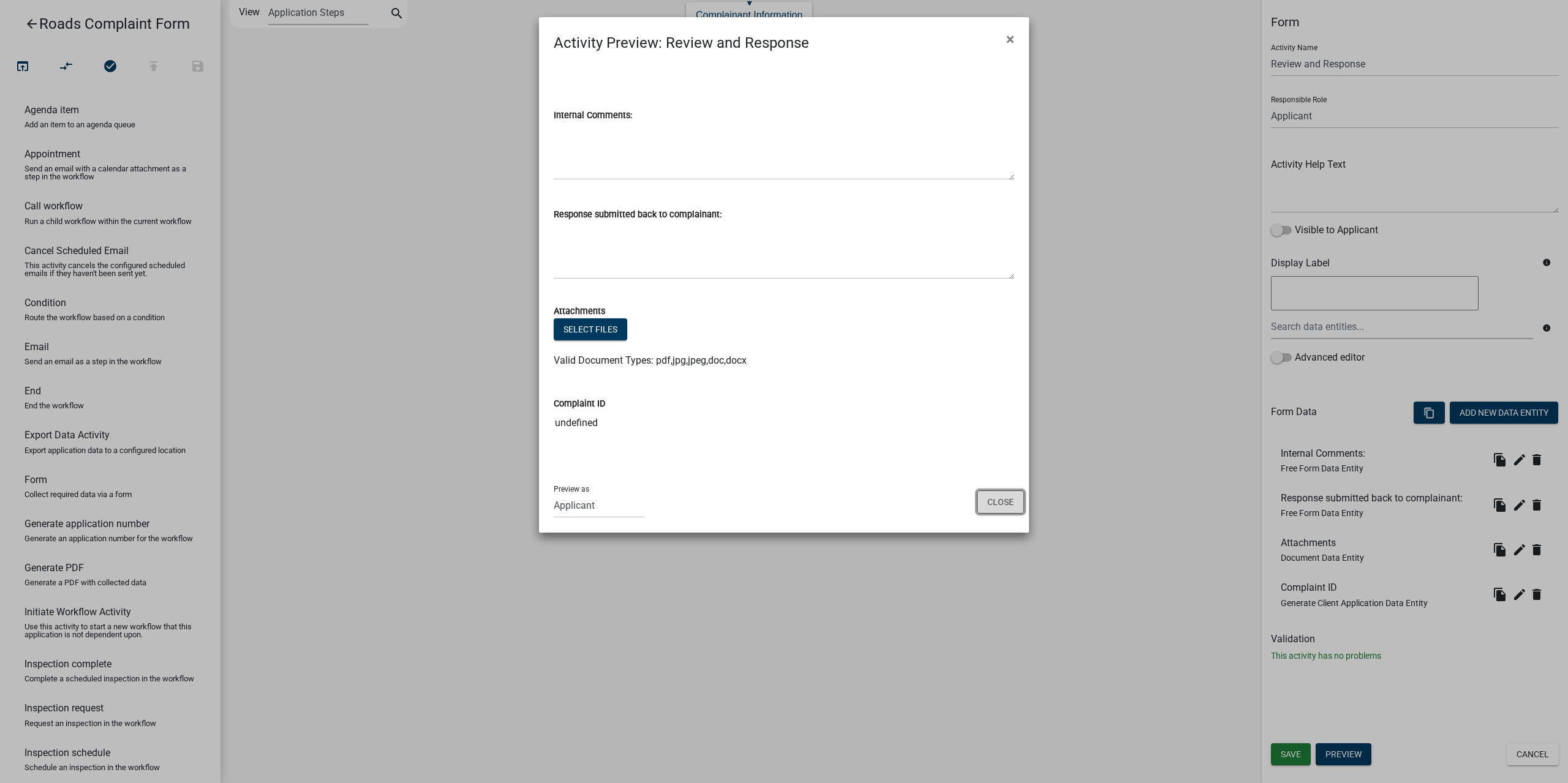
click at [1013, 505] on button "Close" at bounding box center [1000, 502] width 47 height 23
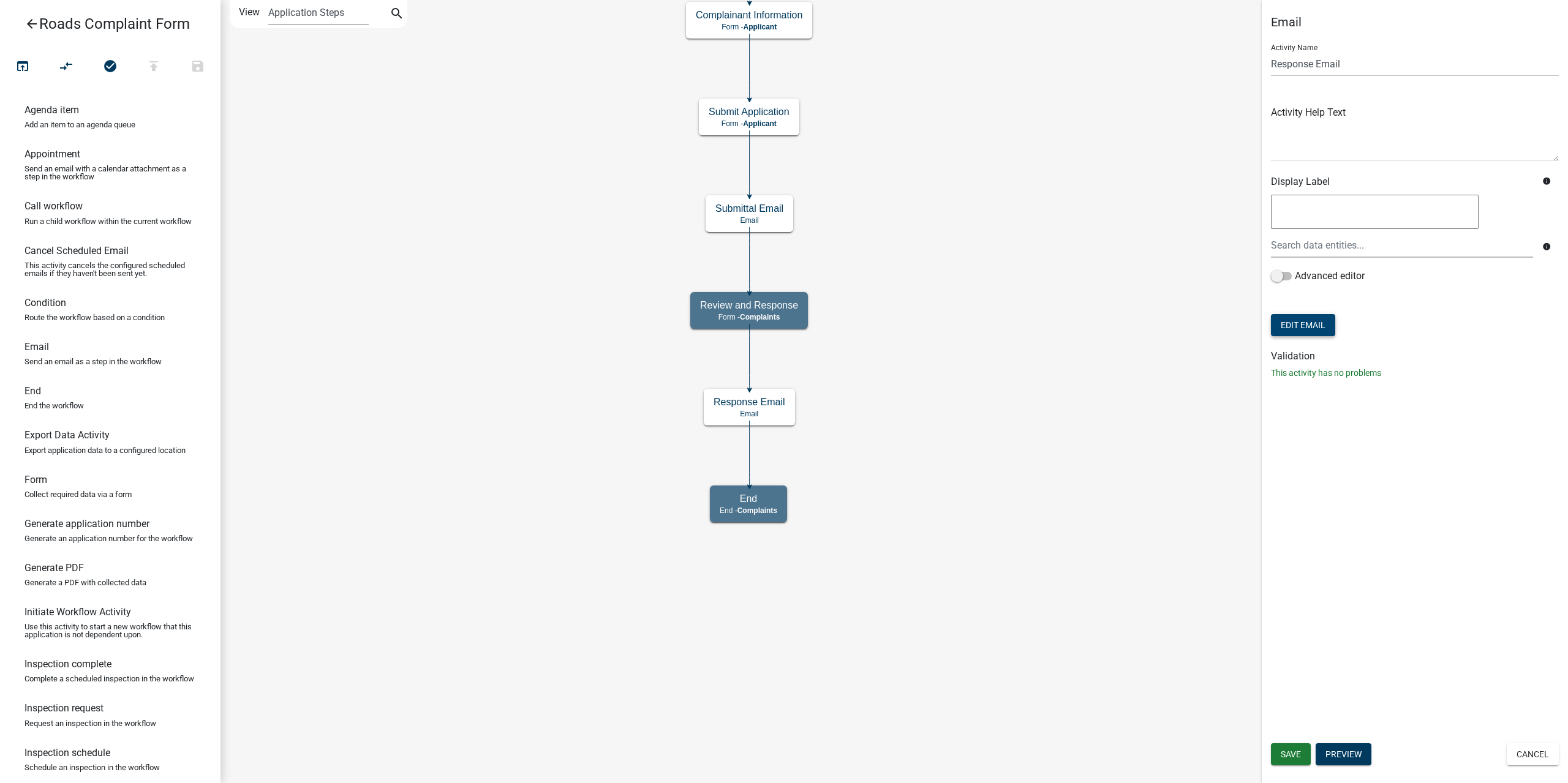
click at [1285, 325] on button "Edit Email" at bounding box center [1303, 325] width 64 height 22
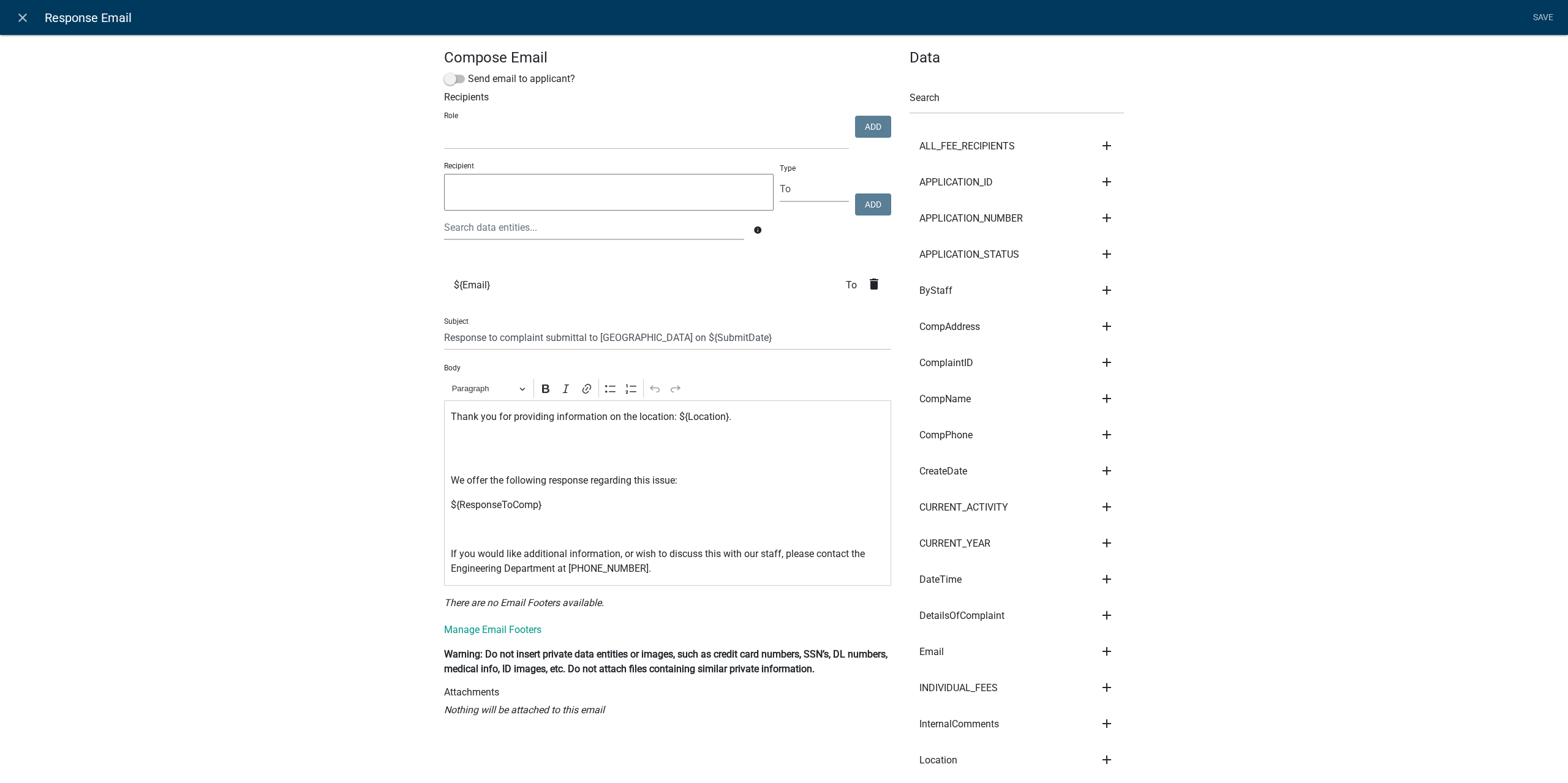
select select
click at [19, 12] on icon "close" at bounding box center [22, 18] width 15 height 15
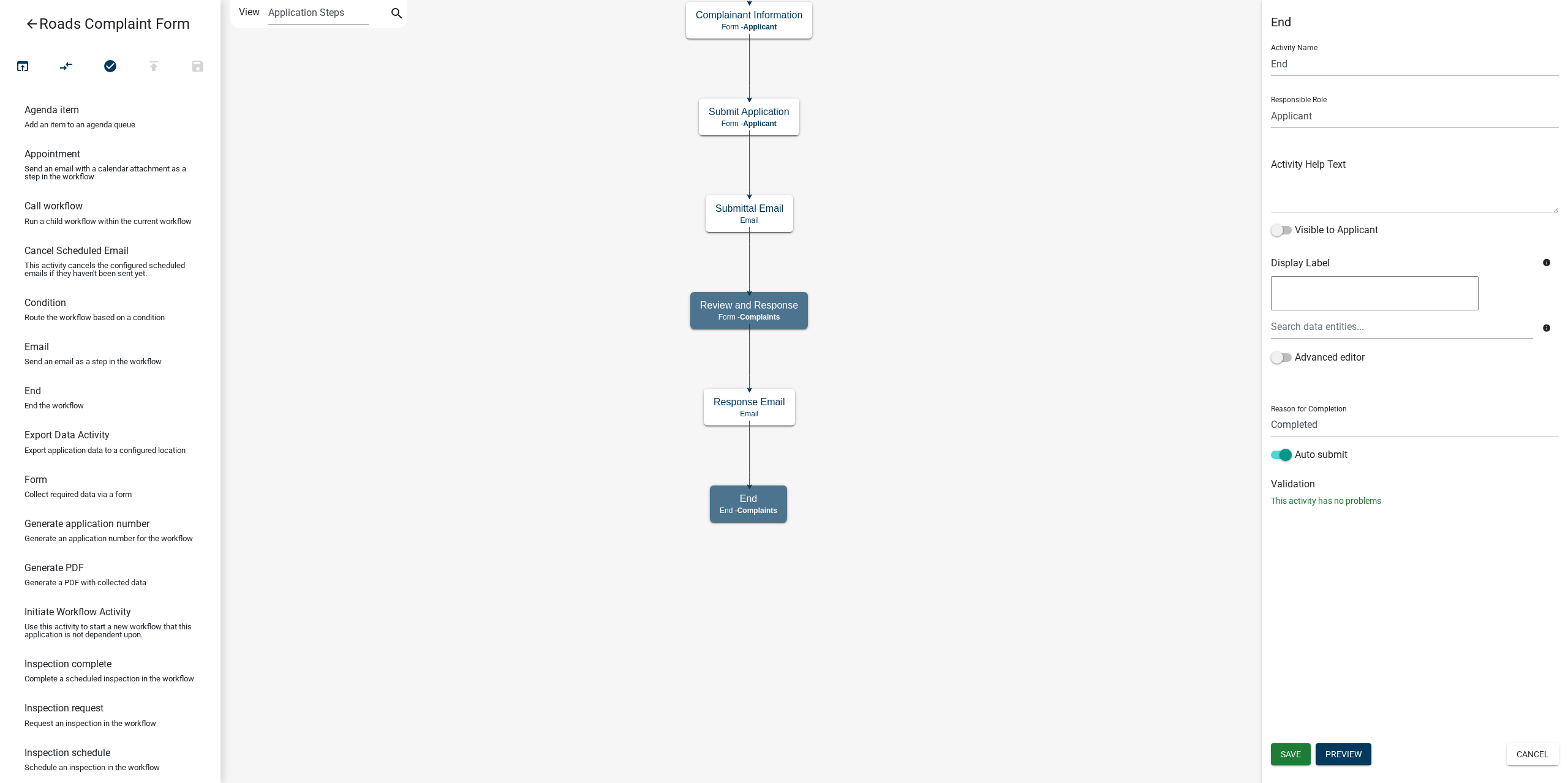
click at [23, 10] on link "arrow_back Roads Complaint Form" at bounding box center [105, 24] width 191 height 28
click at [31, 26] on icon "arrow_back" at bounding box center [32, 25] width 15 height 17
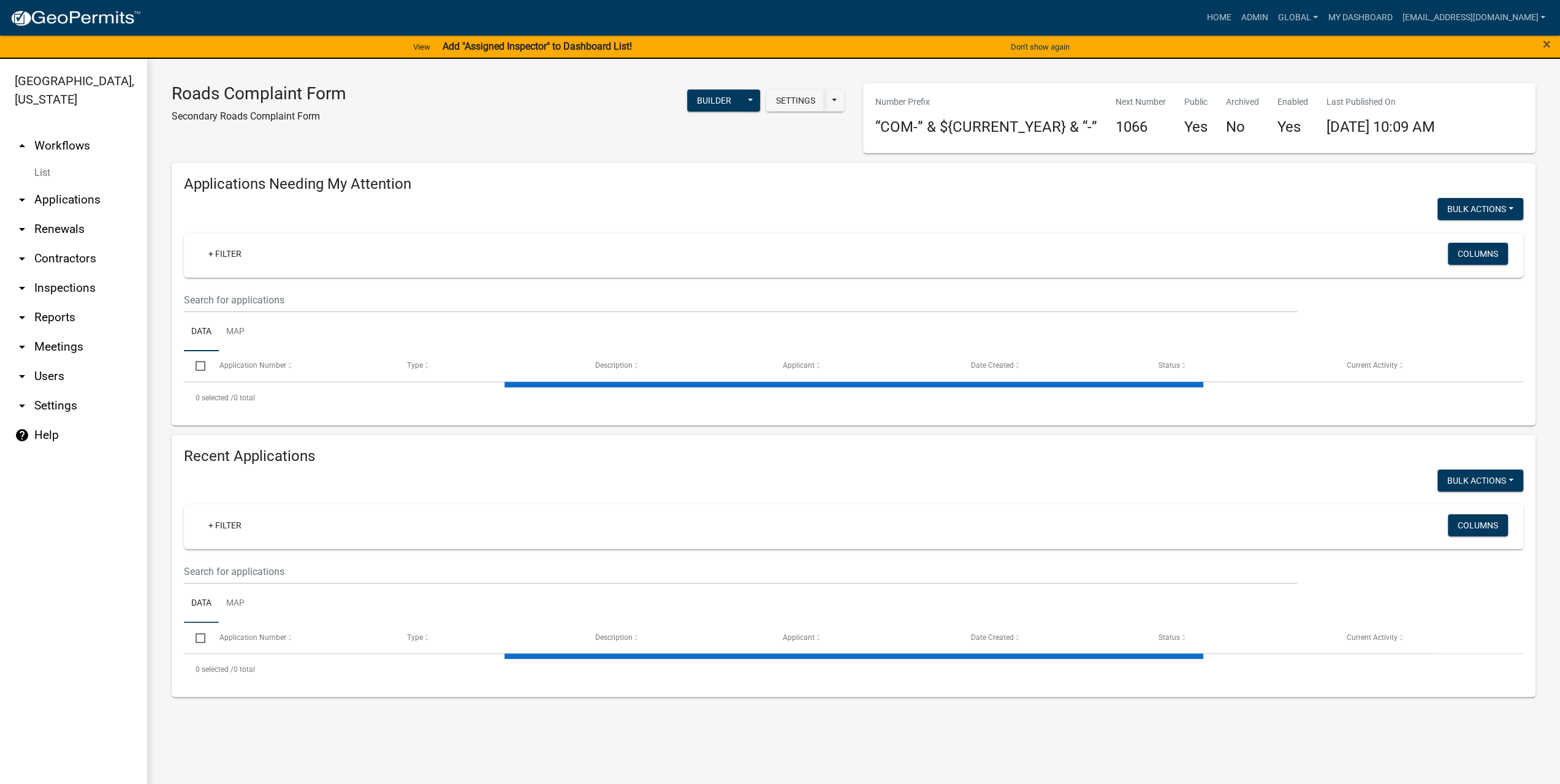
select select "3: 100"
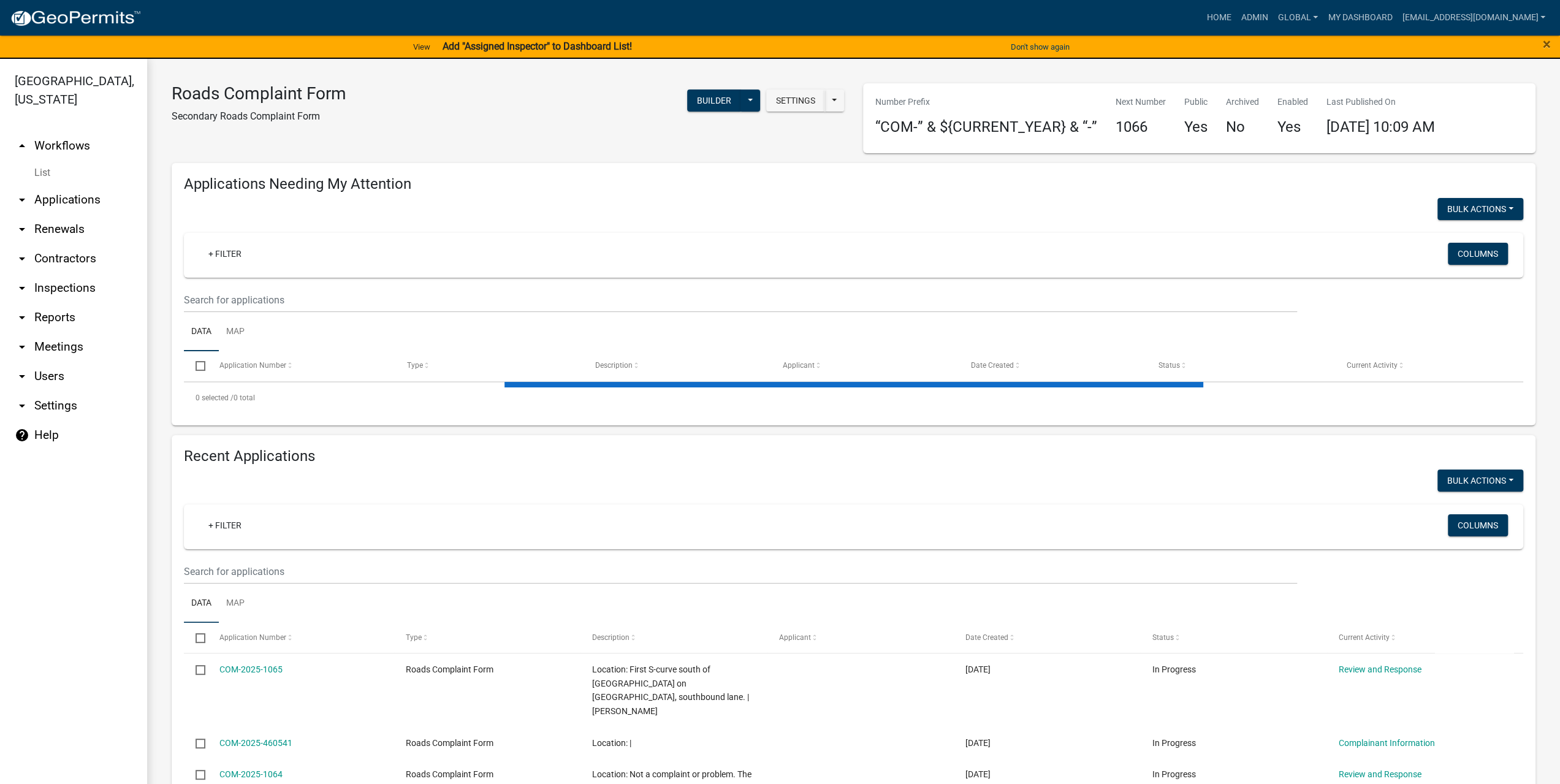
click at [55, 362] on link "arrow_drop_down Users" at bounding box center [73, 376] width 147 height 29
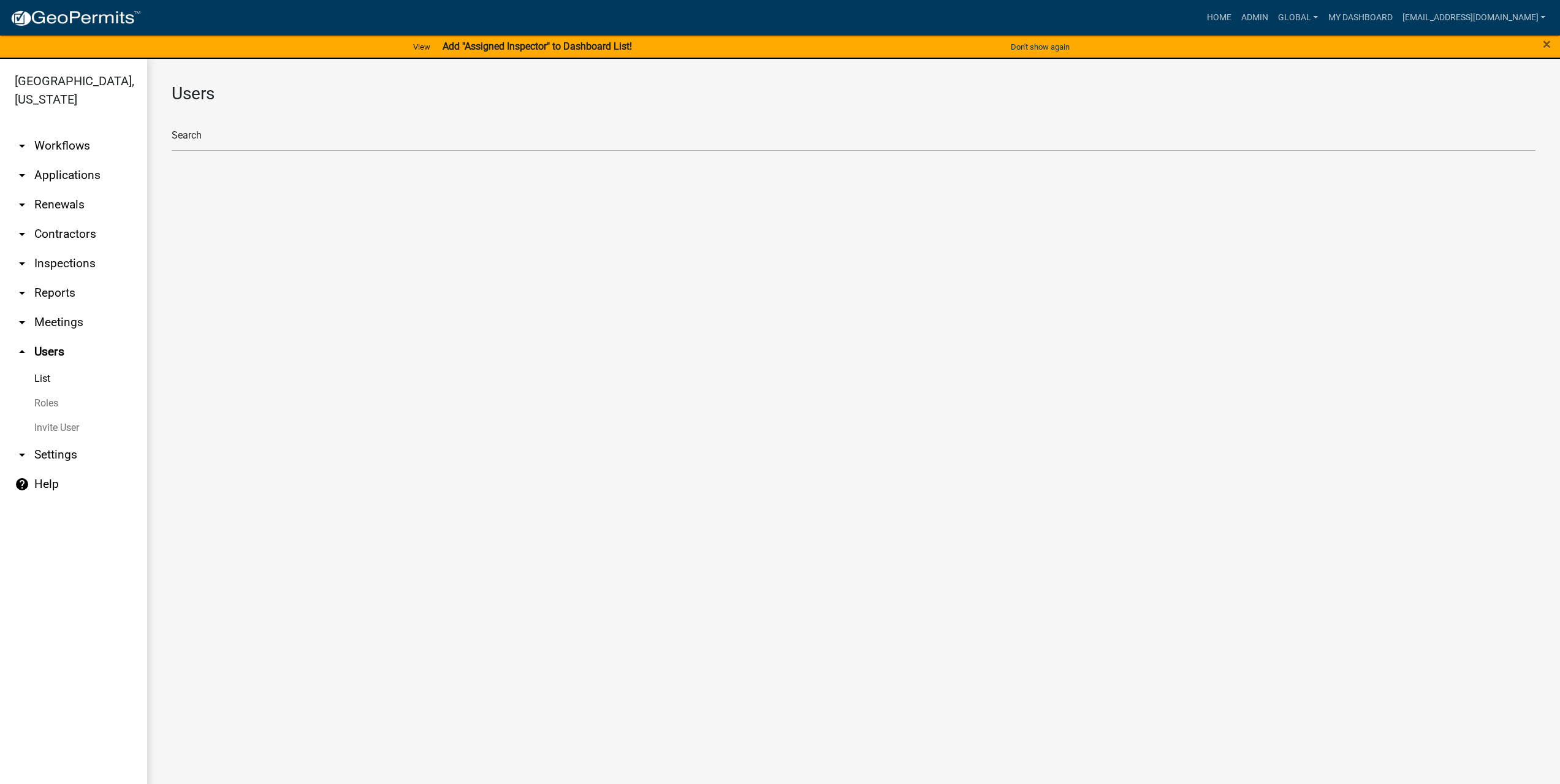
click at [46, 391] on link "Roles" at bounding box center [73, 403] width 147 height 25
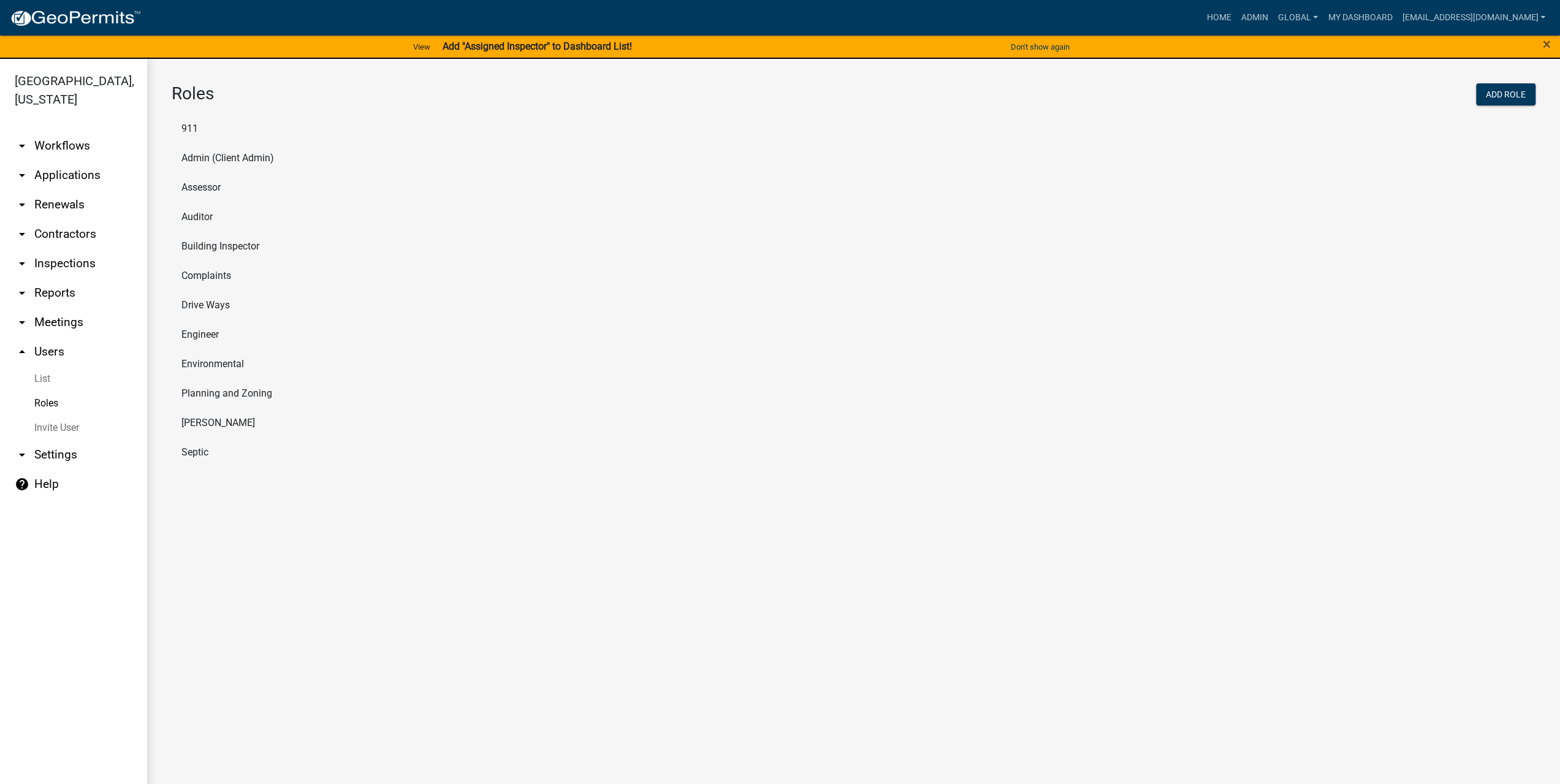
click at [214, 275] on li "Complaints" at bounding box center [853, 276] width 1364 height 29
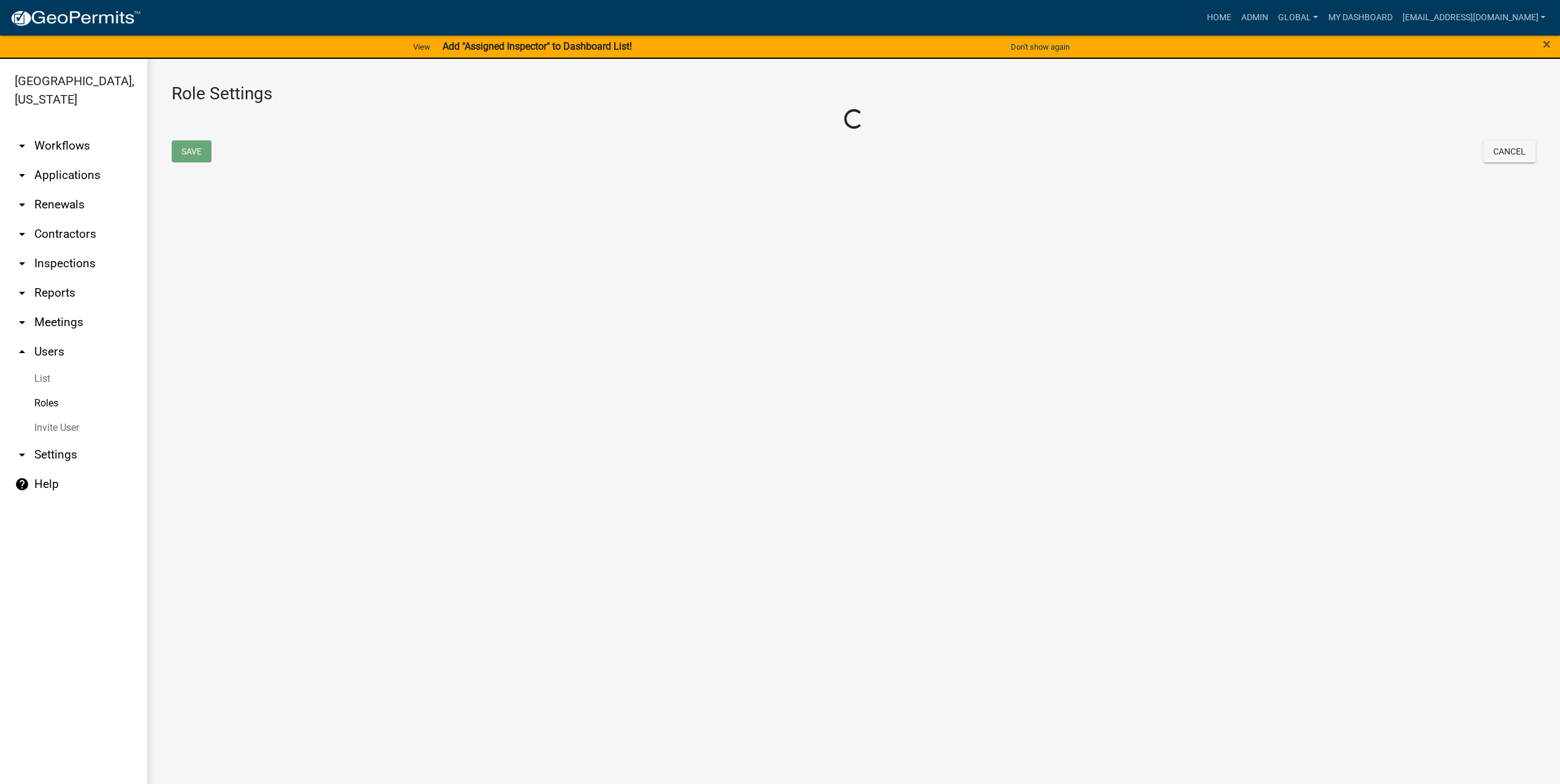
select select "6: light-blue"
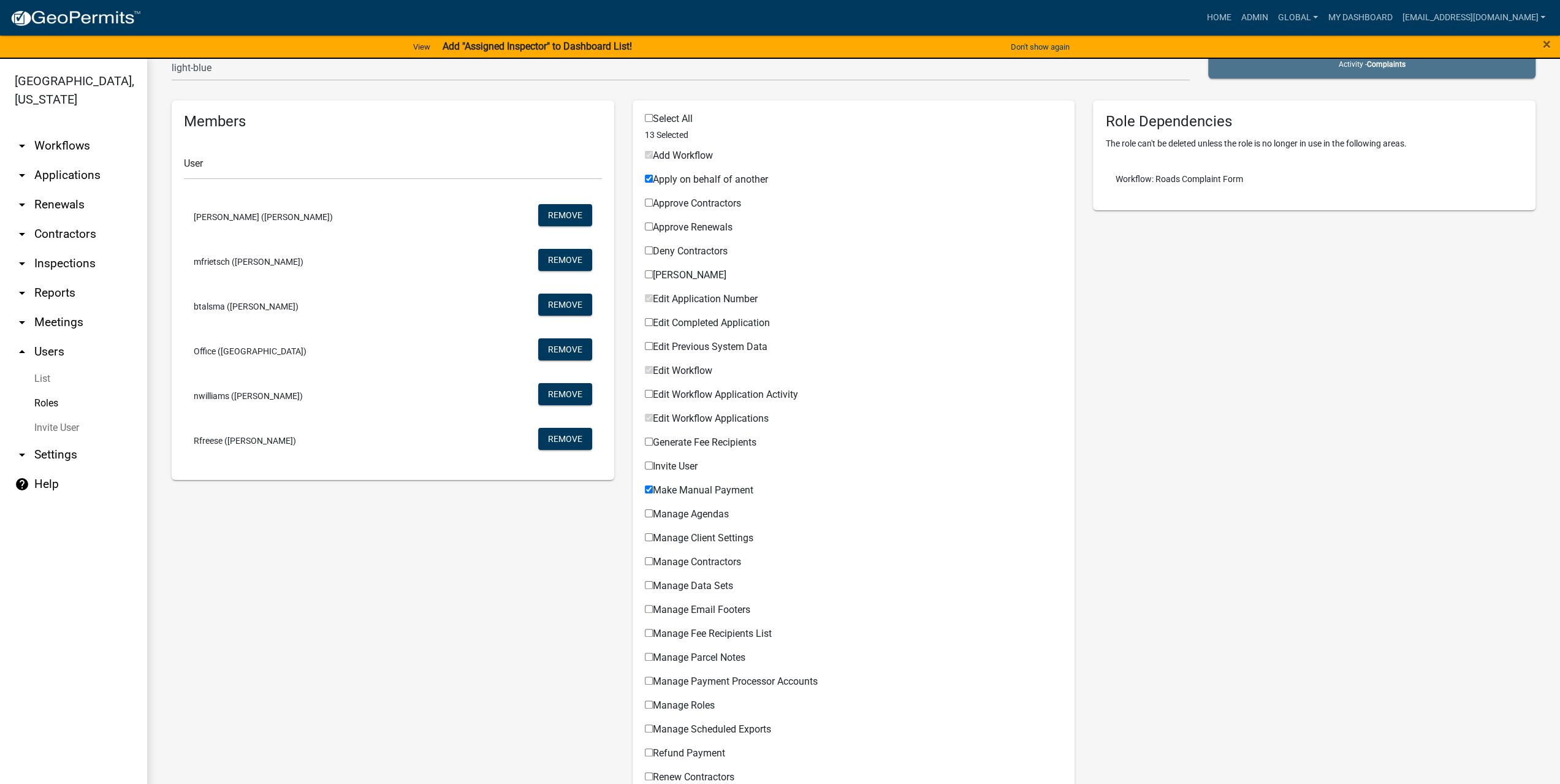
scroll to position [61, 0]
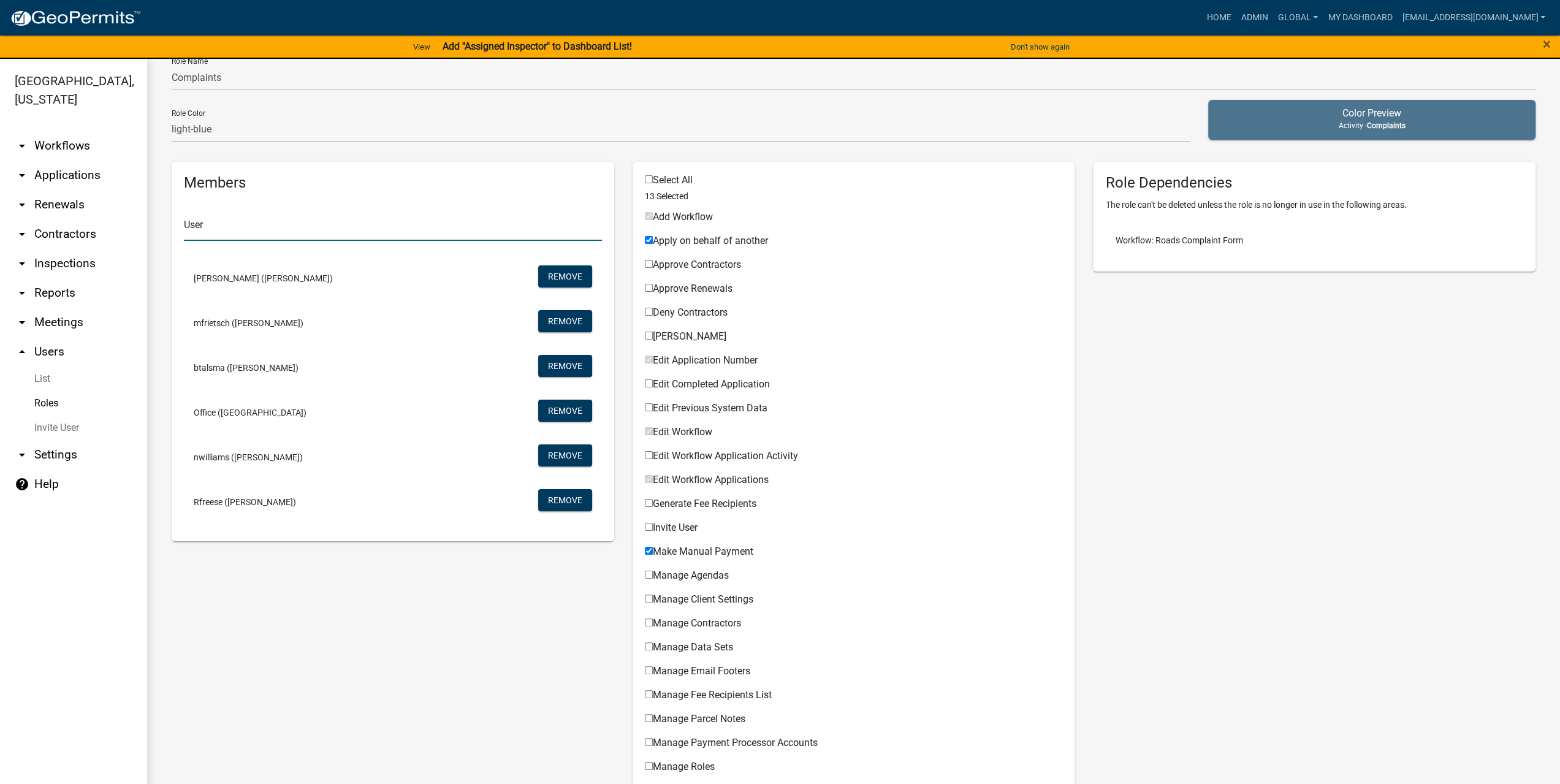
click at [248, 225] on input "text" at bounding box center [393, 228] width 418 height 25
type input "[PERSON_NAME]"
drag, startPoint x: 248, startPoint y: 225, endPoint x: 142, endPoint y: 225, distance: 106.0
click at [142, 225] on div "[GEOGRAPHIC_DATA], [US_STATE] arrow_drop_down Workflows List arrow_drop_down Ap…" at bounding box center [780, 429] width 1560 height 740
click at [44, 367] on link "List" at bounding box center [73, 379] width 147 height 25
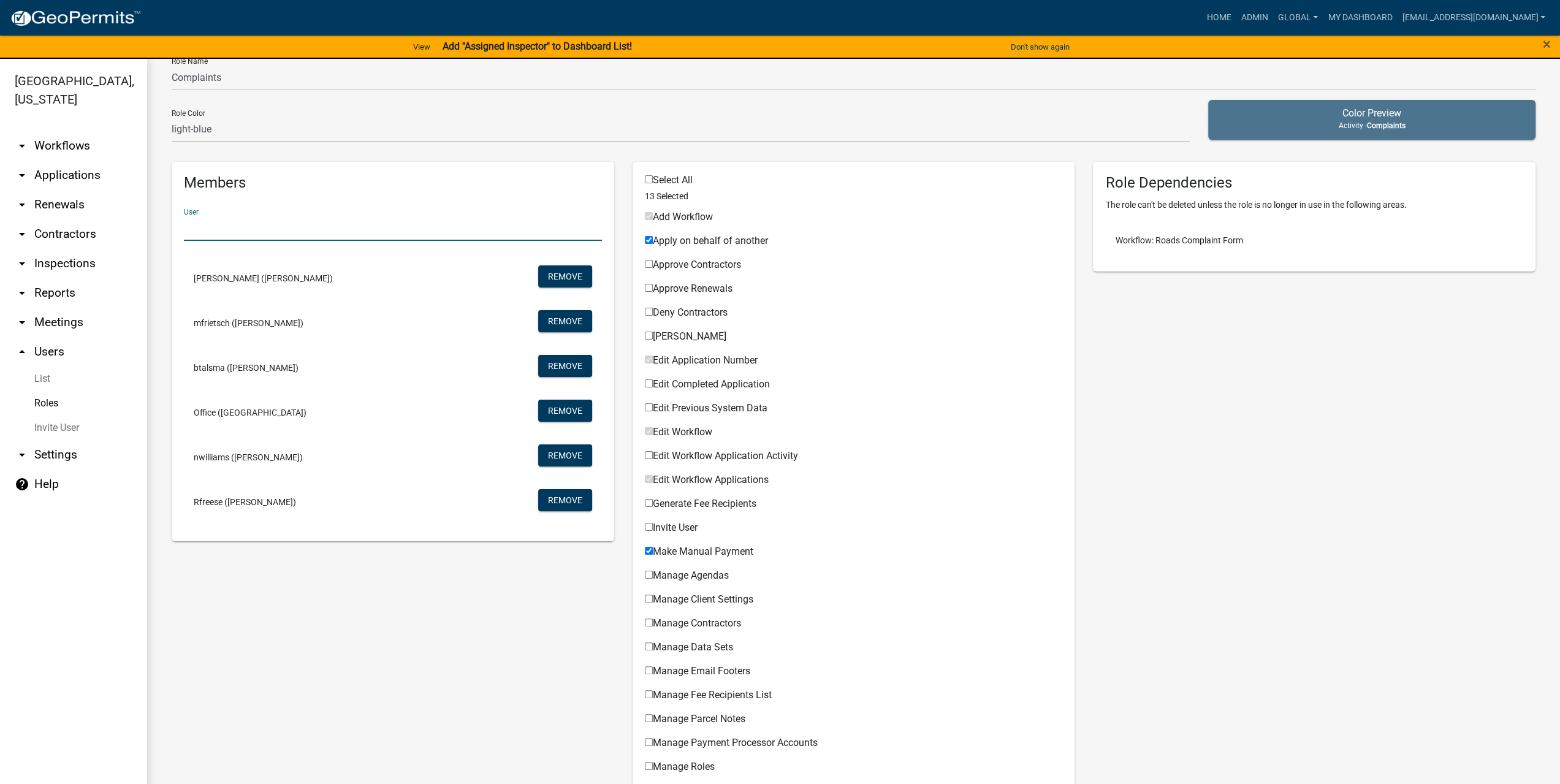
click at [44, 367] on link "List" at bounding box center [73, 379] width 147 height 25
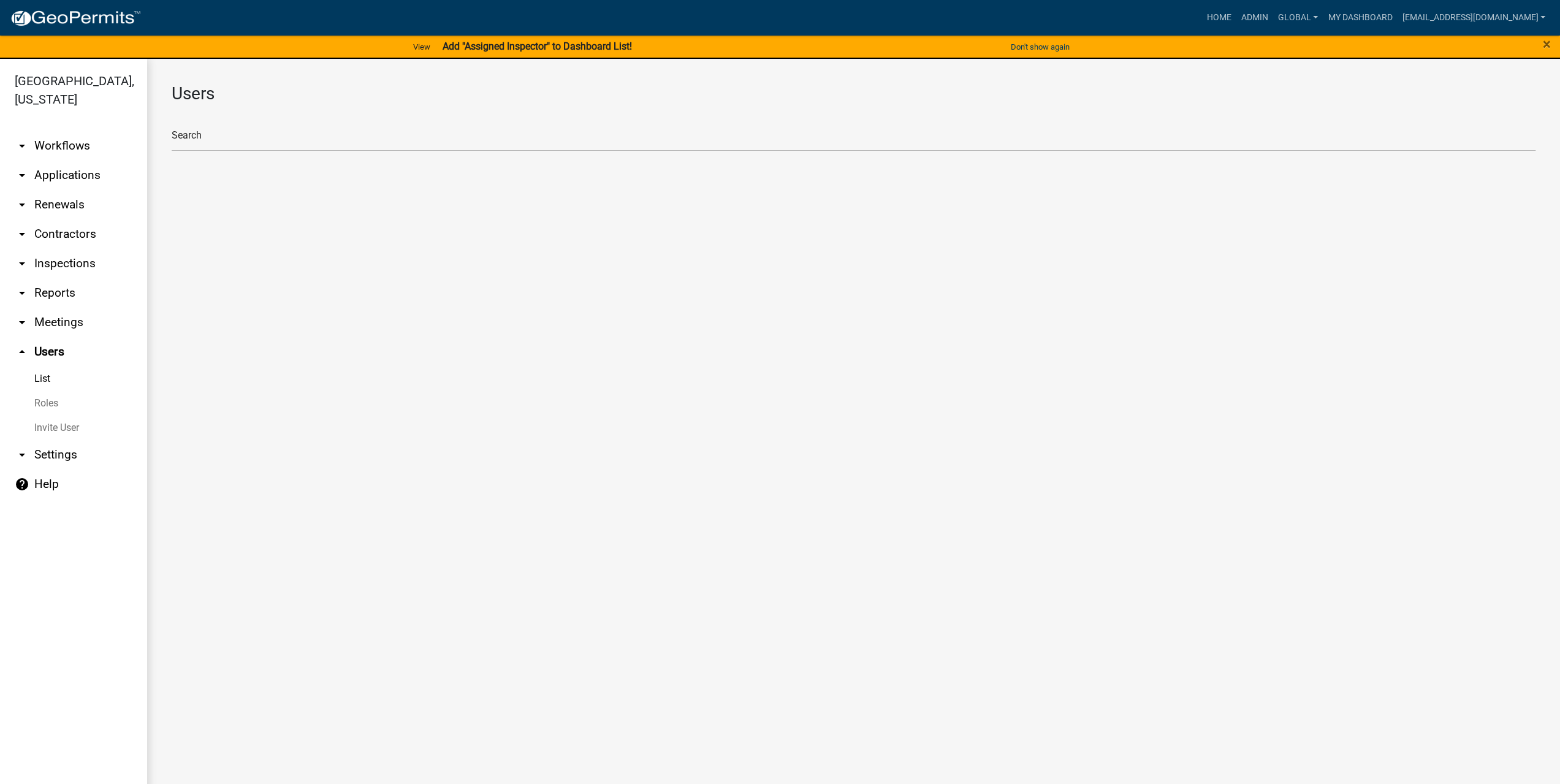
click at [43, 367] on link "List" at bounding box center [73, 379] width 147 height 25
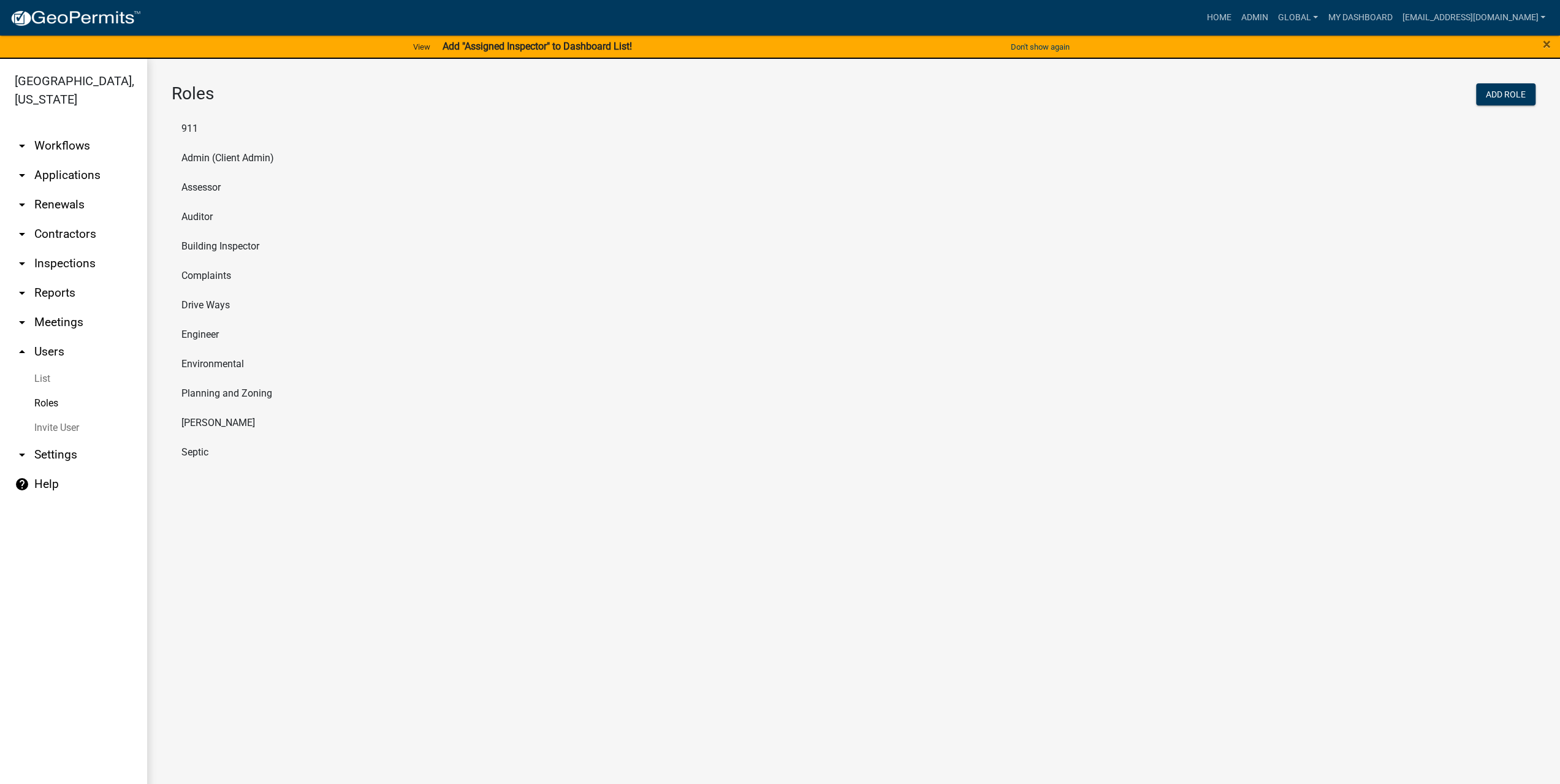
click at [50, 367] on link "List" at bounding box center [73, 379] width 147 height 25
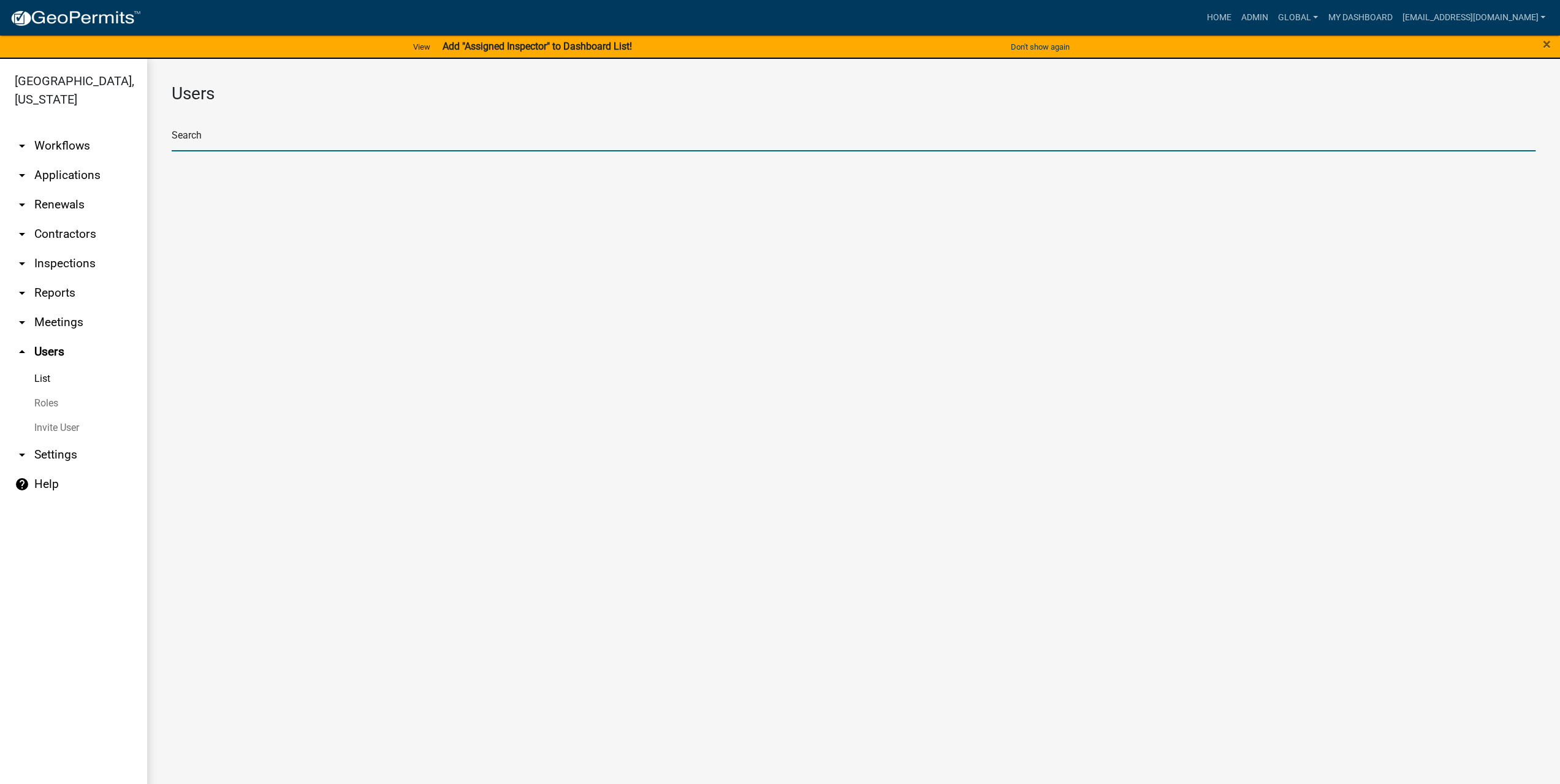
click at [262, 144] on input "text" at bounding box center [853, 139] width 1364 height 25
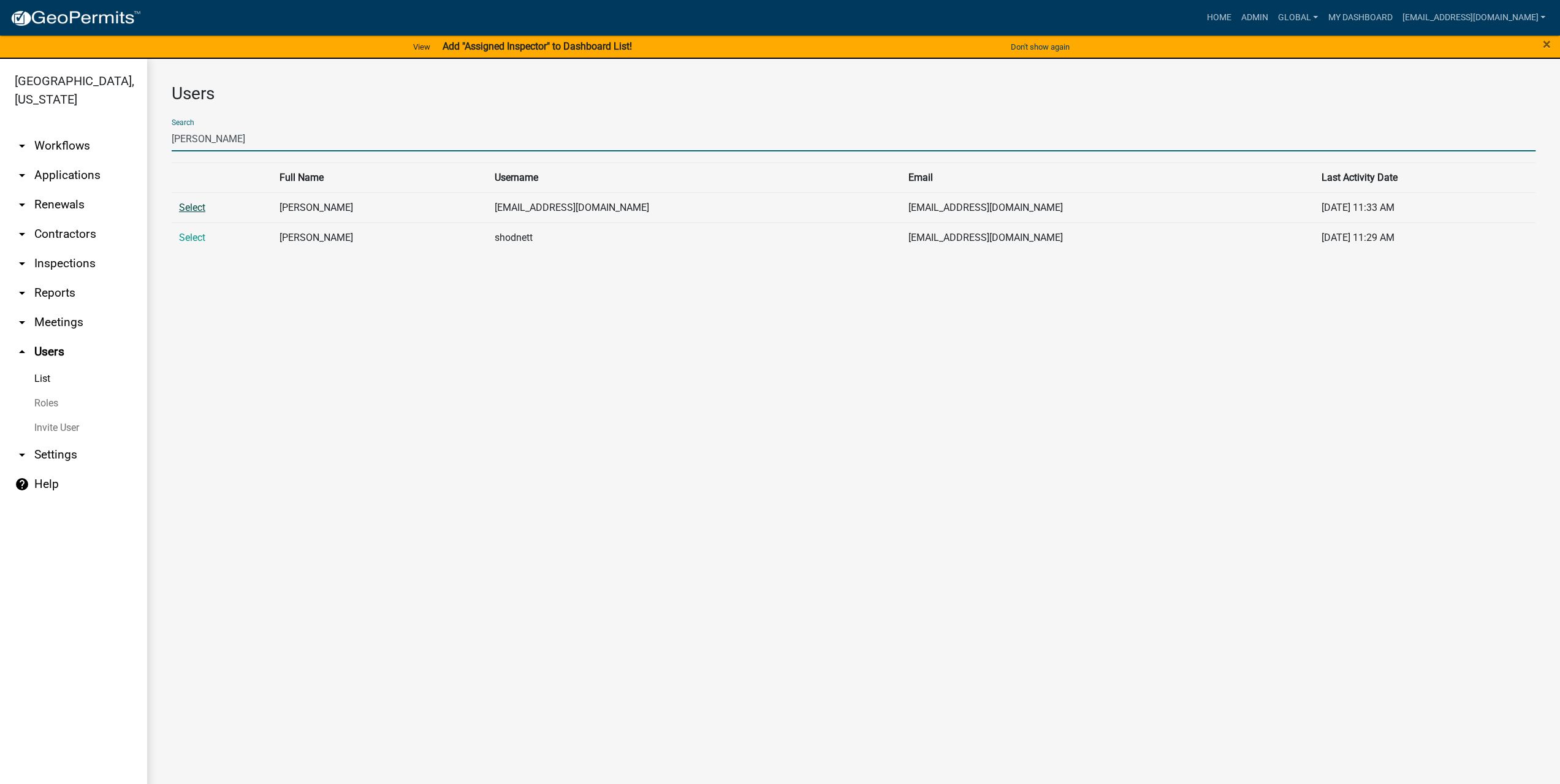
type input "[PERSON_NAME]"
click at [192, 211] on link "Select" at bounding box center [192, 207] width 26 height 12
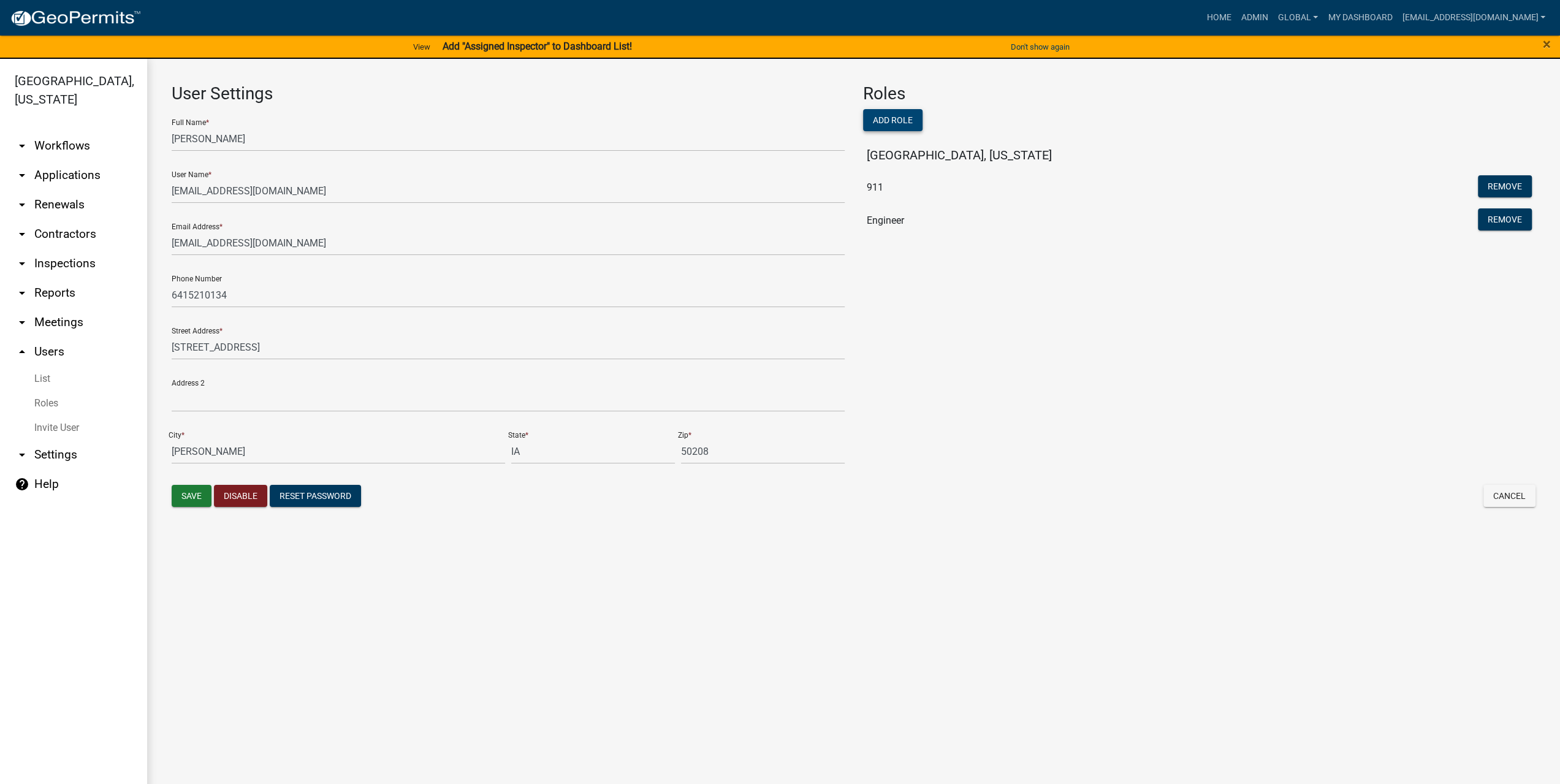
click at [904, 115] on button "Add Role" at bounding box center [893, 120] width 59 height 22
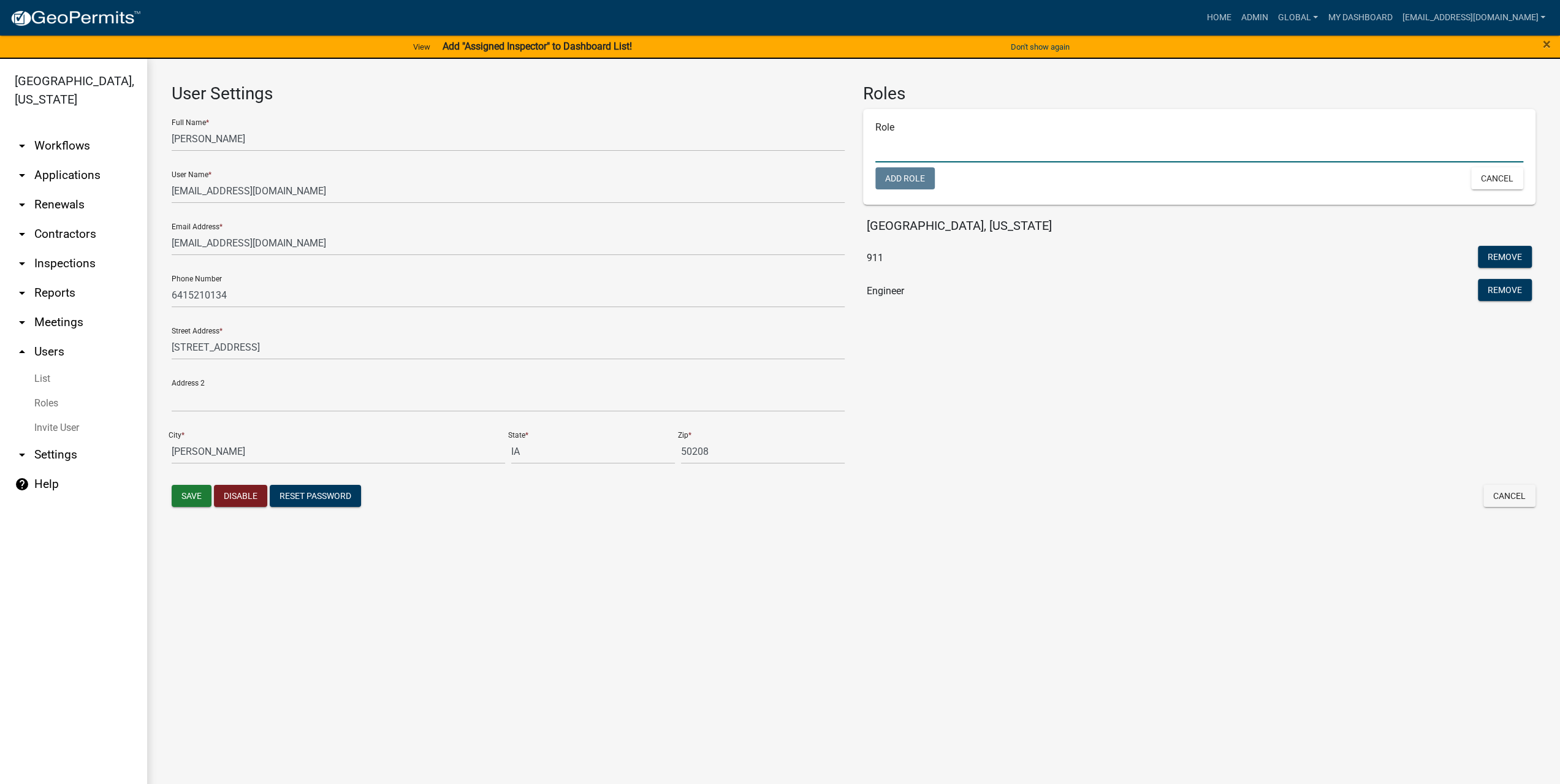
click at [908, 147] on input "text" at bounding box center [1200, 150] width 649 height 25
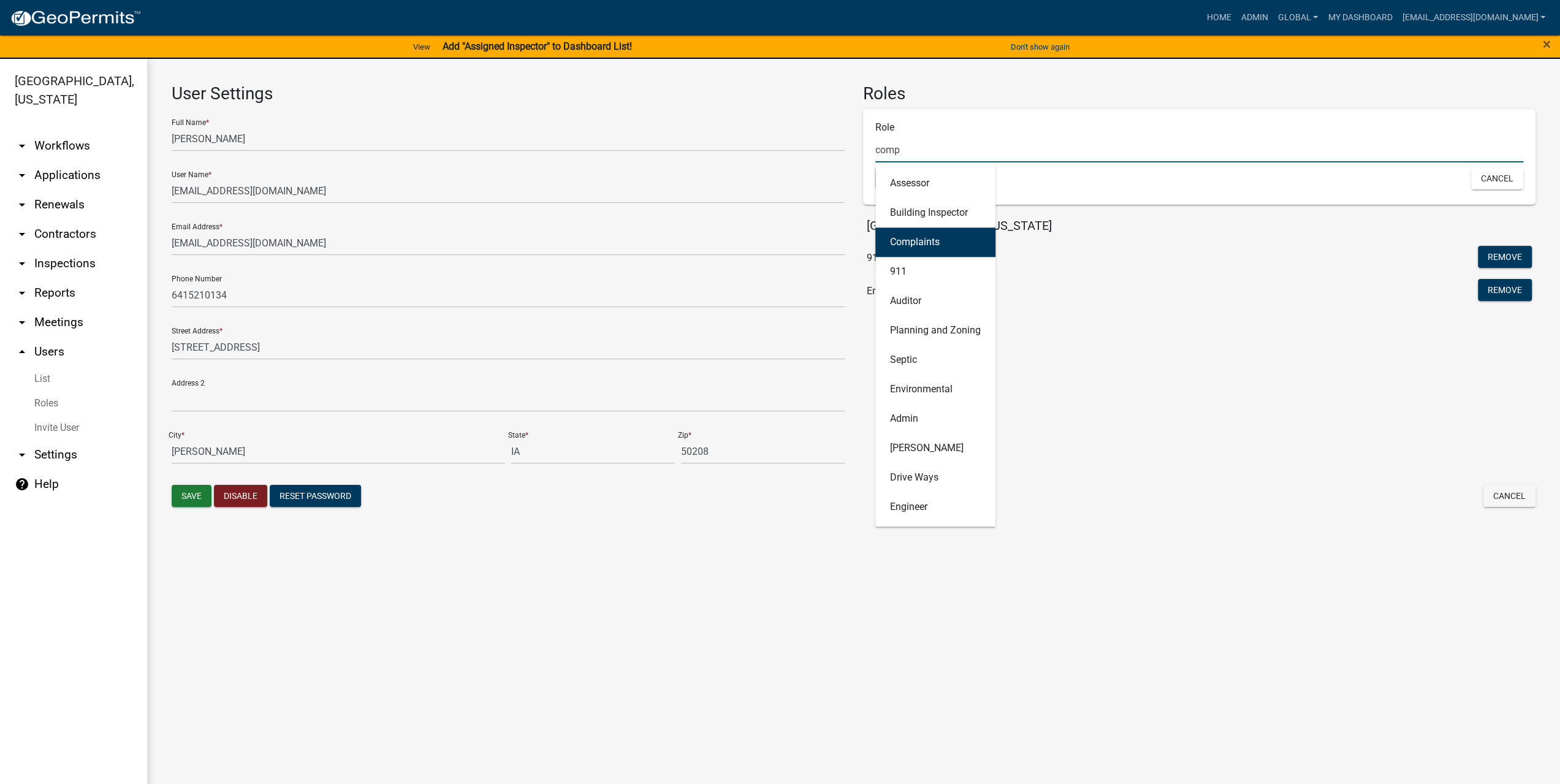
click at [927, 252] on button "Complaints" at bounding box center [935, 242] width 120 height 29
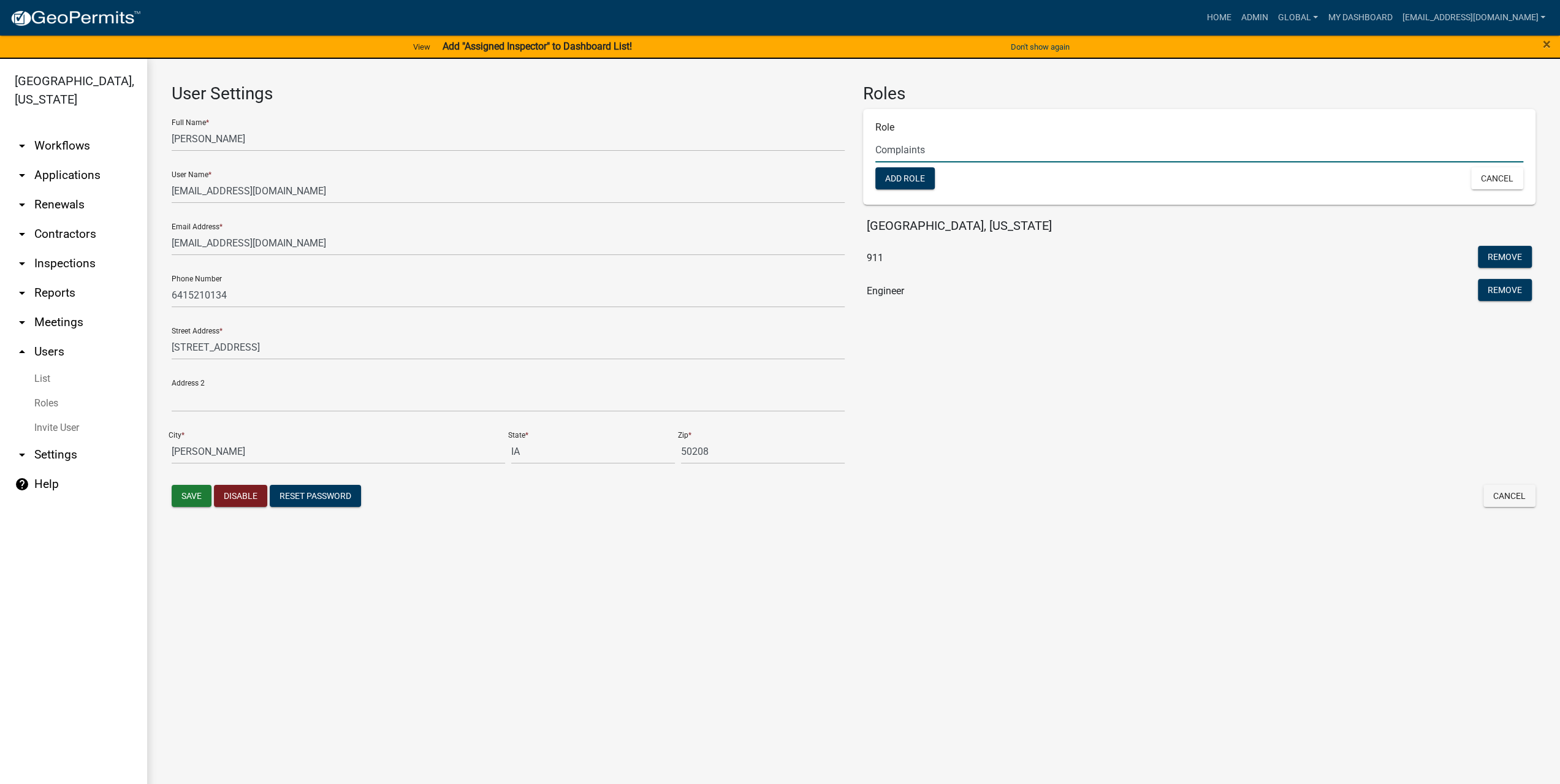
type input "Complaints"
click at [917, 189] on div "Add Role" at bounding box center [1033, 180] width 333 height 25
click at [917, 178] on button "Add Role" at bounding box center [905, 177] width 59 height 22
